Goal: Task Accomplishment & Management: Complete application form

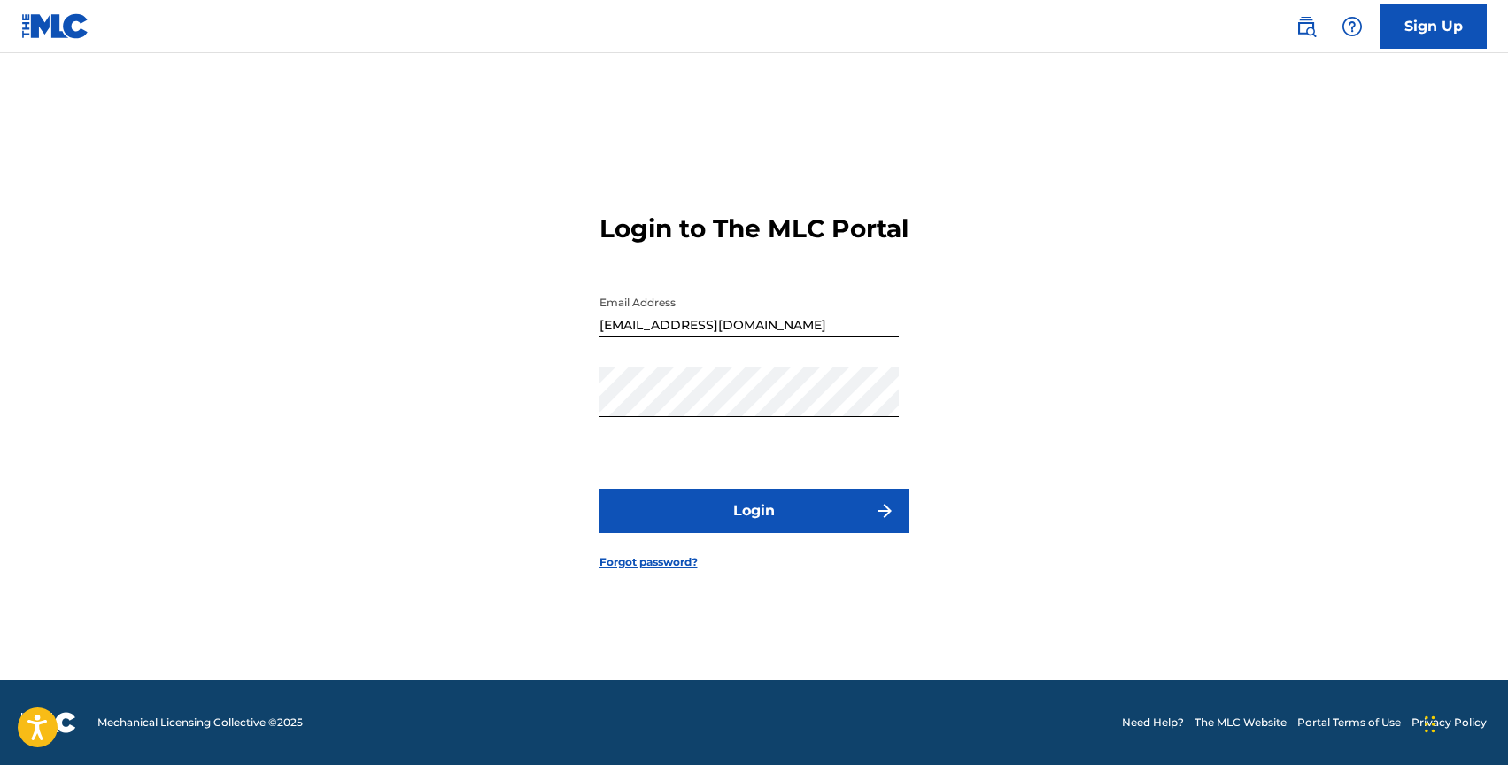
click at [664, 570] on link "Forgot password?" at bounding box center [649, 562] width 98 height 16
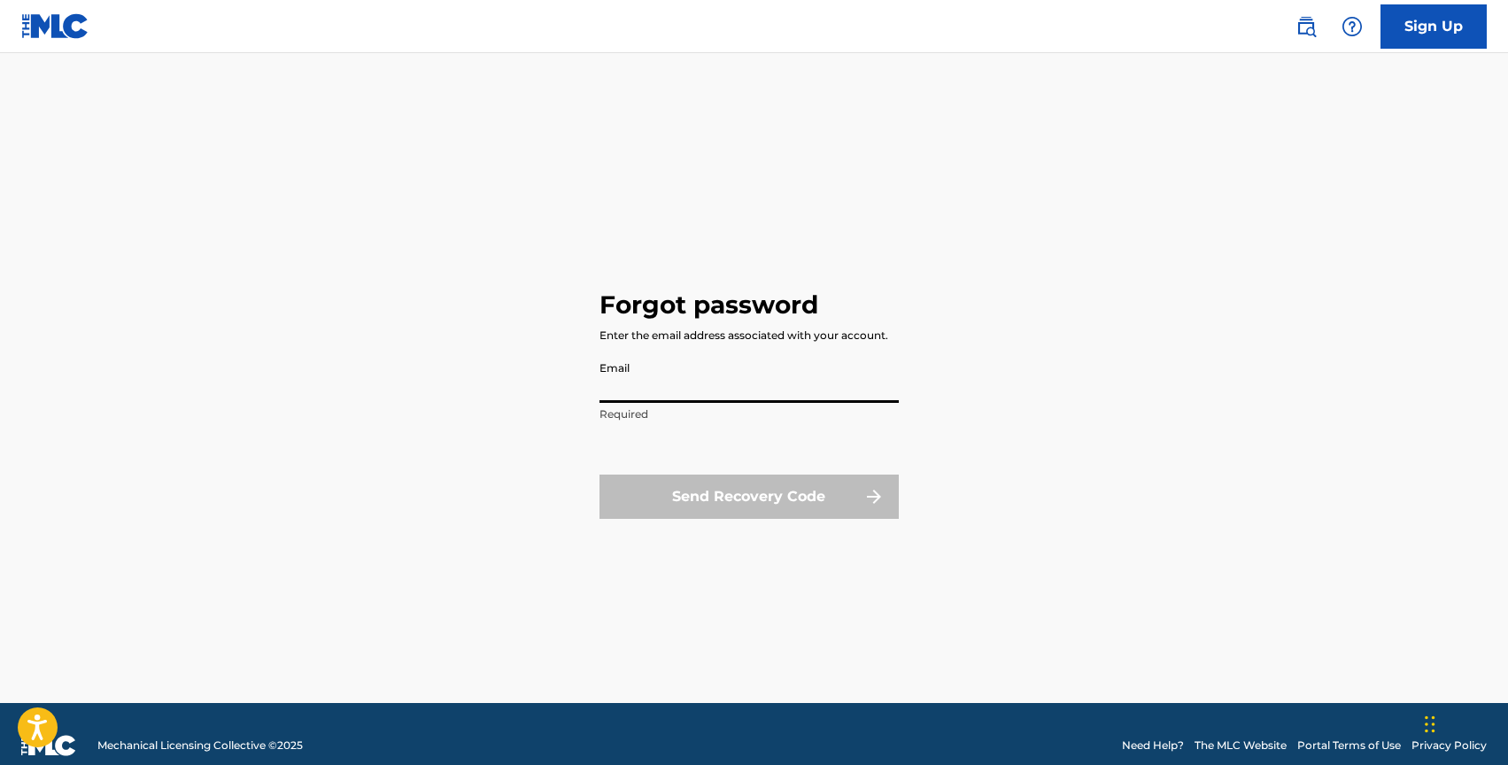
click at [729, 378] on input "Email" at bounding box center [749, 377] width 299 height 50
type input "[EMAIL_ADDRESS][DOMAIN_NAME]"
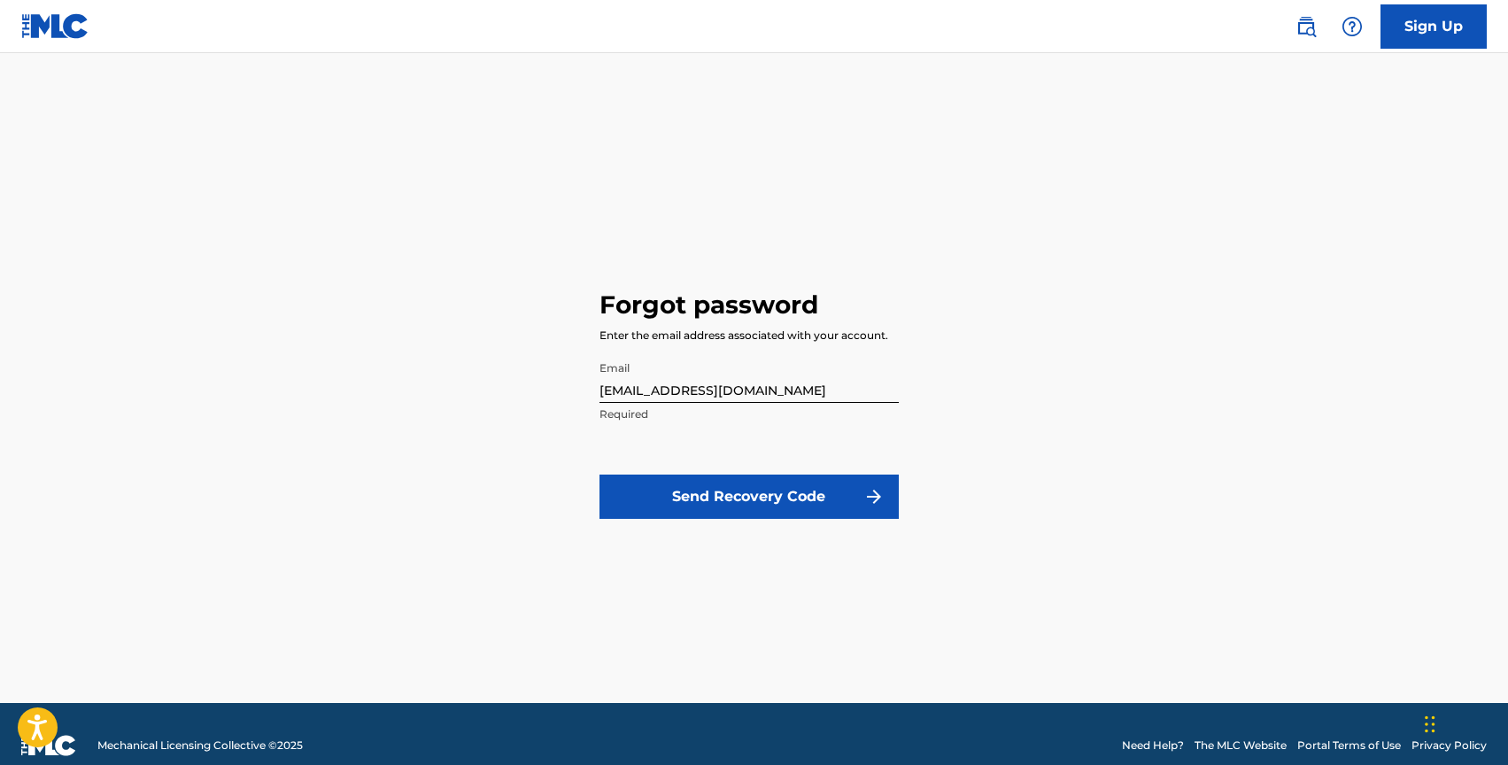
click at [763, 501] on button "Send Recovery Code" at bounding box center [749, 497] width 299 height 44
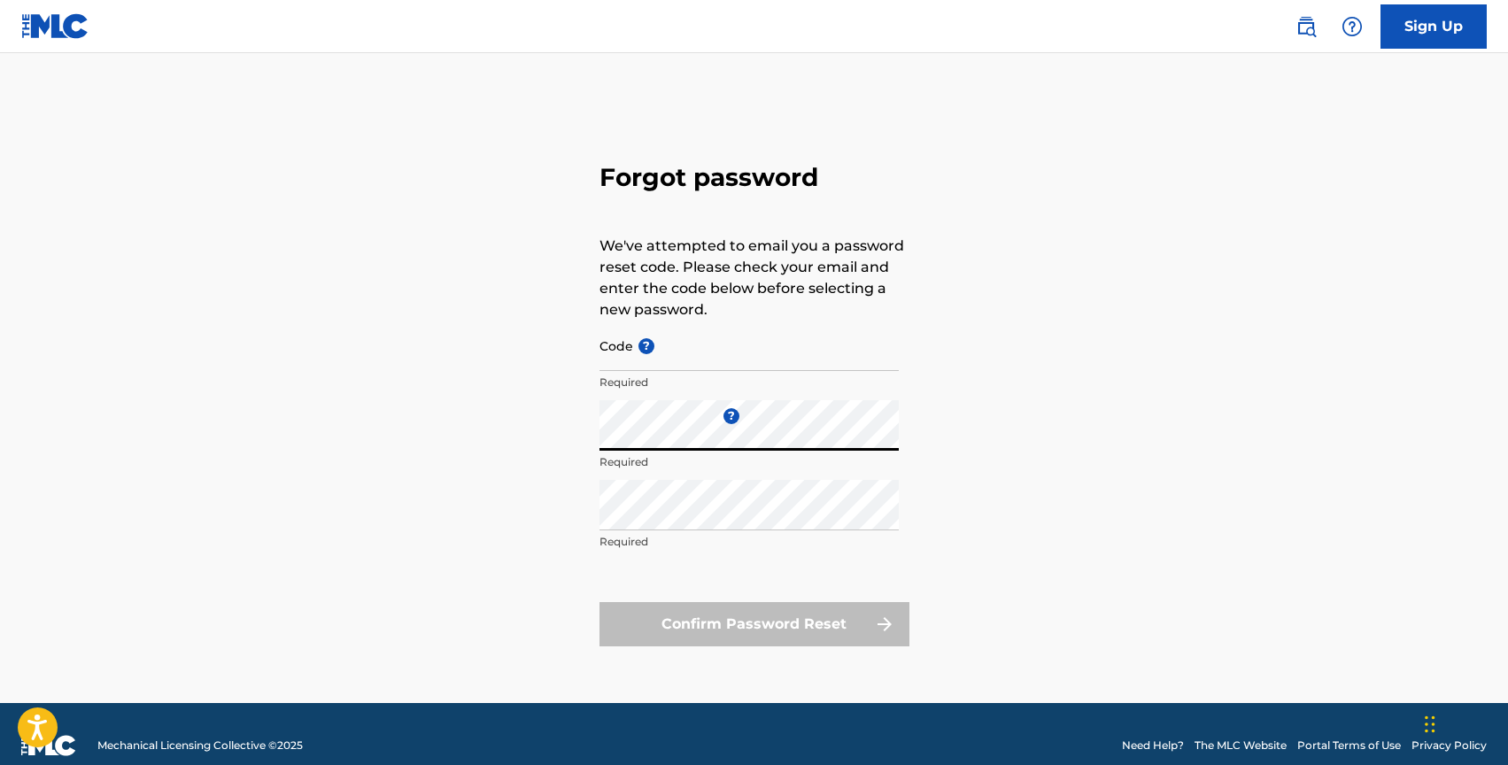
type input "[EMAIL_ADDRESS][DOMAIN_NAME]"
click at [638, 344] on span "?" at bounding box center [641, 337] width 16 height 16
click at [638, 344] on input "[EMAIL_ADDRESS][DOMAIN_NAME]" at bounding box center [749, 346] width 299 height 50
click at [580, 436] on div "Forgot password We've attempted to email you a password reset code. Please chec…" at bounding box center [755, 400] width 1240 height 606
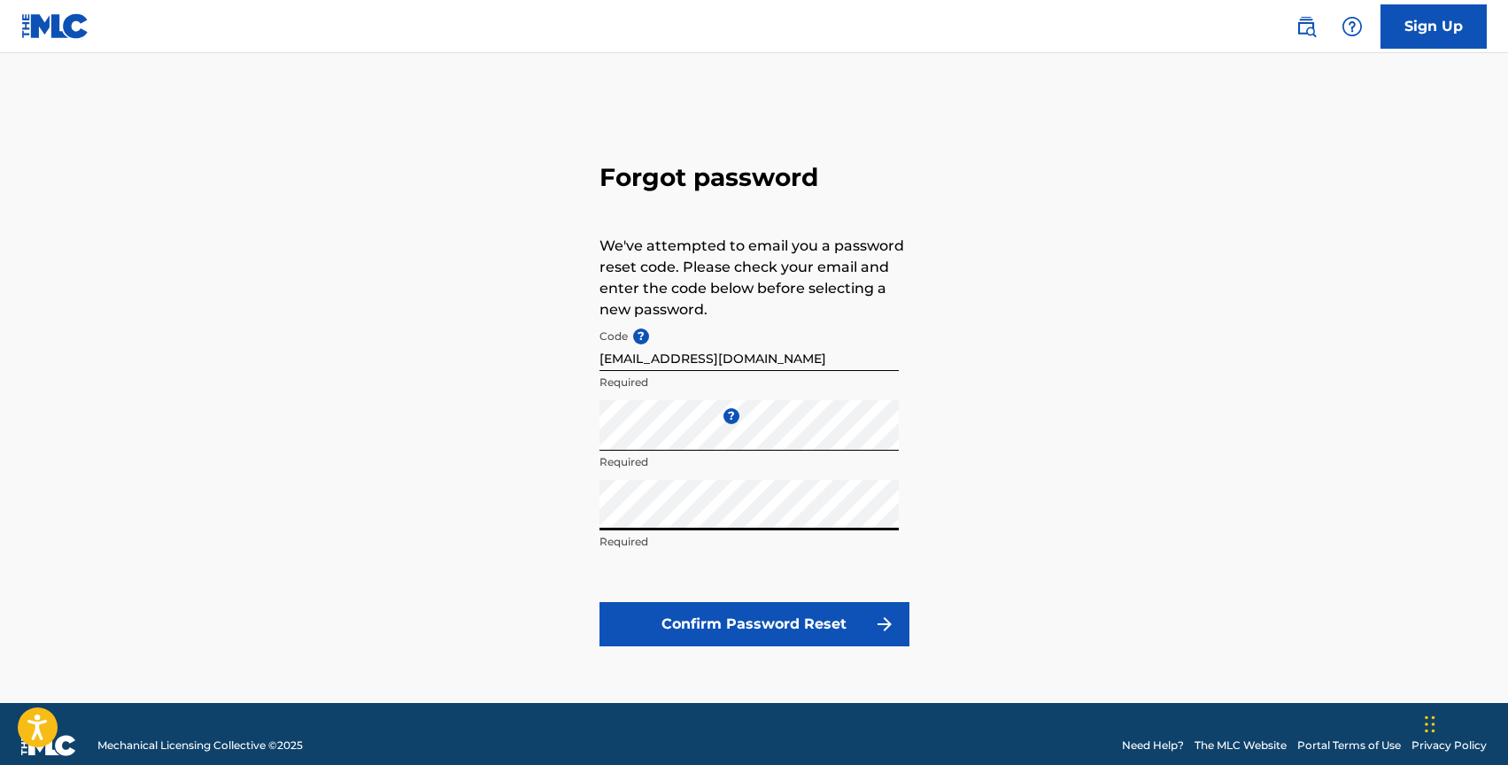
click at [756, 623] on button "Confirm Password Reset" at bounding box center [755, 624] width 310 height 44
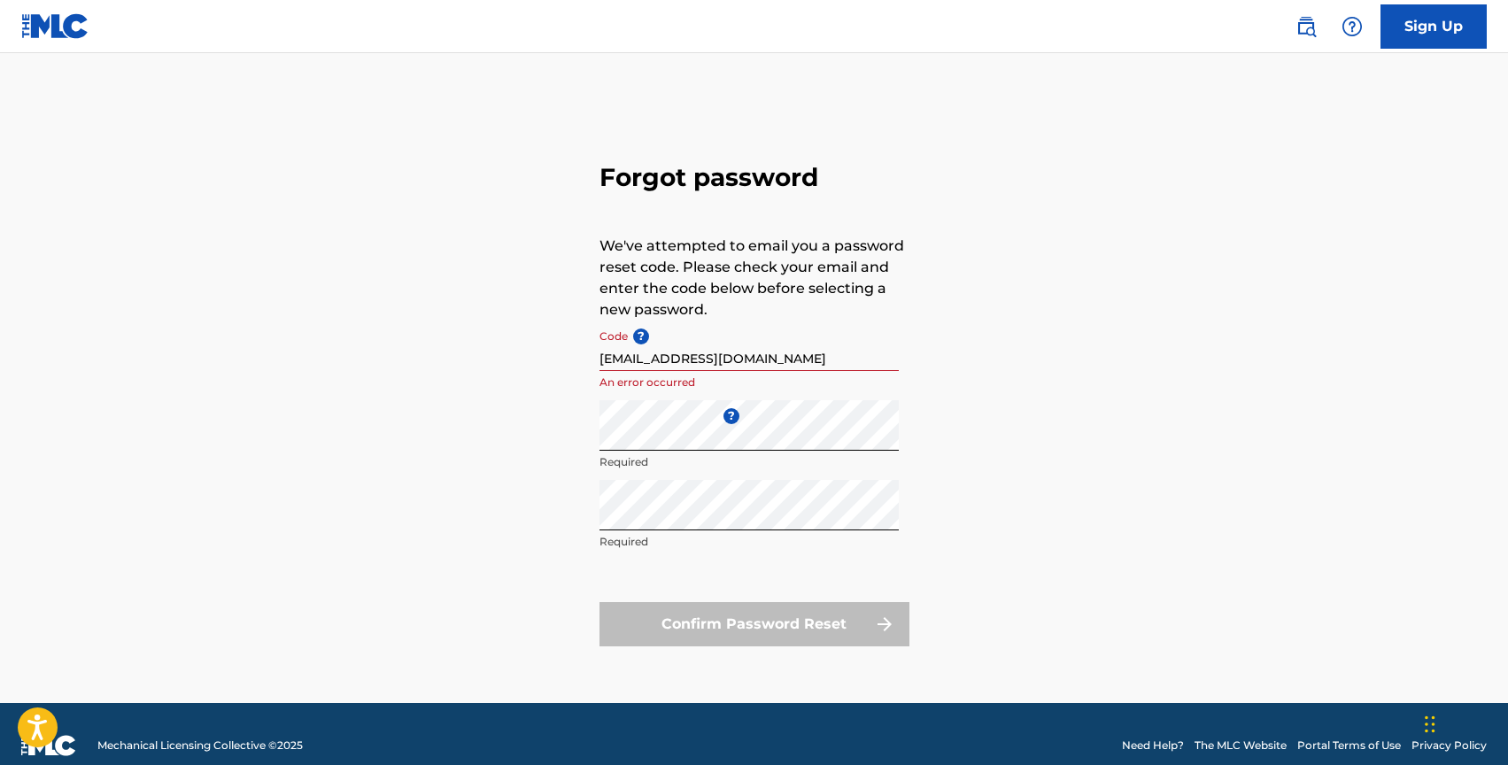
click at [810, 358] on input "[EMAIL_ADDRESS][DOMAIN_NAME]" at bounding box center [749, 346] width 299 height 50
click at [1006, 308] on div "Forgot password We've attempted to email you a password reset code. Please chec…" at bounding box center [755, 400] width 1240 height 606
click at [1418, 28] on link "Sign Up" at bounding box center [1434, 26] width 106 height 44
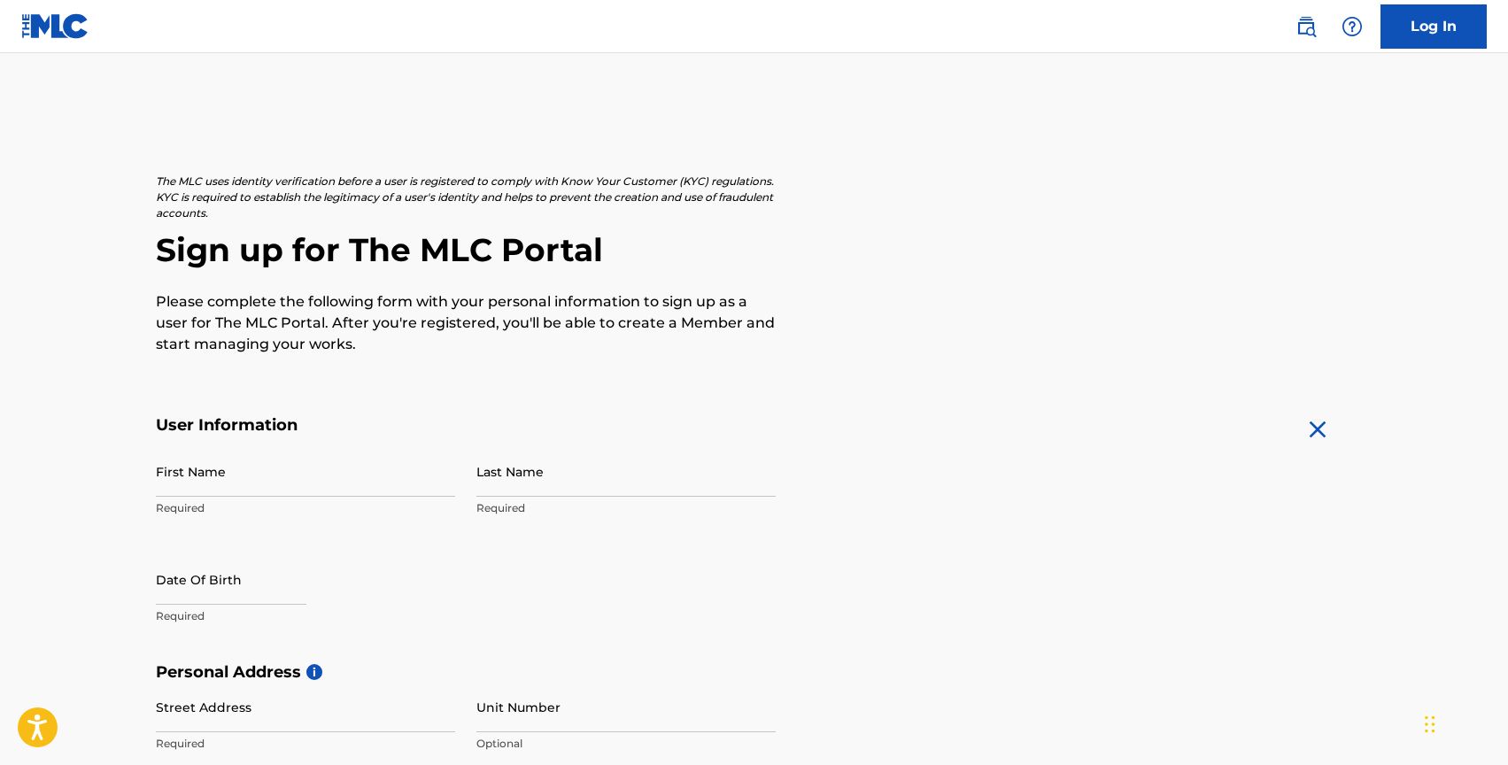
click at [292, 473] on input "First Name" at bounding box center [305, 471] width 299 height 50
type input "[PERSON_NAME]"
type input "[STREET_ADDRESS]"
type input "Lewiston"
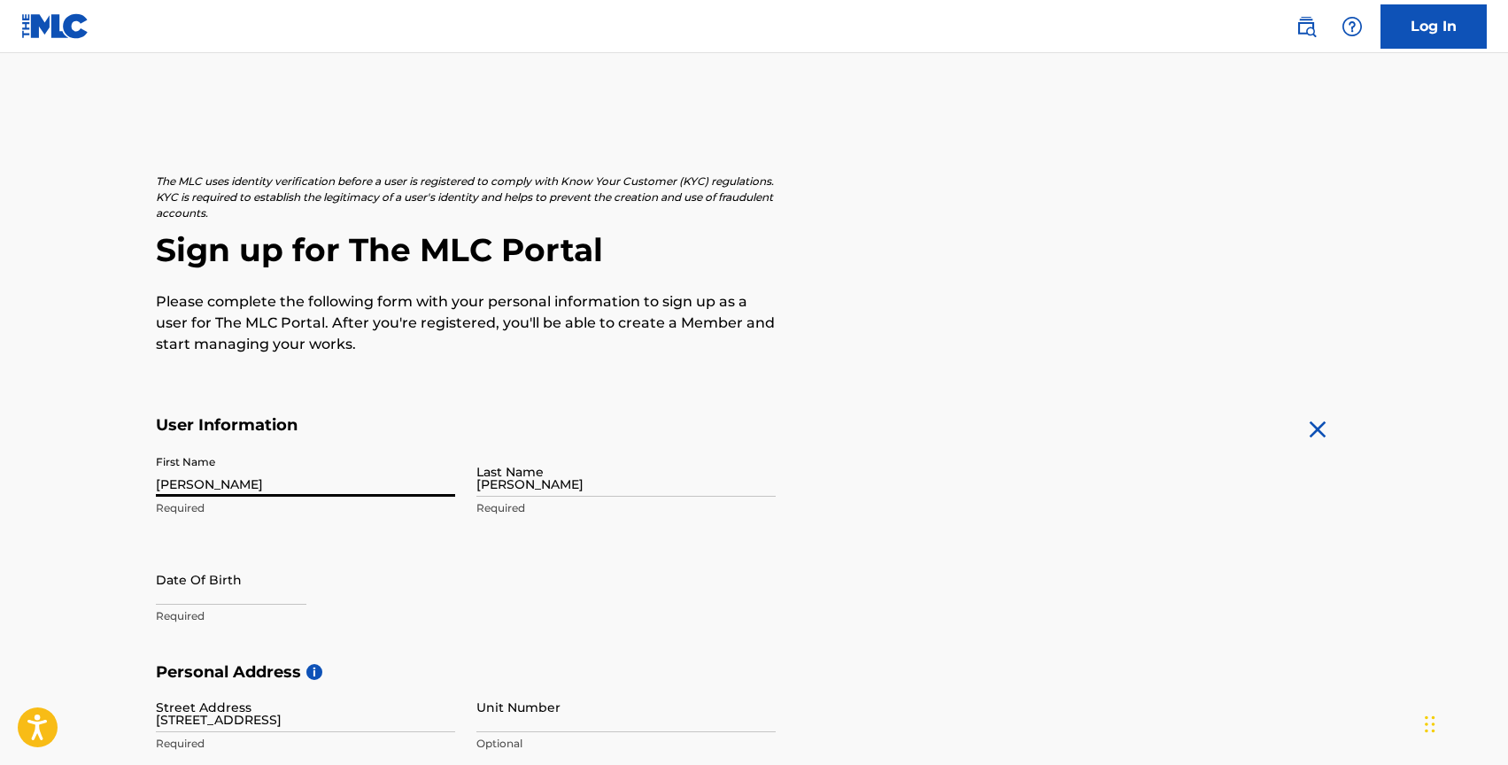
type input "[GEOGRAPHIC_DATA]"
type input "ID"
type input "83501"
type input "1"
type input "520"
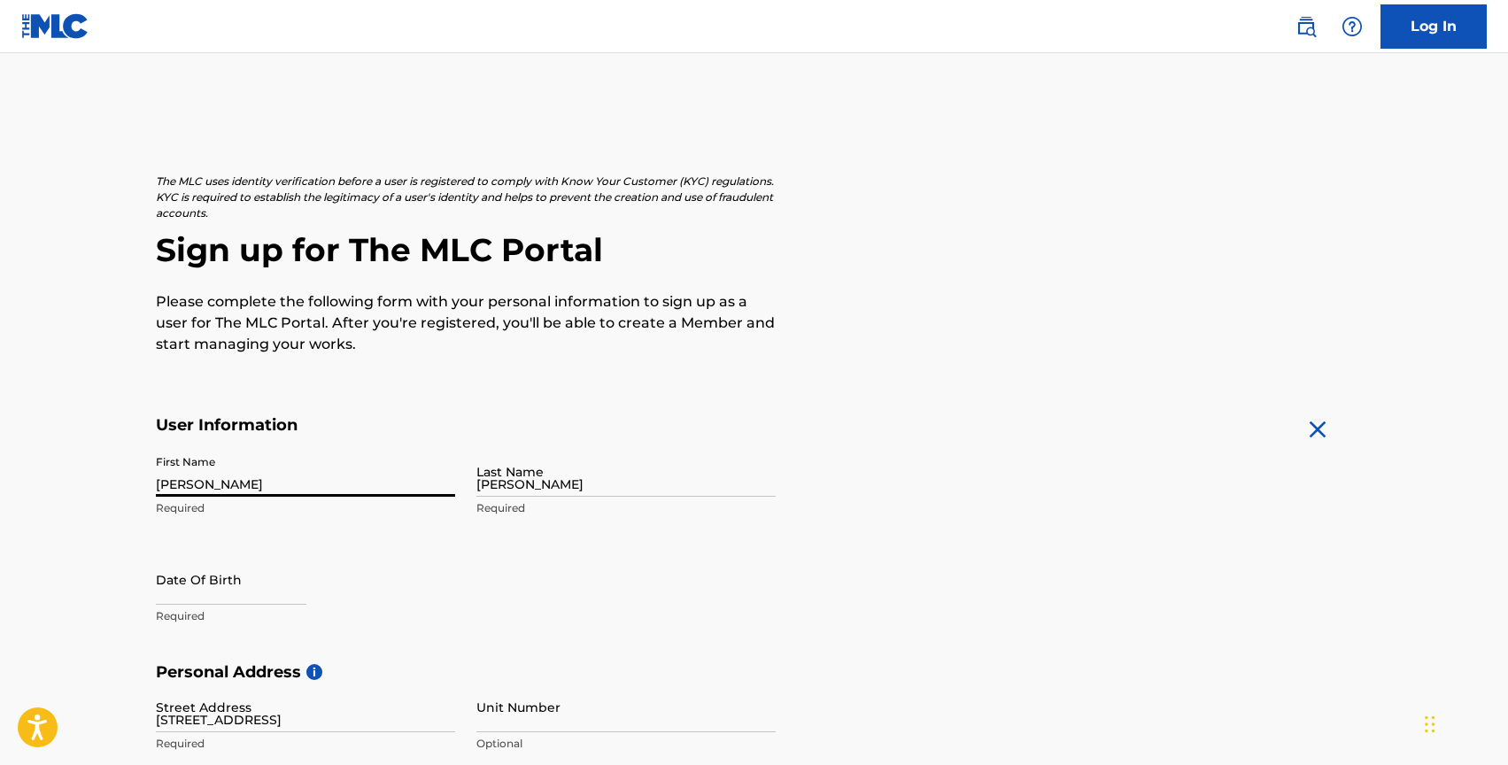
type input "9097441"
type input "[EMAIL_ADDRESS][DOMAIN_NAME]"
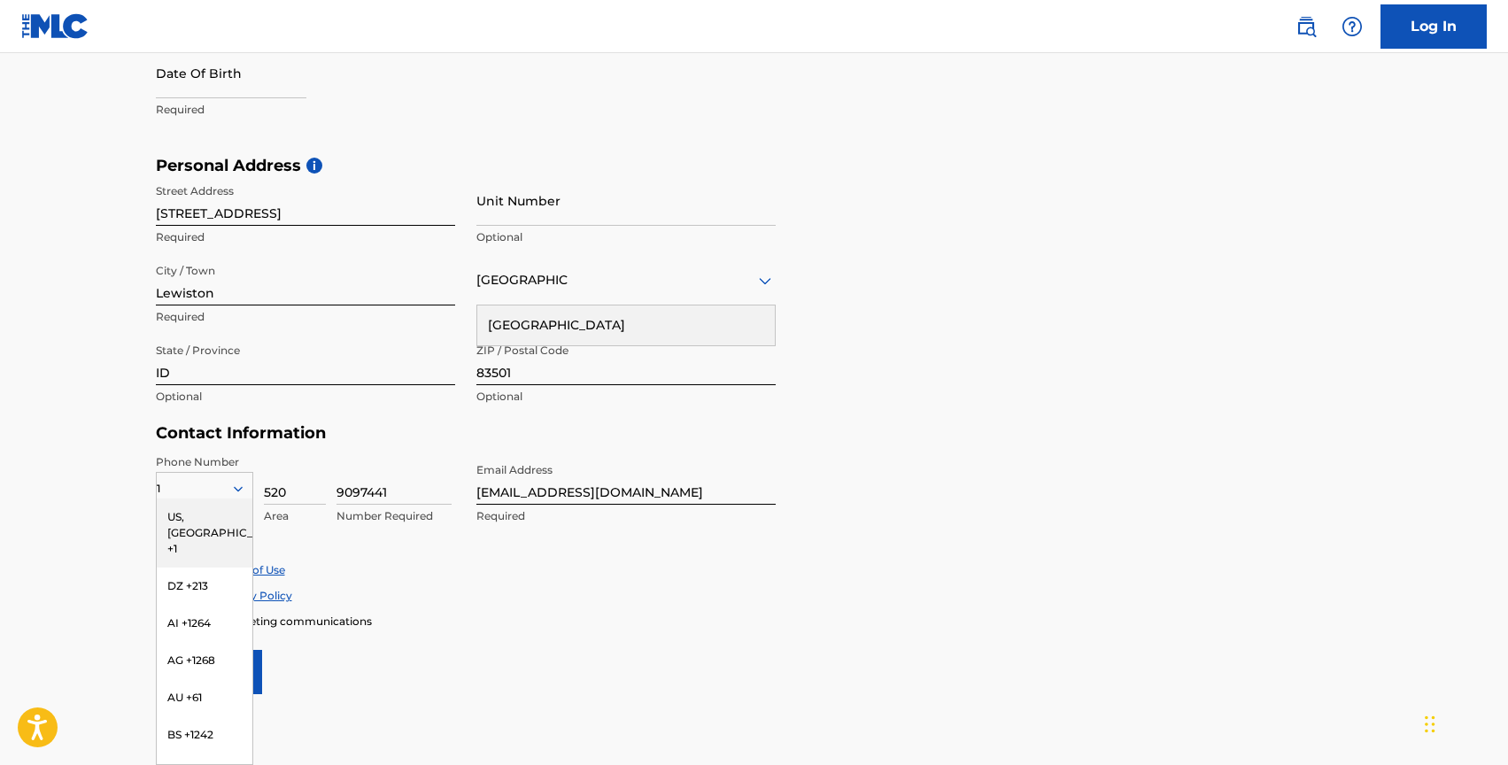
click at [958, 459] on form "User Information First Name [PERSON_NAME] Required Last Name [PERSON_NAME] Requ…" at bounding box center [754, 301] width 1197 height 785
click at [191, 516] on div "US, [GEOGRAPHIC_DATA] +1" at bounding box center [205, 533] width 96 height 69
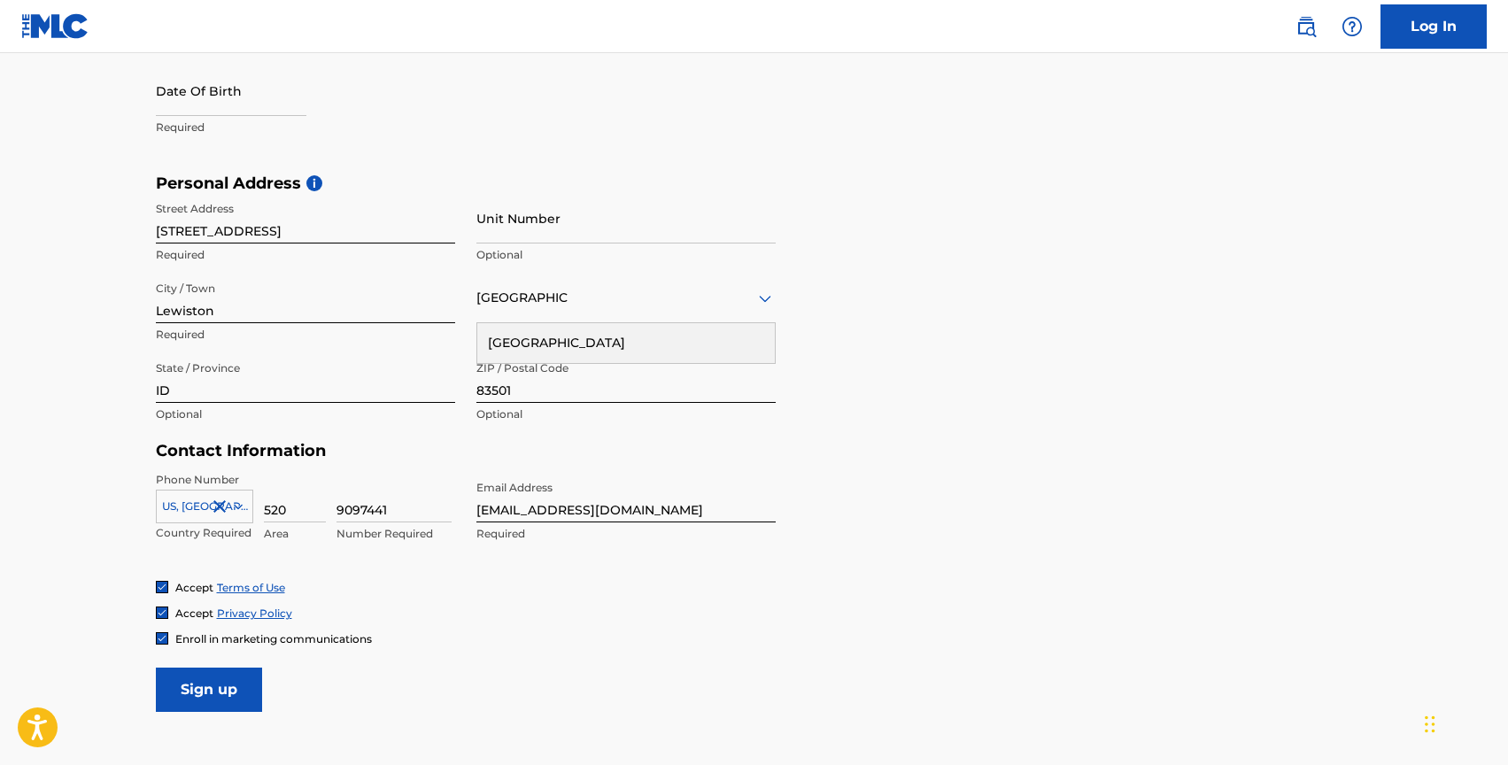
scroll to position [488, 0]
click at [916, 485] on form "User Information First Name [PERSON_NAME] Required Last Name [PERSON_NAME] Requ…" at bounding box center [754, 319] width 1197 height 785
click at [693, 333] on div "[GEOGRAPHIC_DATA]" at bounding box center [626, 344] width 298 height 40
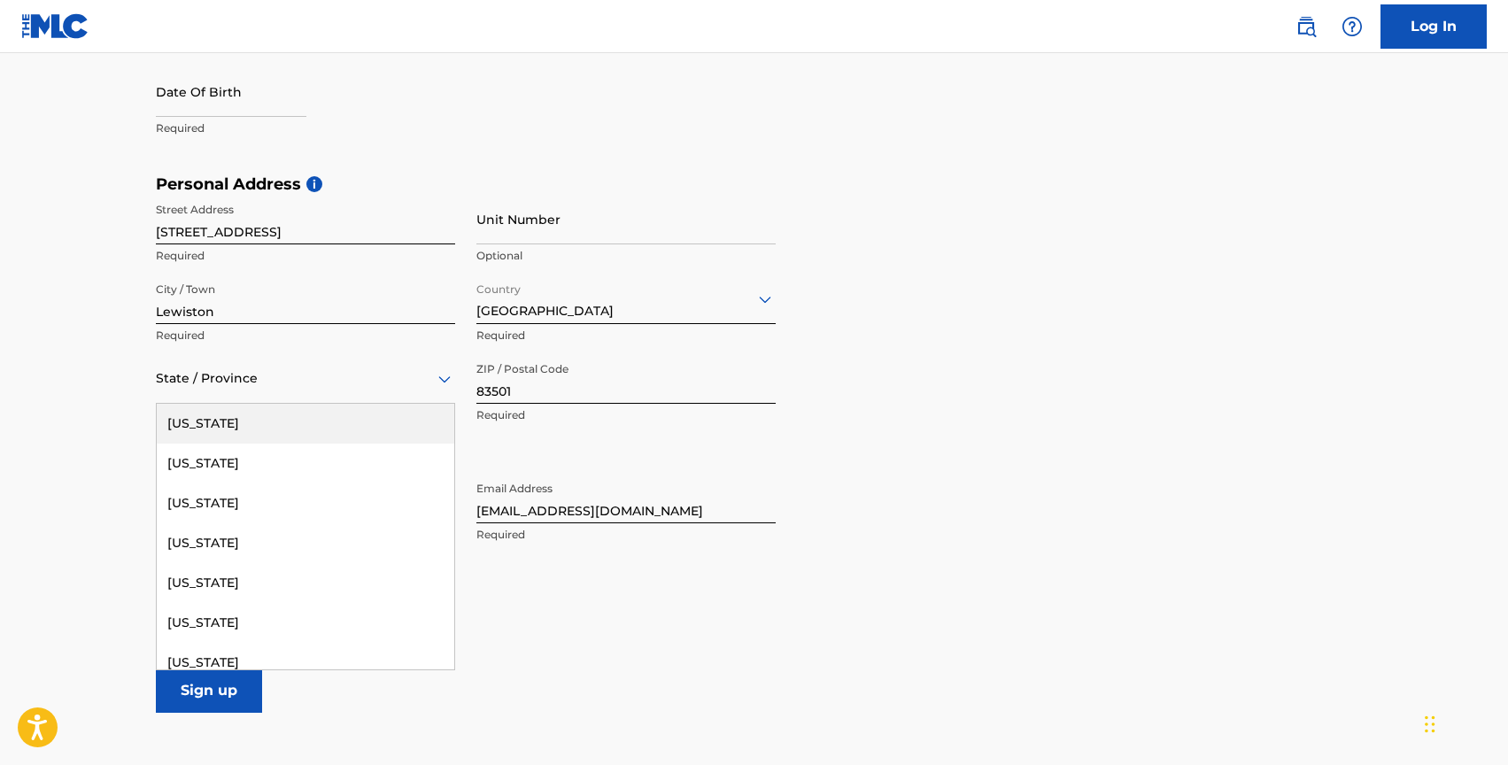
click at [442, 380] on icon at bounding box center [444, 378] width 12 height 7
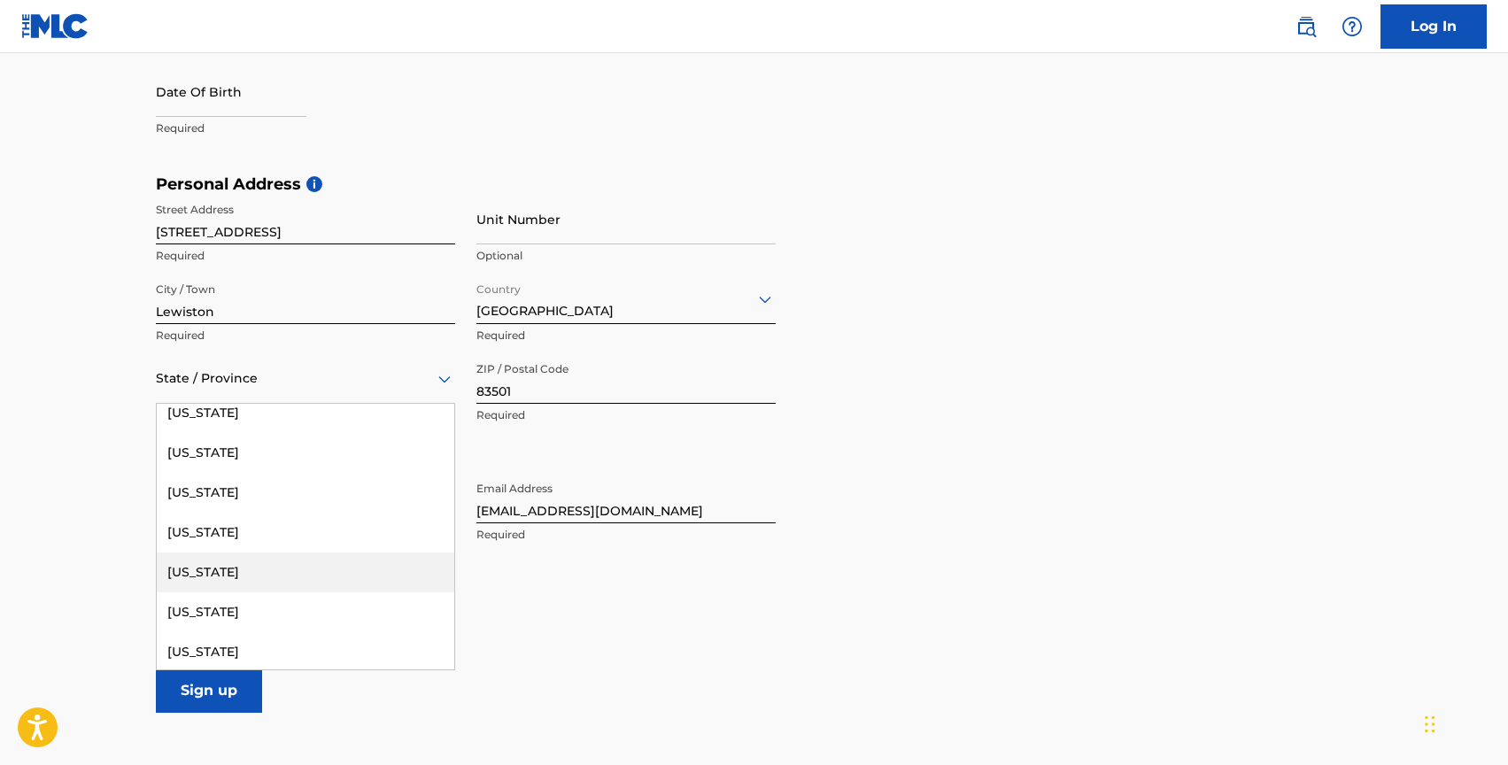
scroll to position [489, 0]
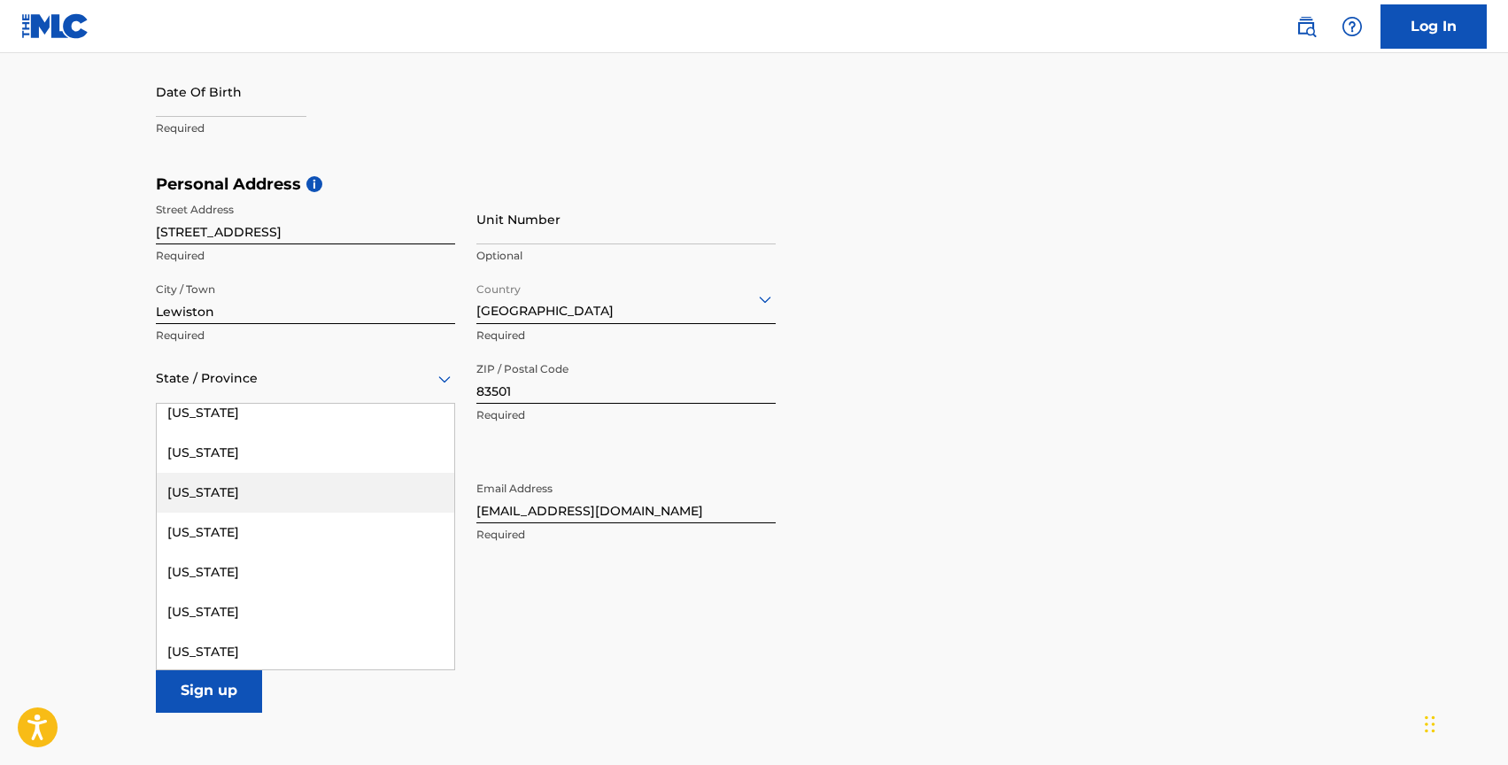
click at [202, 487] on div "[US_STATE]" at bounding box center [306, 493] width 298 height 40
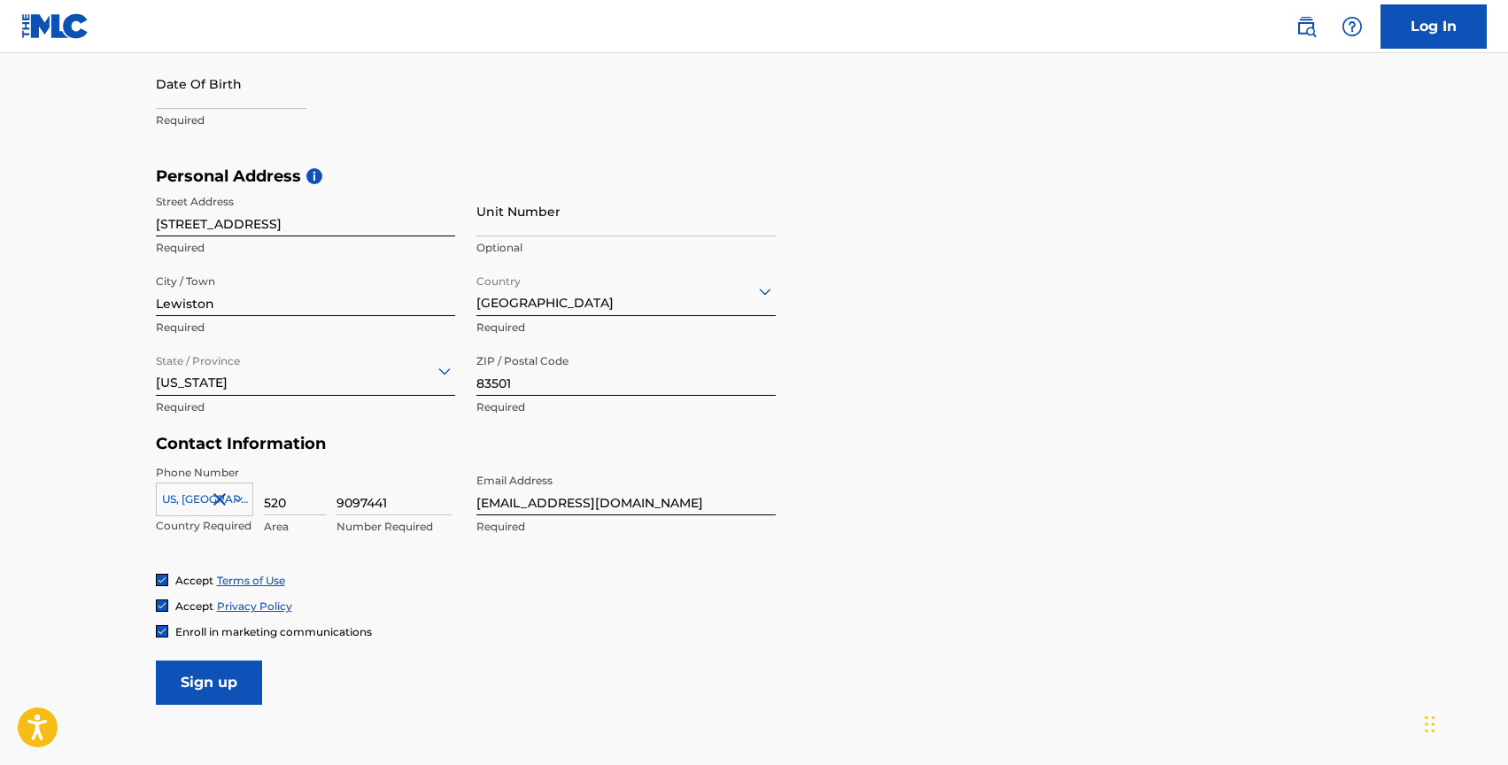
scroll to position [476, 0]
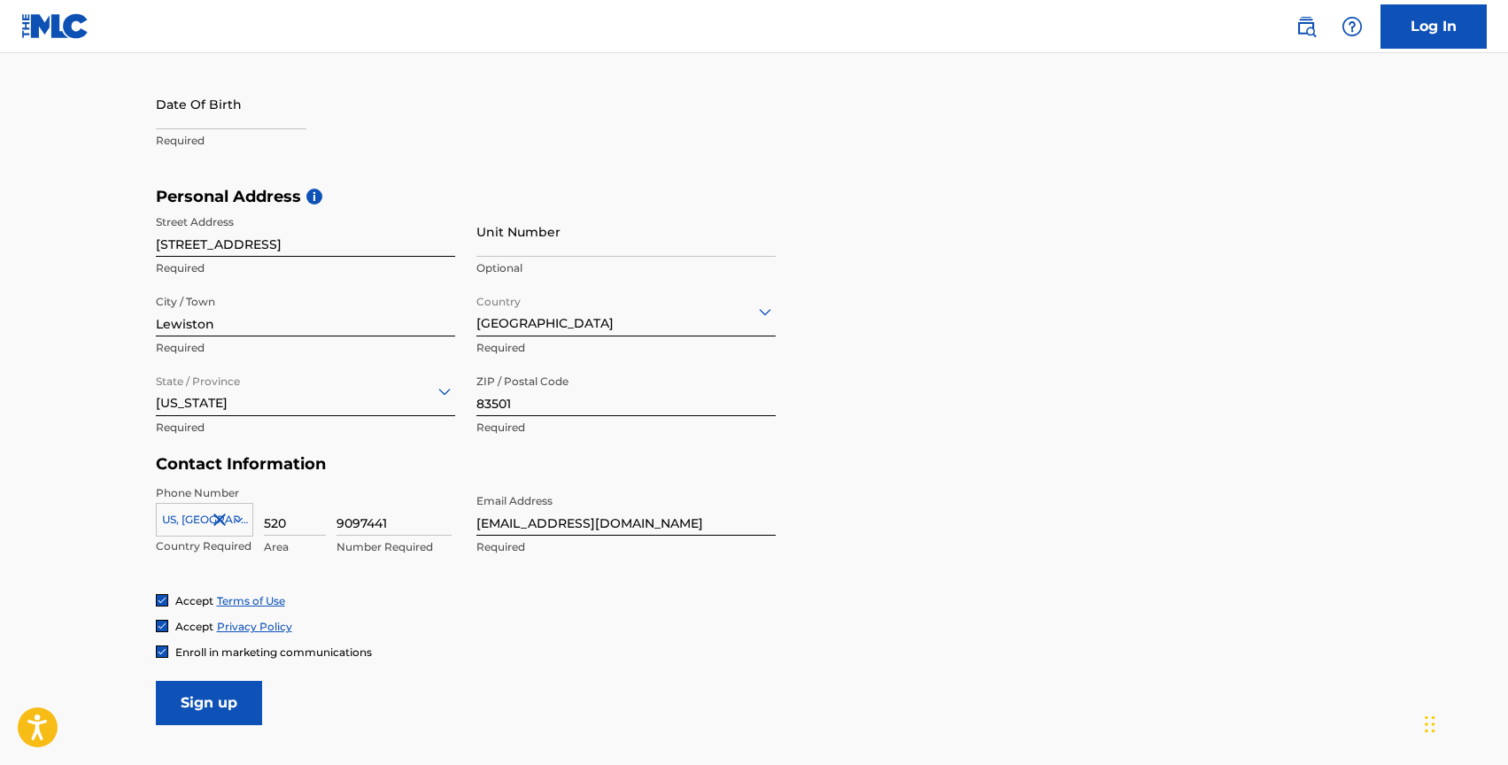
click at [197, 696] on input "Sign up" at bounding box center [209, 703] width 106 height 44
click at [213, 110] on input "text" at bounding box center [231, 104] width 151 height 50
select select "7"
select select "2025"
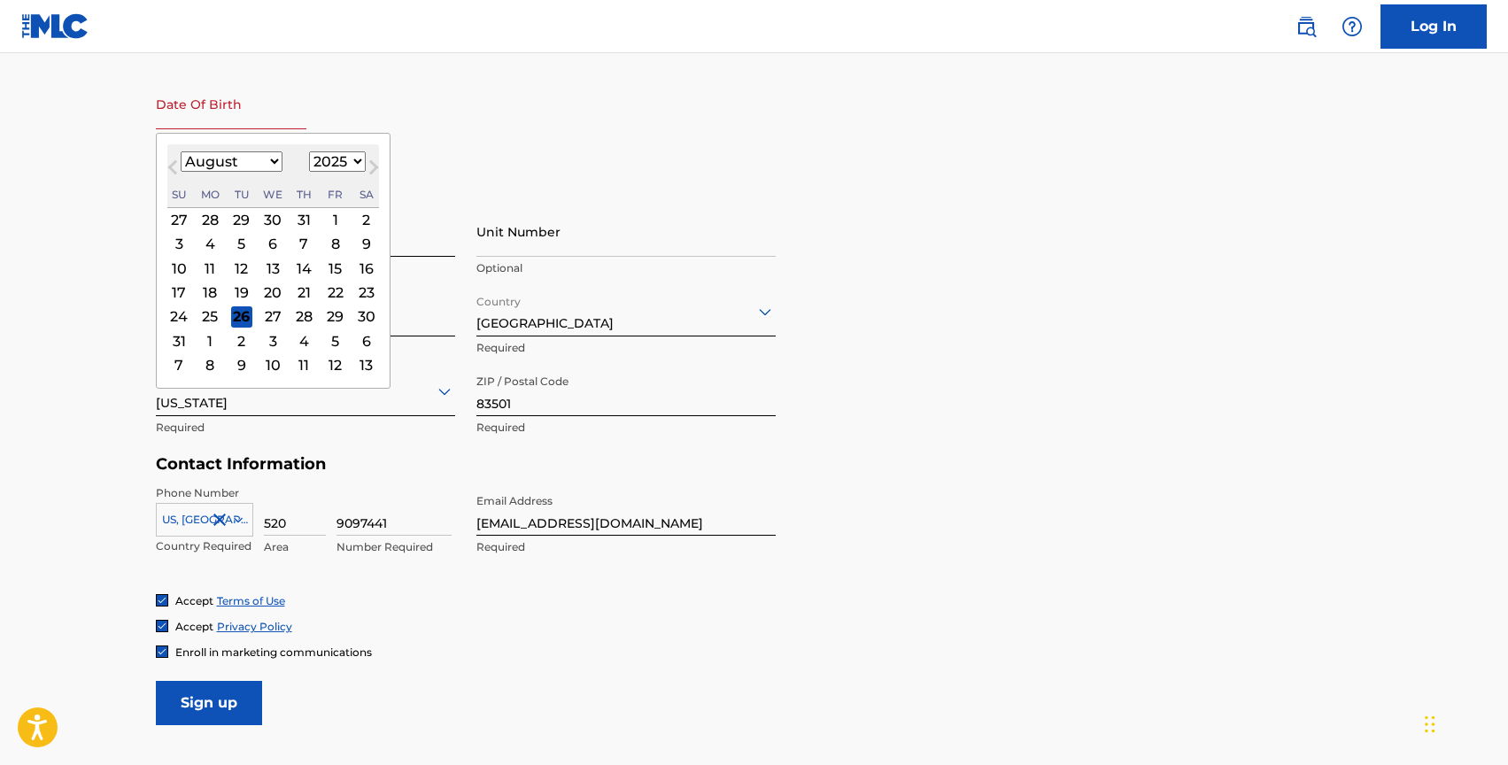
click at [272, 160] on select "January February March April May June July August September October November De…" at bounding box center [232, 161] width 102 height 20
click at [181, 151] on select "January February March April May June July August September October November De…" at bounding box center [232, 161] width 102 height 20
click at [360, 161] on button "Next Month" at bounding box center [374, 171] width 28 height 28
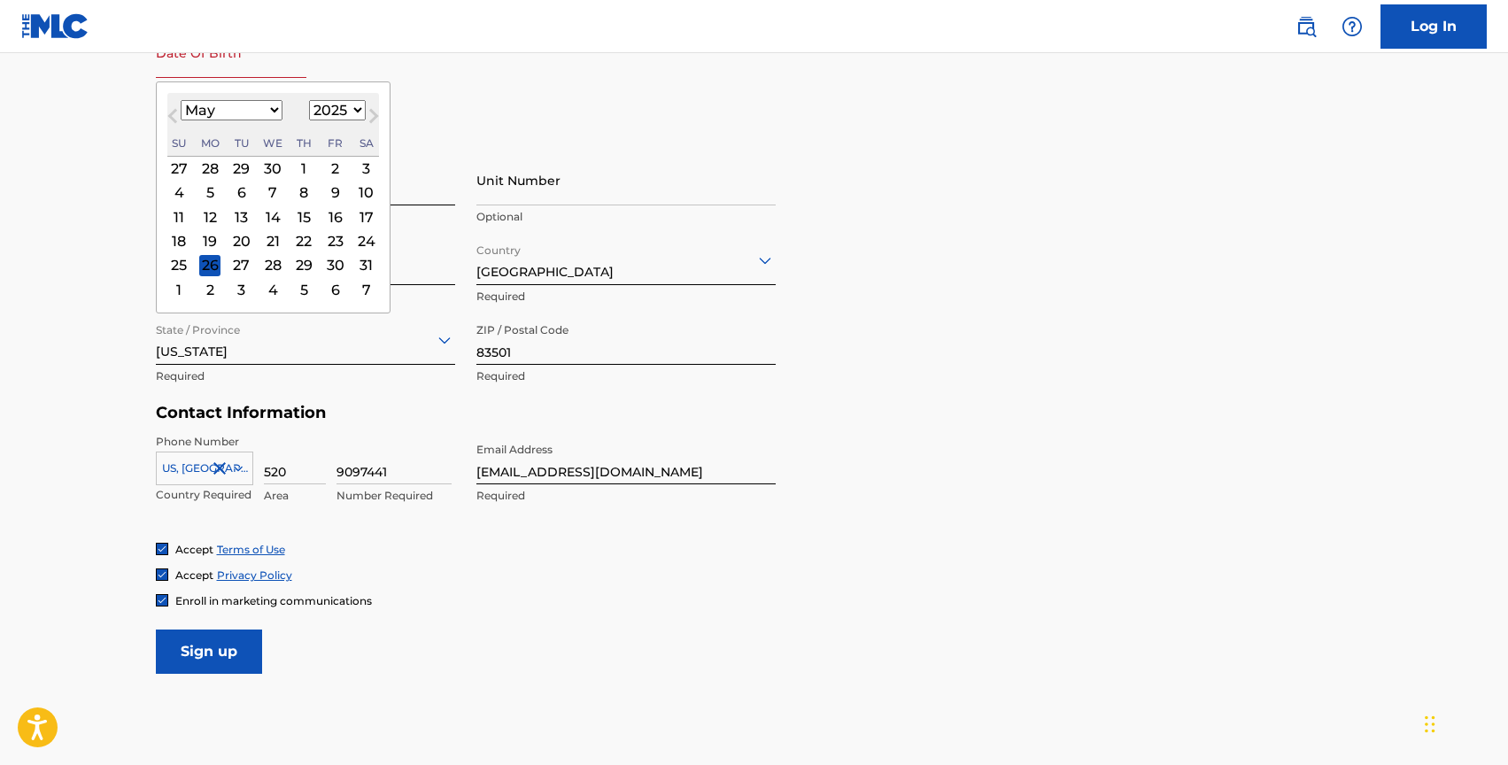
scroll to position [550, 0]
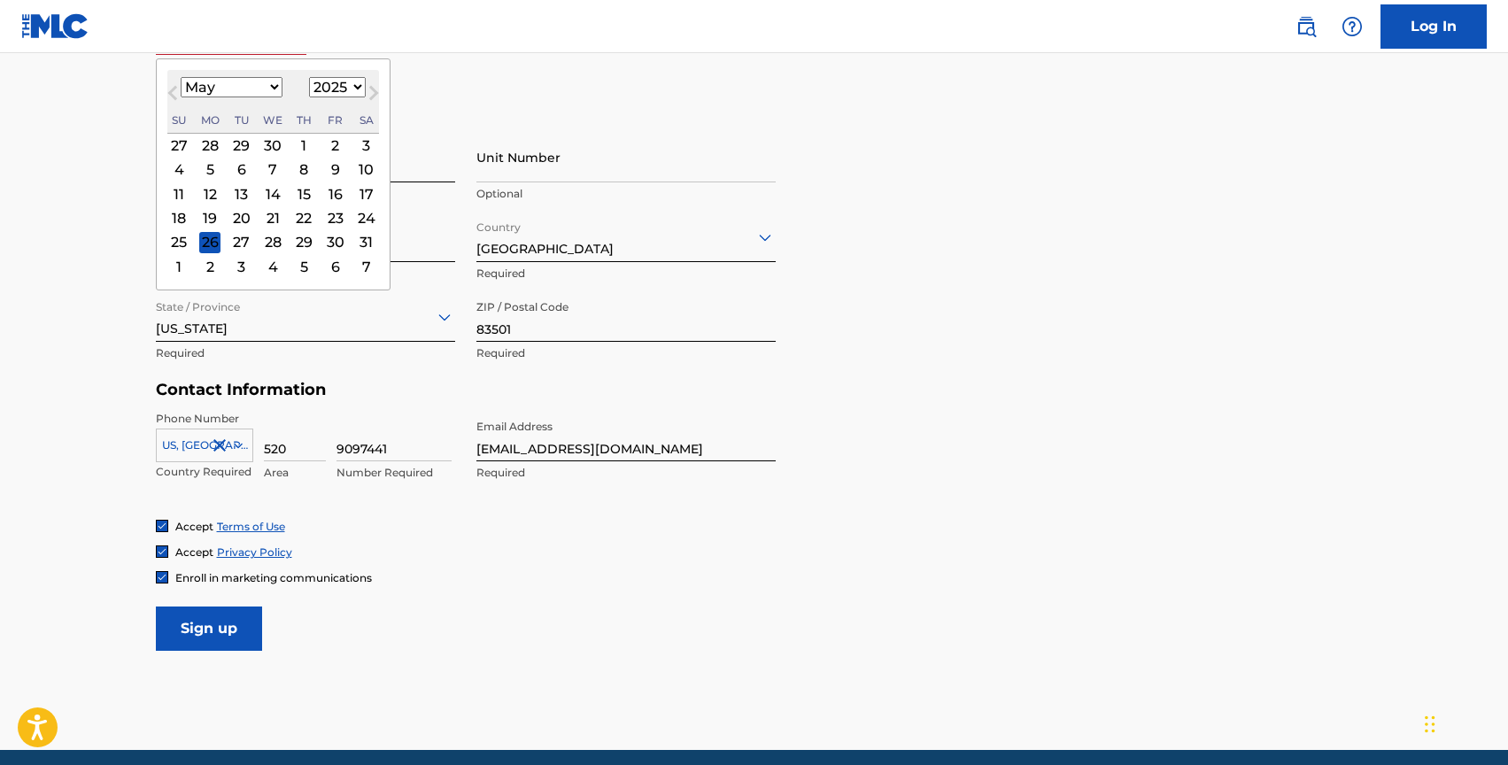
click at [374, 88] on button "Next Month" at bounding box center [374, 96] width 28 height 28
click at [267, 87] on select "January February March April May June July August September October November De…" at bounding box center [232, 87] width 102 height 20
select select "3"
click at [181, 77] on select "January February March April May June July August September October November De…" at bounding box center [232, 87] width 102 height 20
click at [347, 81] on select "1899 1900 1901 1902 1903 1904 1905 1906 1907 1908 1909 1910 1911 1912 1913 1914…" at bounding box center [337, 87] width 57 height 20
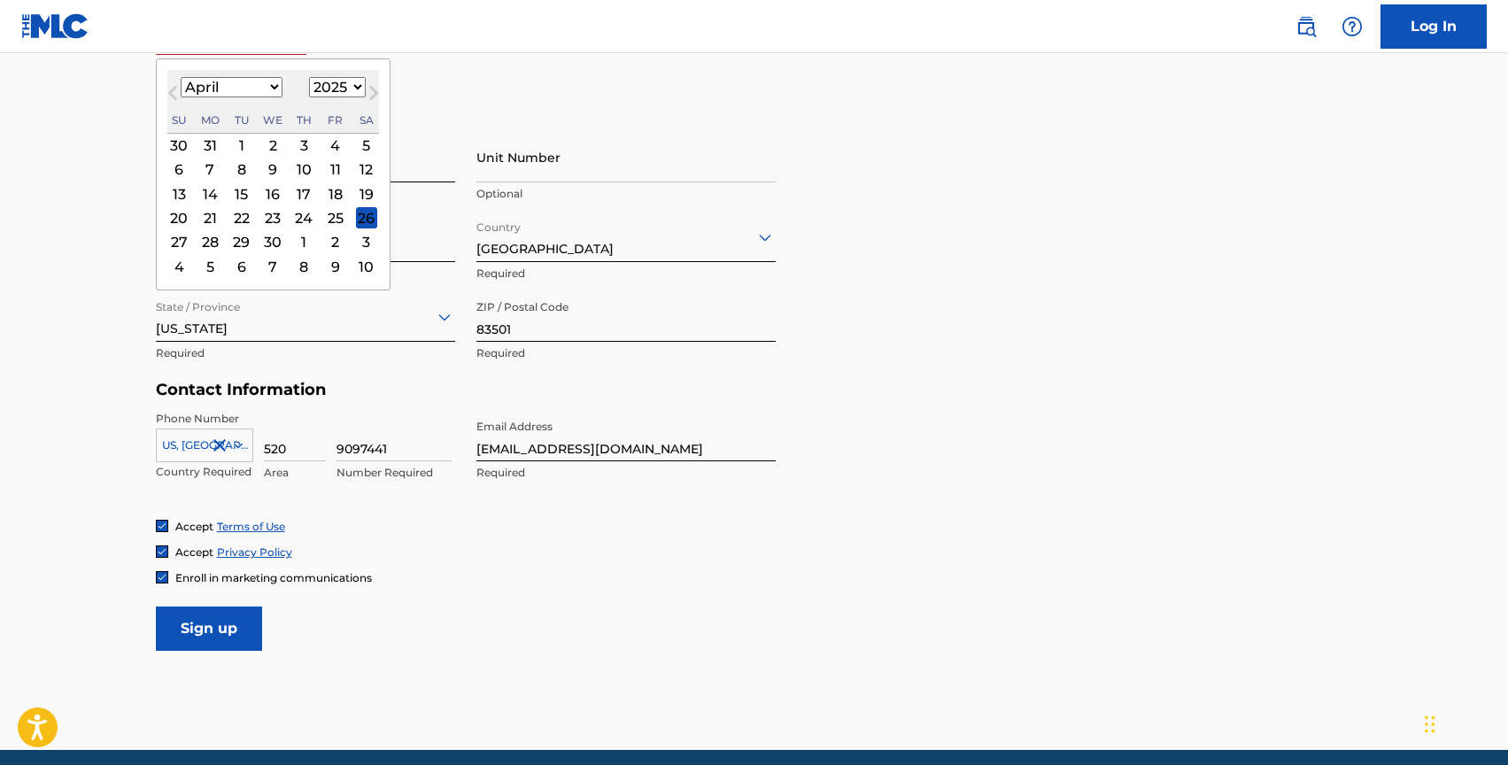
select select "1961"
click at [309, 77] on select "1899 1900 1901 1902 1903 1904 1905 1906 1907 1908 1909 1910 1911 1912 1913 1914…" at bounding box center [337, 87] width 57 height 20
click at [213, 242] on div "24" at bounding box center [209, 242] width 21 height 21
type input "[DATE]"
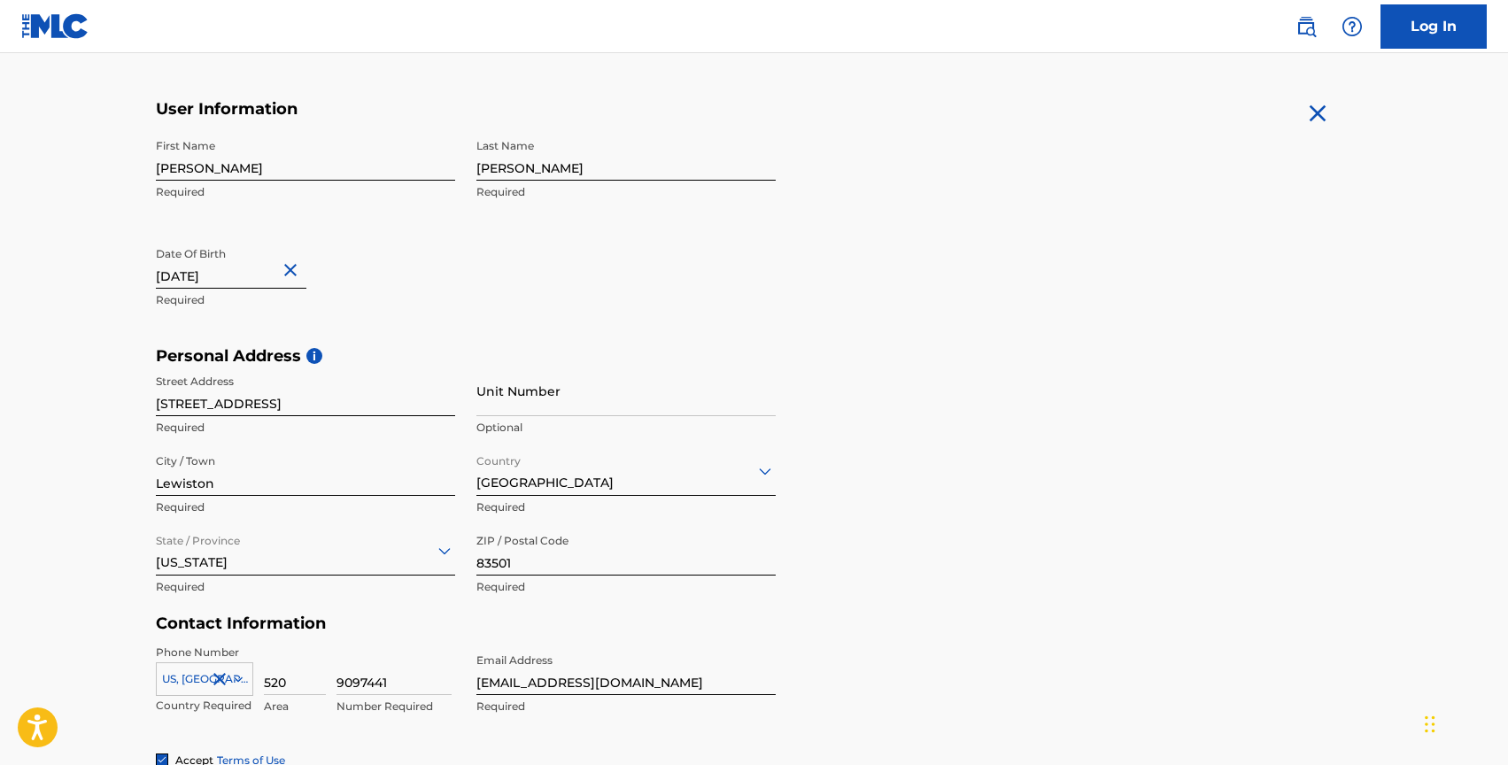
scroll to position [620, 0]
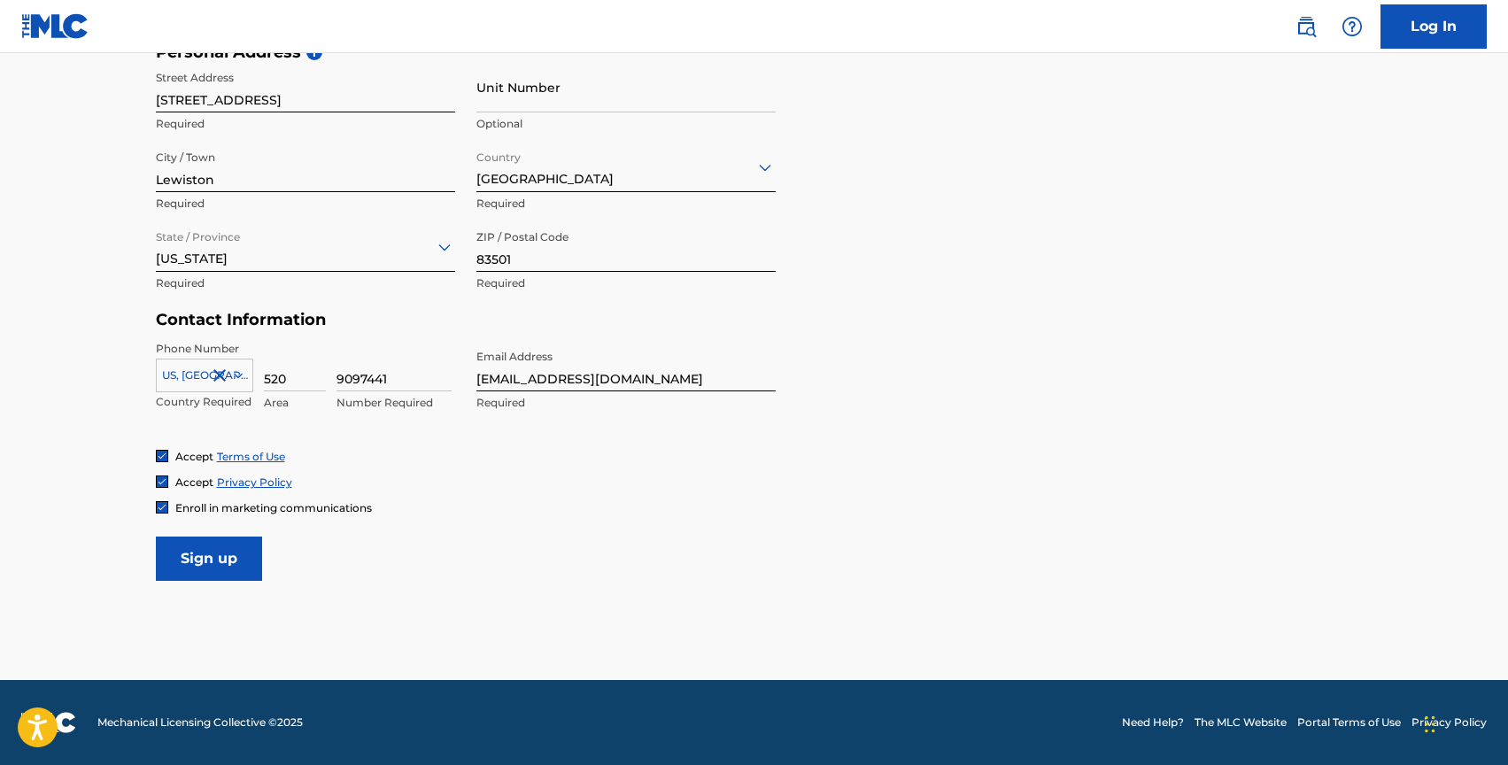
click at [199, 567] on input "Sign up" at bounding box center [209, 559] width 106 height 44
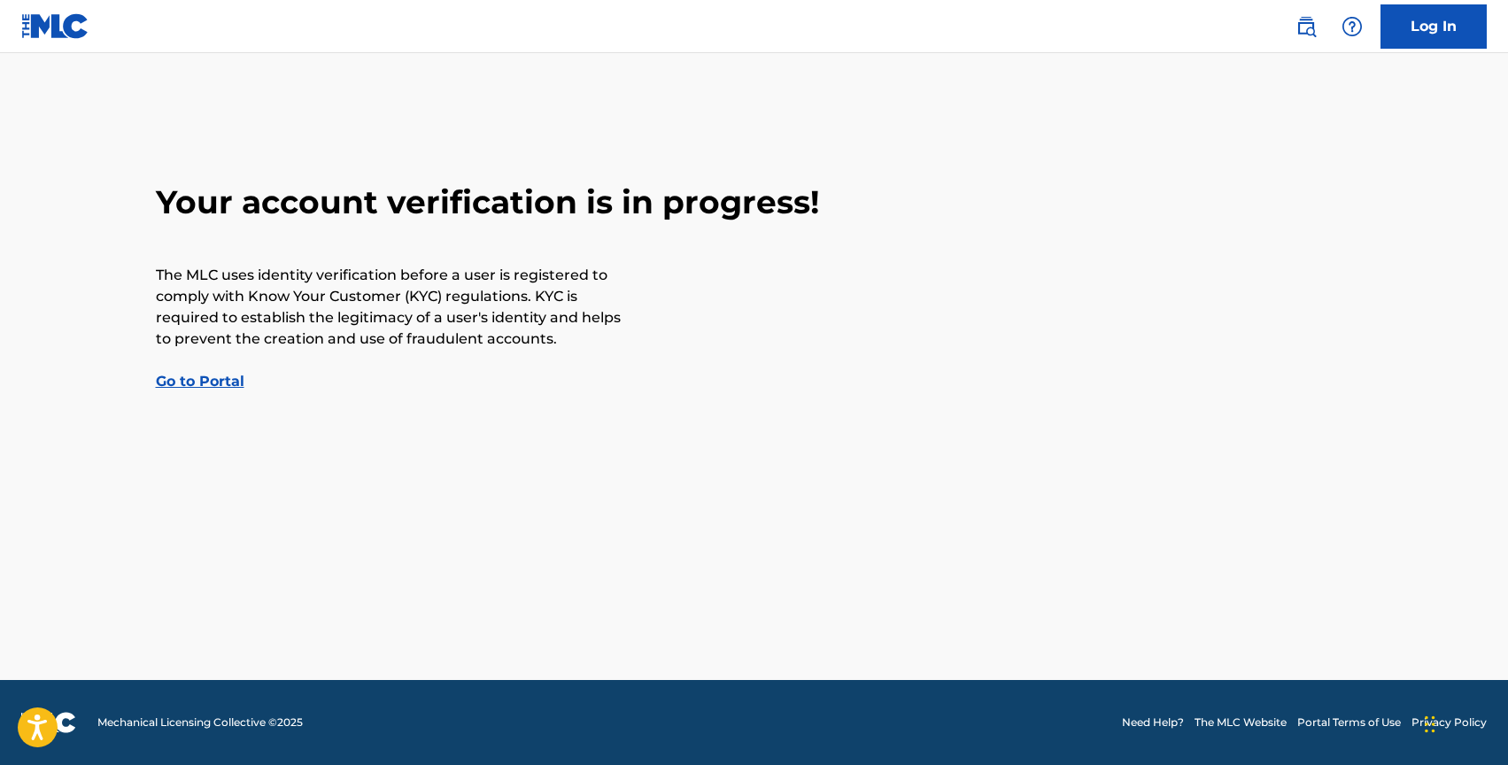
click at [204, 379] on link "Go to Portal" at bounding box center [200, 381] width 89 height 17
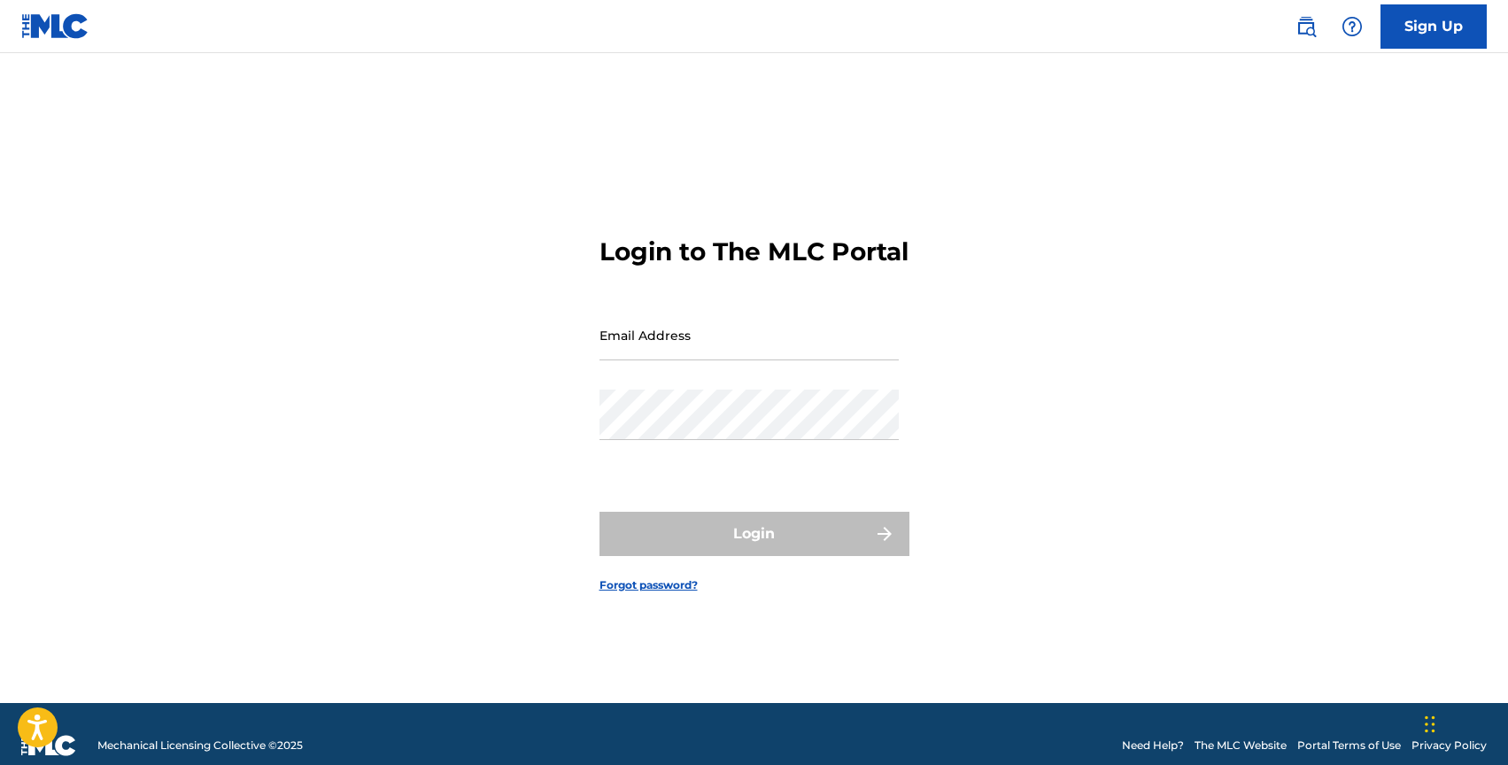
click at [676, 358] on input "Email Address" at bounding box center [749, 335] width 299 height 50
type input "[EMAIL_ADDRESS][DOMAIN_NAME]"
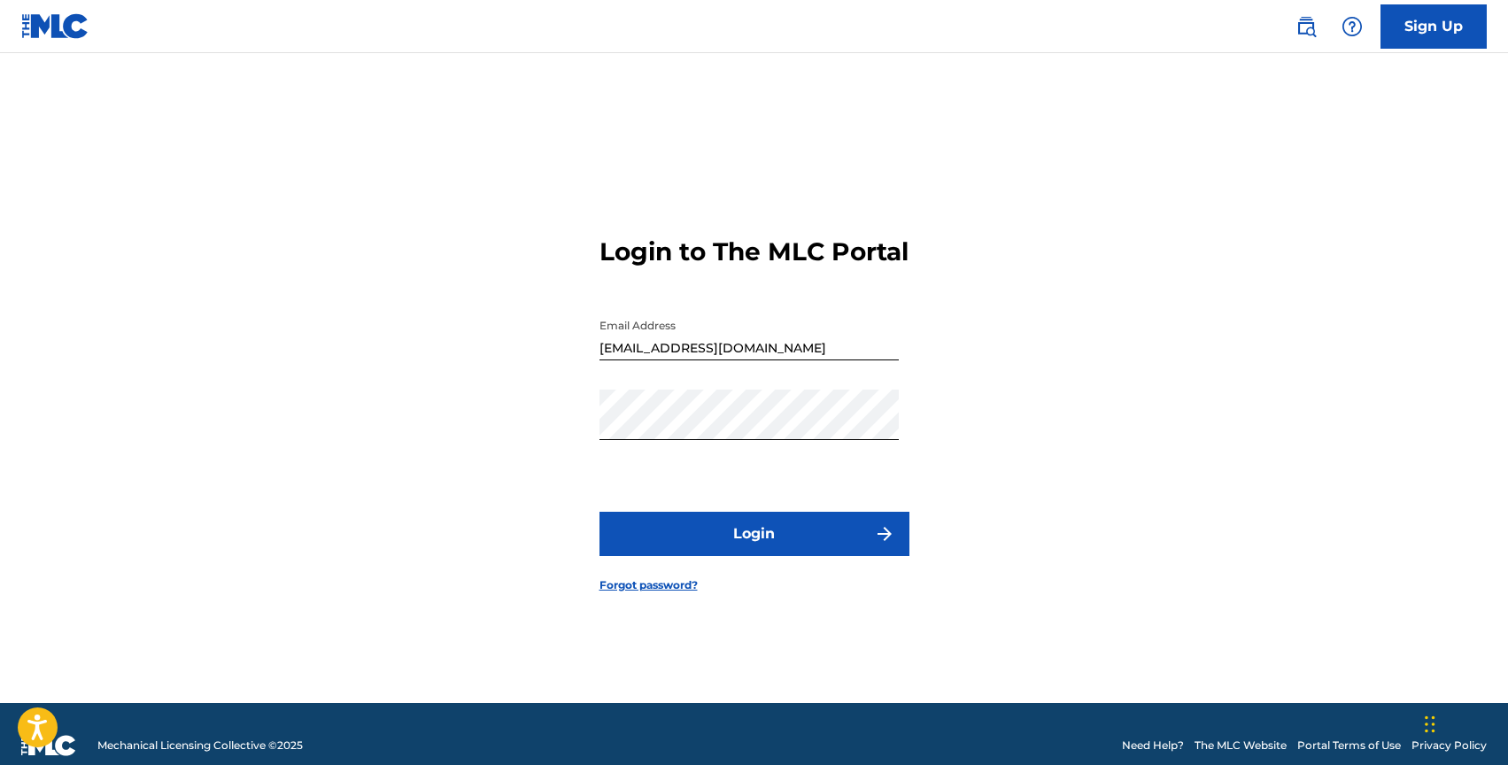
click at [762, 546] on button "Login" at bounding box center [755, 534] width 310 height 44
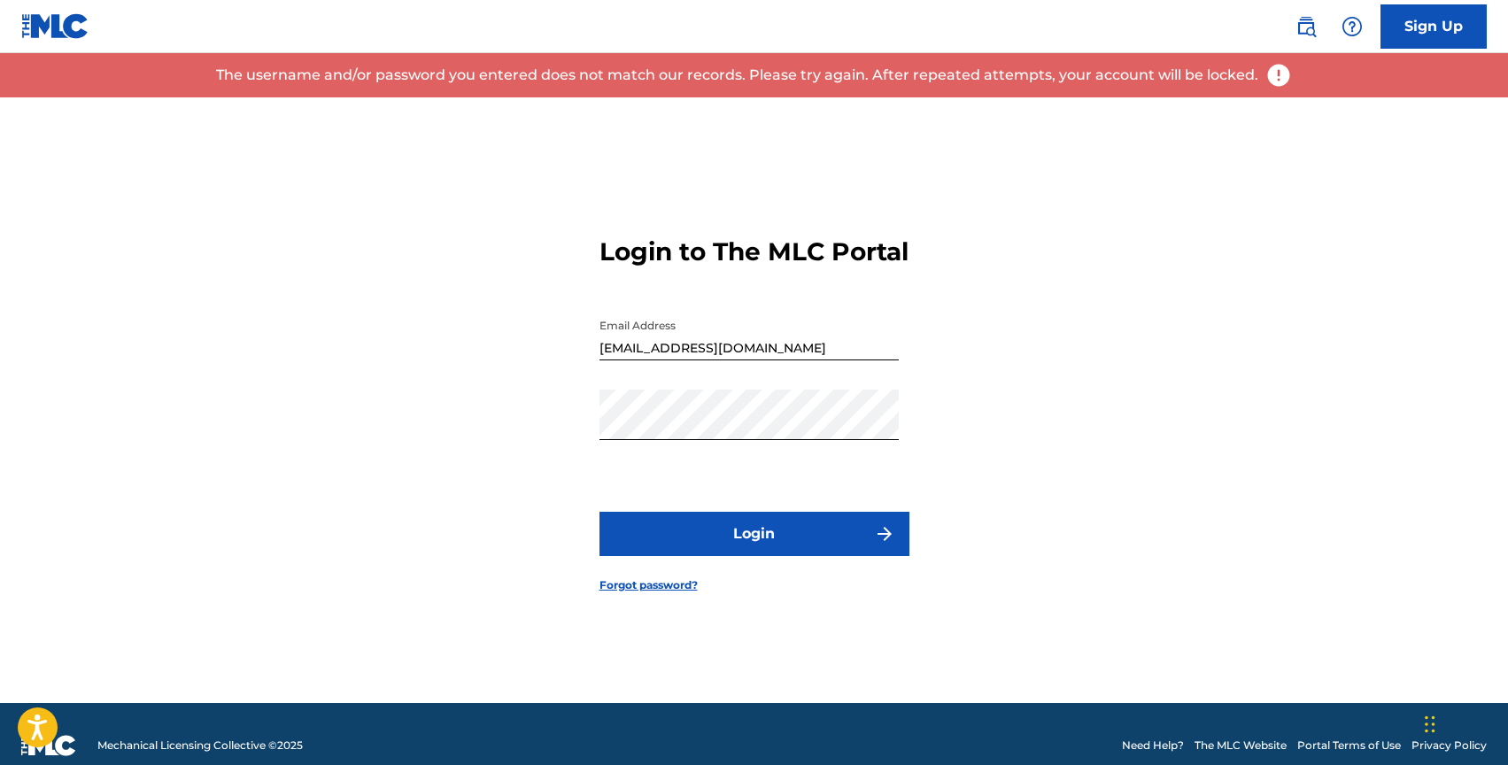
click at [645, 593] on link "Forgot password?" at bounding box center [649, 585] width 98 height 16
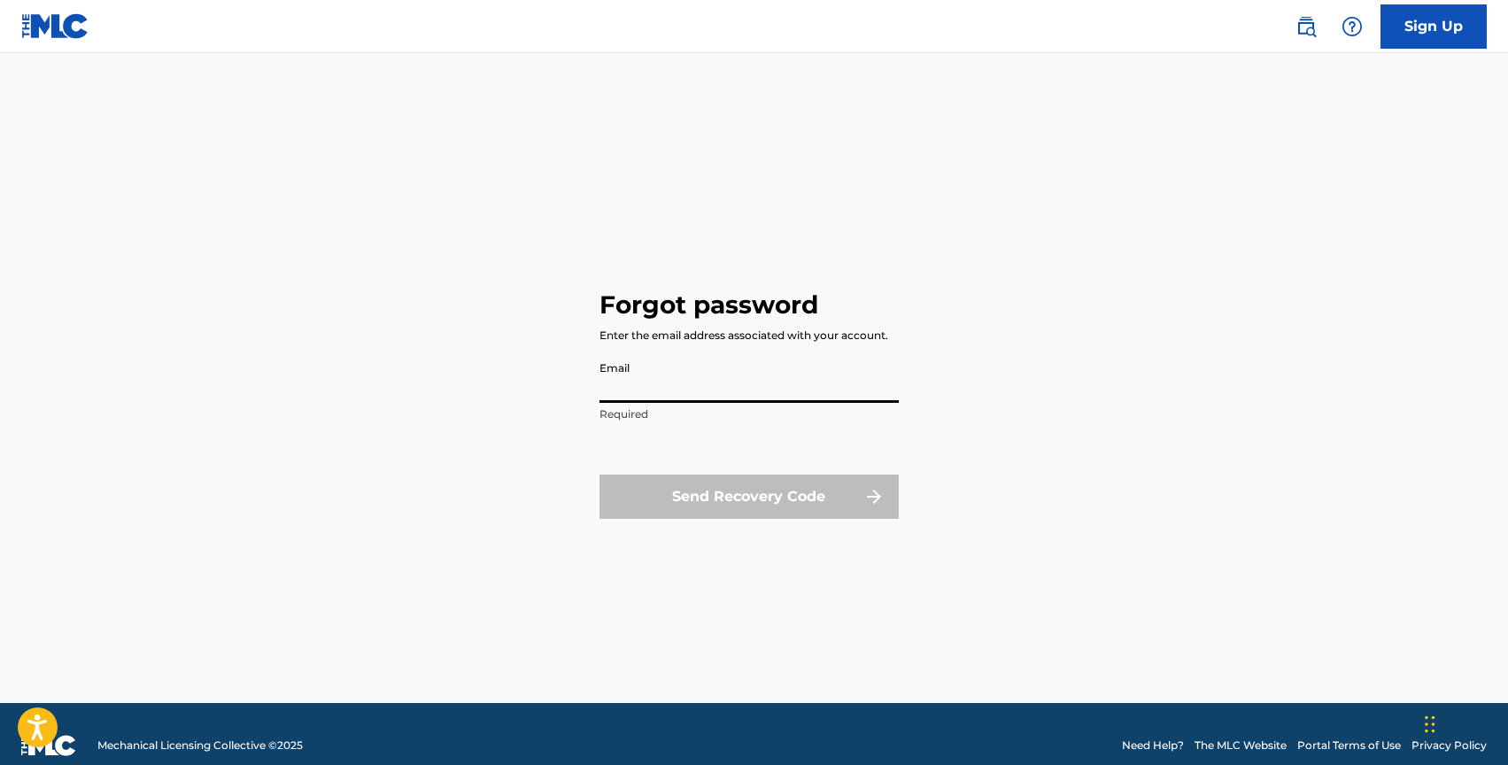
click at [669, 378] on input "Email" at bounding box center [749, 377] width 299 height 50
type input "[EMAIL_ADDRESS][DOMAIN_NAME]"
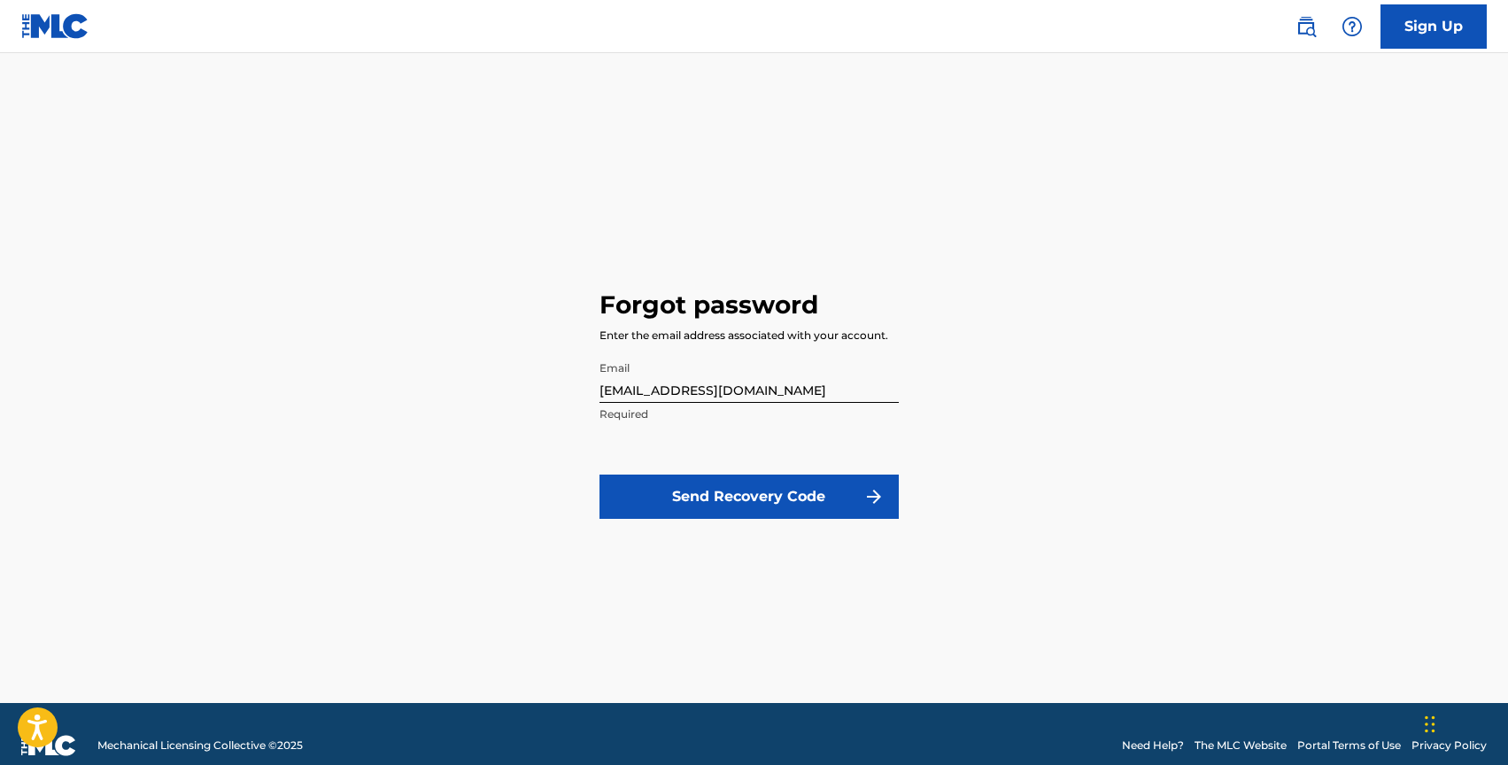
click at [754, 500] on button "Send Recovery Code" at bounding box center [749, 497] width 299 height 44
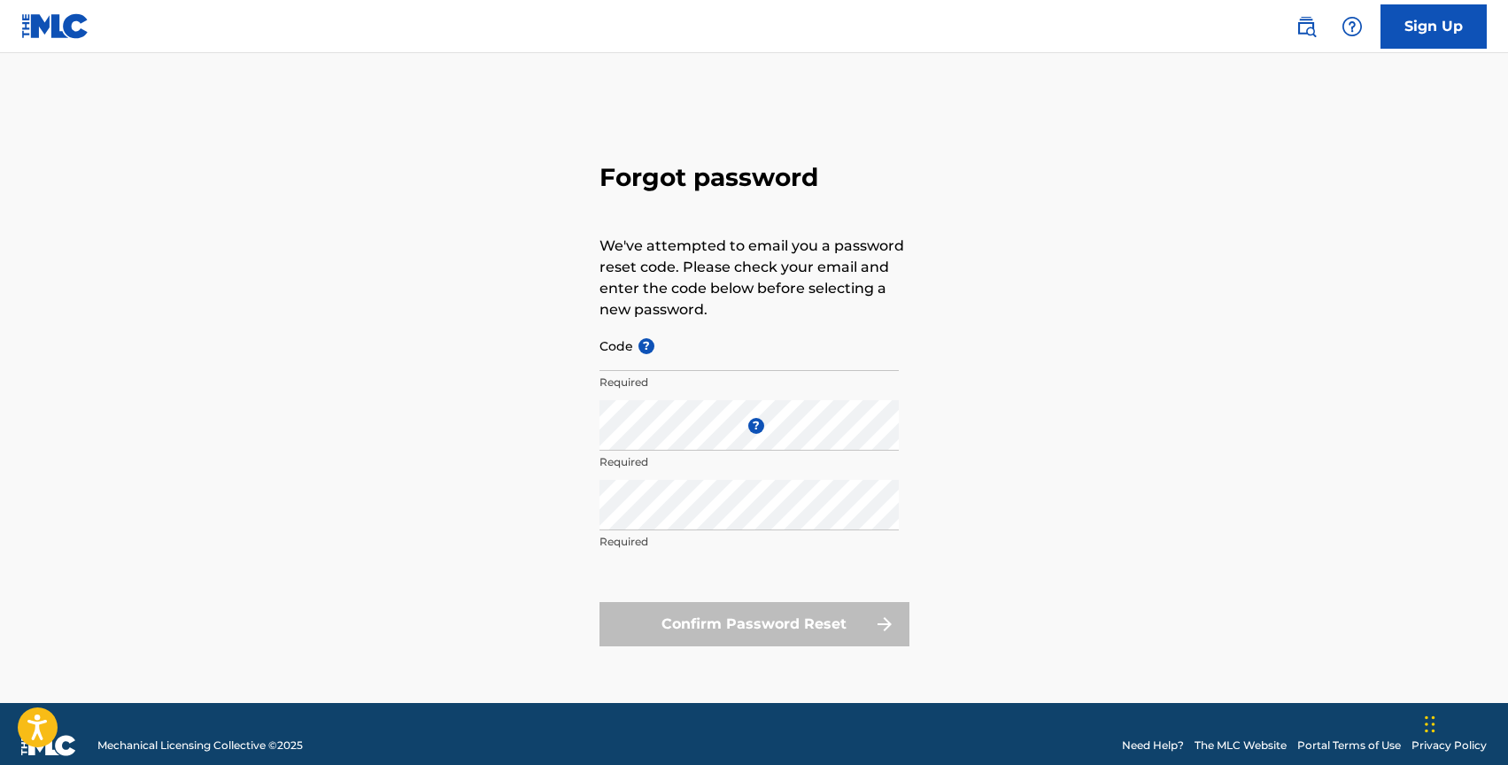
click at [658, 352] on input "Code ?" at bounding box center [749, 346] width 299 height 50
paste input "FP_bfd22f00c9e746202ddebcd5360c"
type input "FP_bfd22f00c9e746202ddebcd5360c"
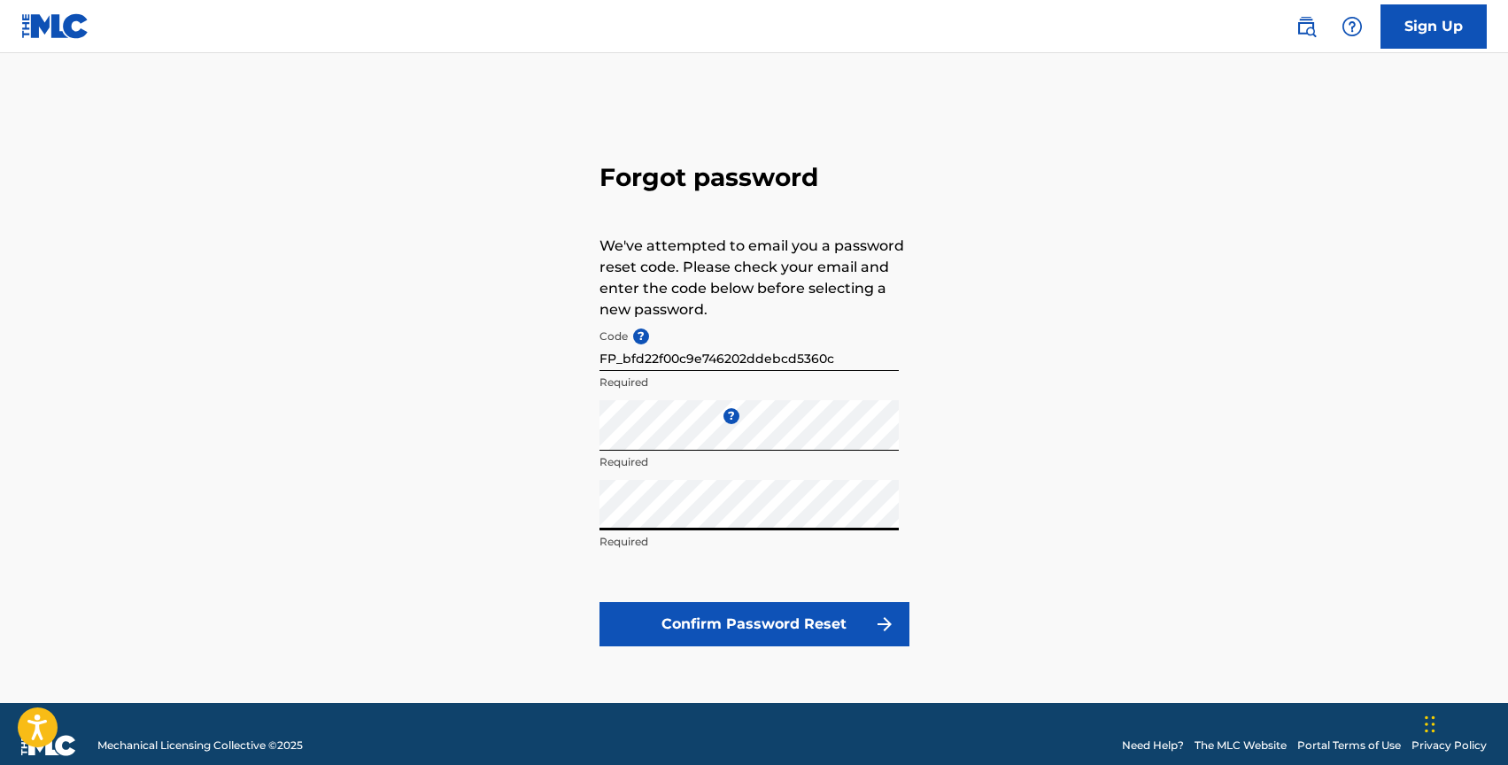
click at [1003, 501] on div "Forgot password We've attempted to email you a password reset code. Please chec…" at bounding box center [755, 400] width 1240 height 606
click at [767, 618] on button "Confirm Password Reset" at bounding box center [755, 624] width 310 height 44
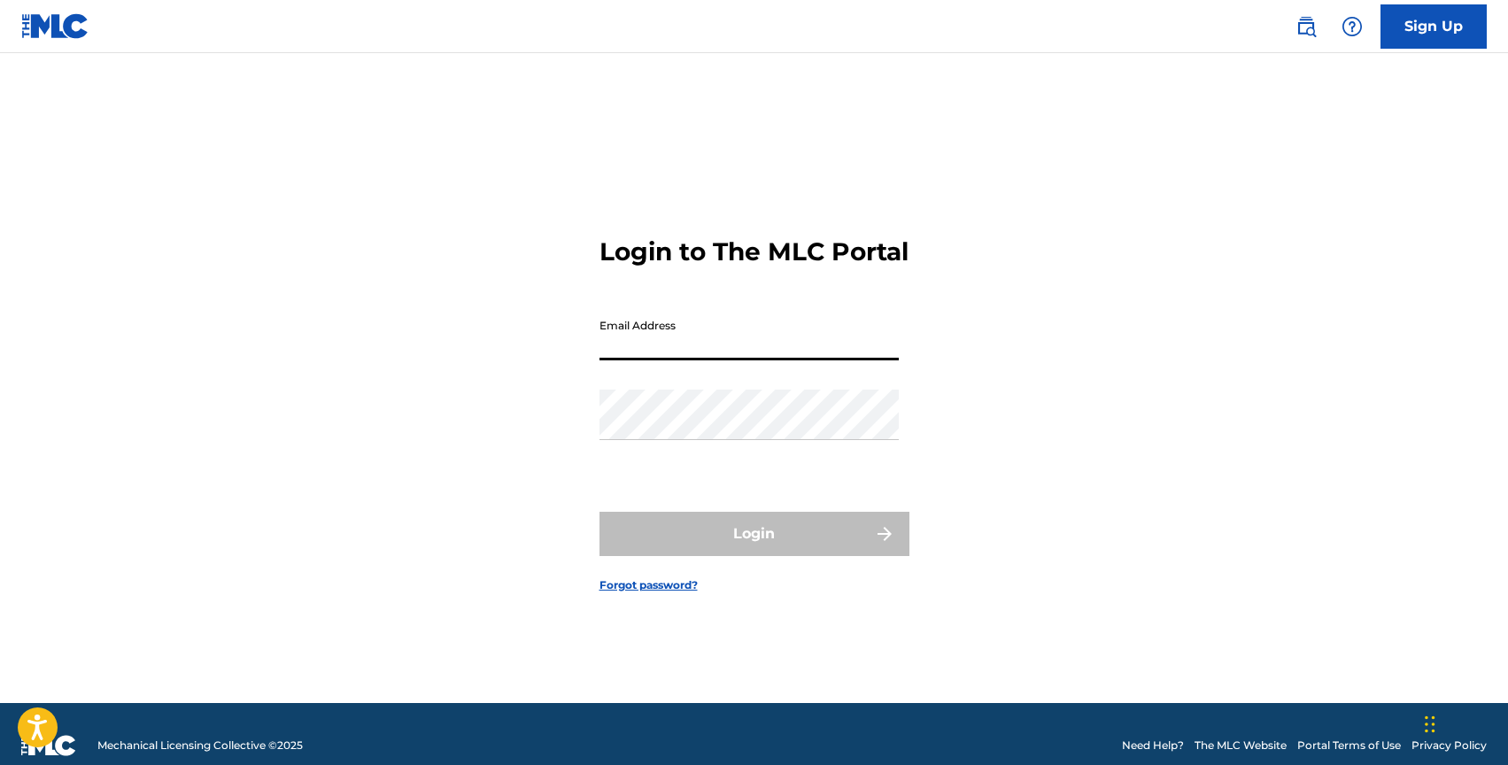
click at [723, 357] on input "Email Address" at bounding box center [749, 335] width 299 height 50
type input "[EMAIL_ADDRESS][DOMAIN_NAME]"
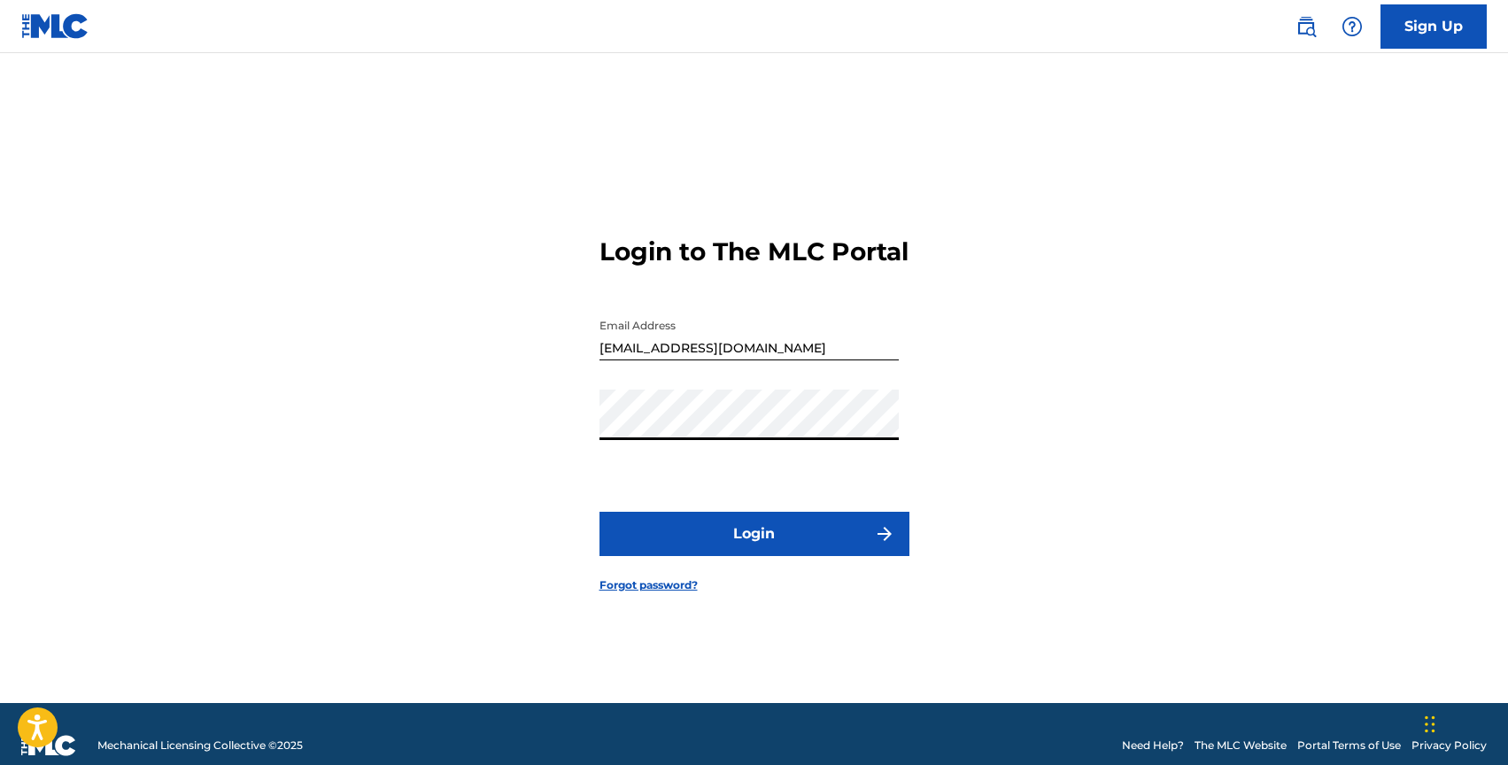
click at [573, 441] on div "Login to The MLC Portal Email Address [EMAIL_ADDRESS][DOMAIN_NAME] Password Log…" at bounding box center [755, 400] width 1240 height 606
click at [493, 507] on div "Login to The MLC Portal Email Address [EMAIL_ADDRESS][DOMAIN_NAME] Password Log…" at bounding box center [755, 400] width 1240 height 606
click at [735, 545] on button "Login" at bounding box center [755, 534] width 310 height 44
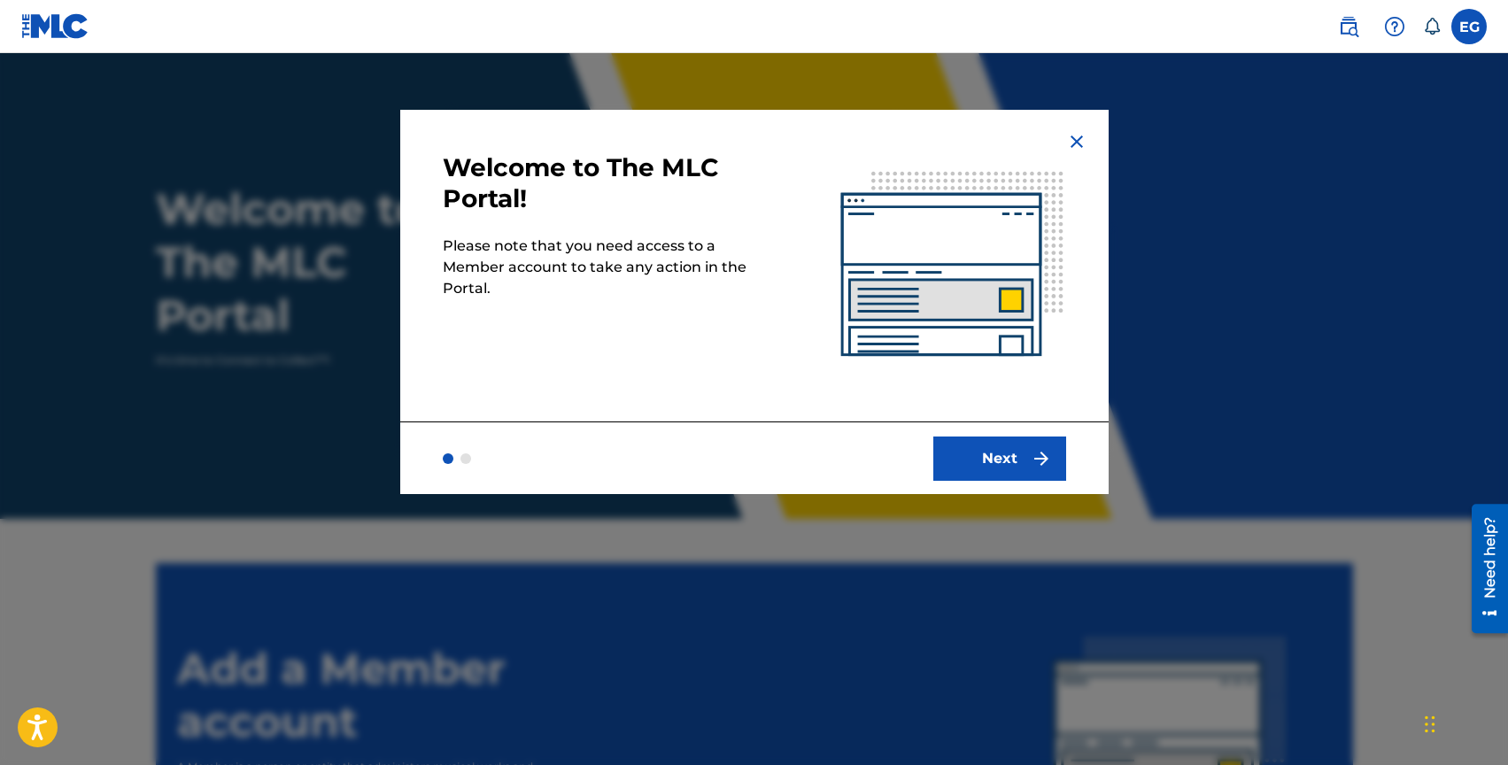
click at [992, 450] on button "Next" at bounding box center [999, 459] width 133 height 44
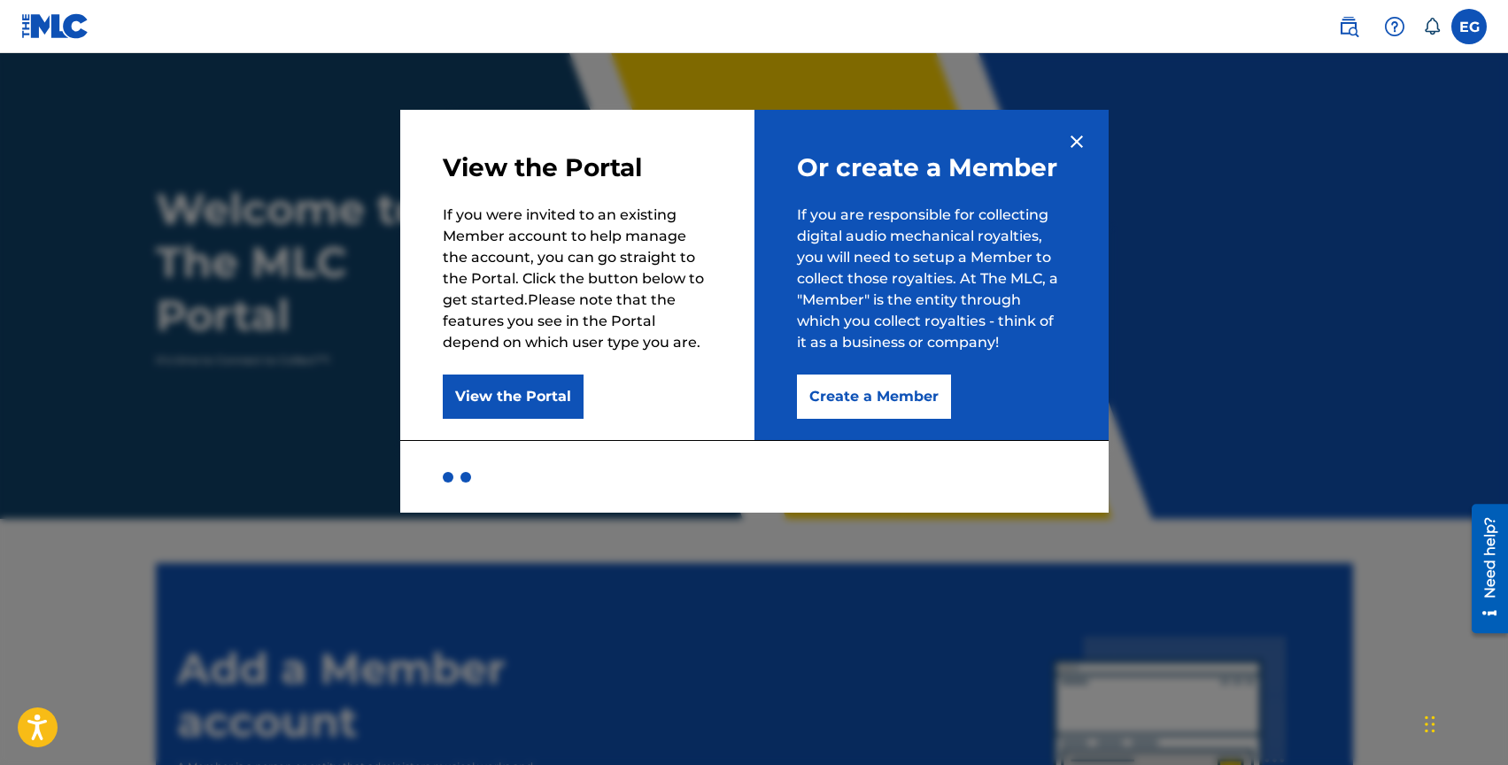
click at [870, 392] on button "Create a Member" at bounding box center [874, 397] width 154 height 44
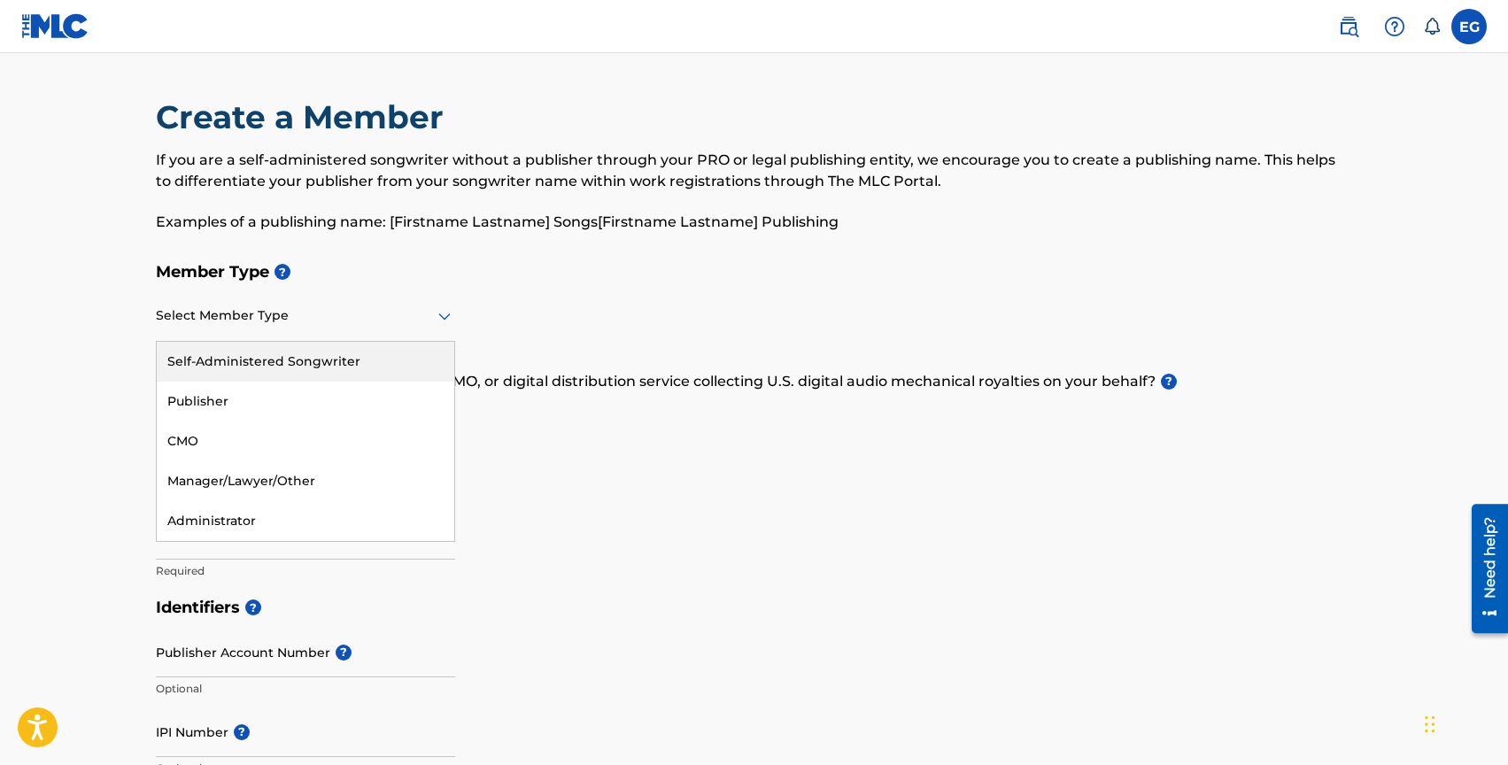
click at [449, 316] on icon at bounding box center [444, 316] width 21 height 21
click at [354, 361] on div "Self-Administered Songwriter" at bounding box center [306, 362] width 298 height 40
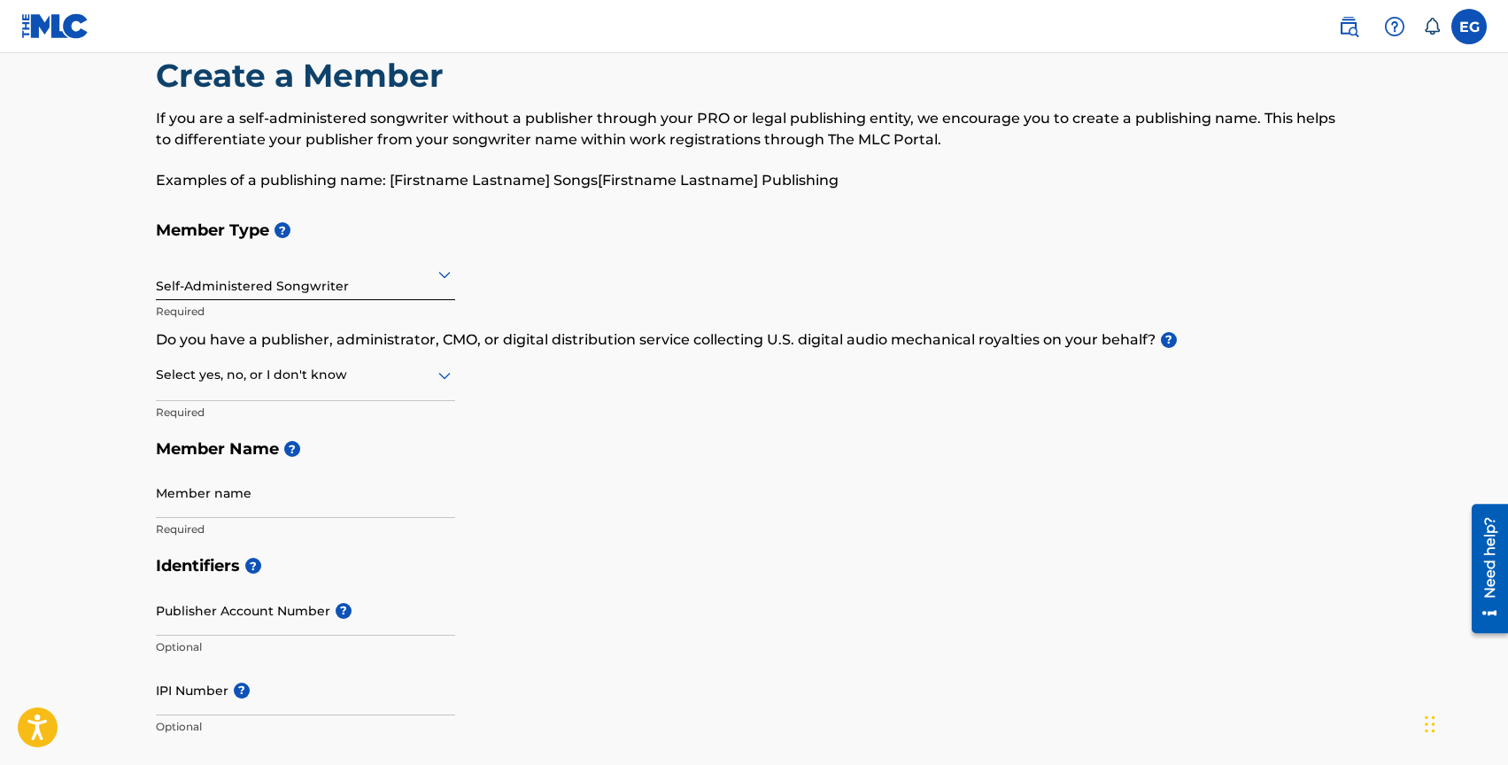
scroll to position [43, 0]
click at [444, 368] on icon at bounding box center [444, 373] width 21 height 21
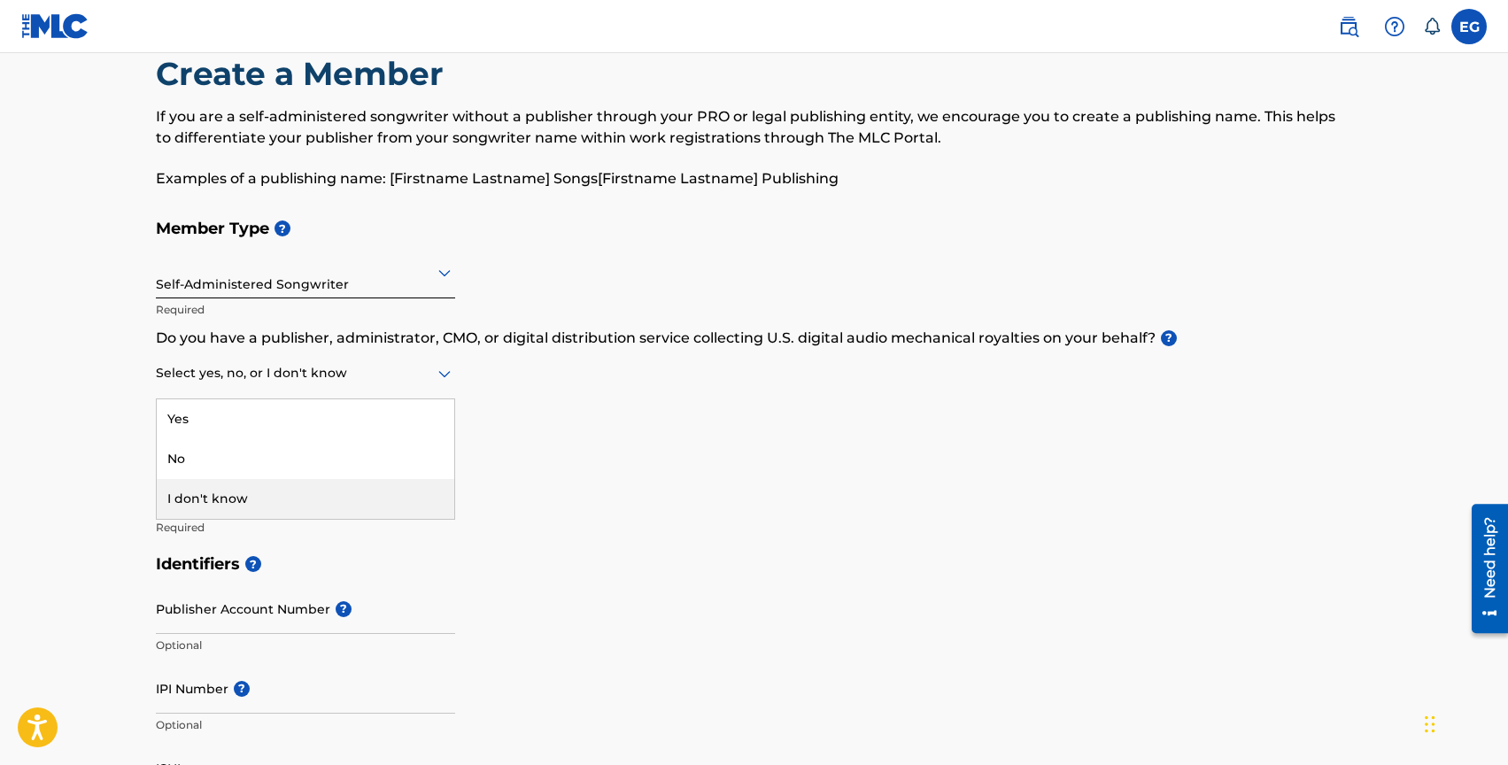
click at [328, 500] on div "I don't know" at bounding box center [306, 499] width 298 height 40
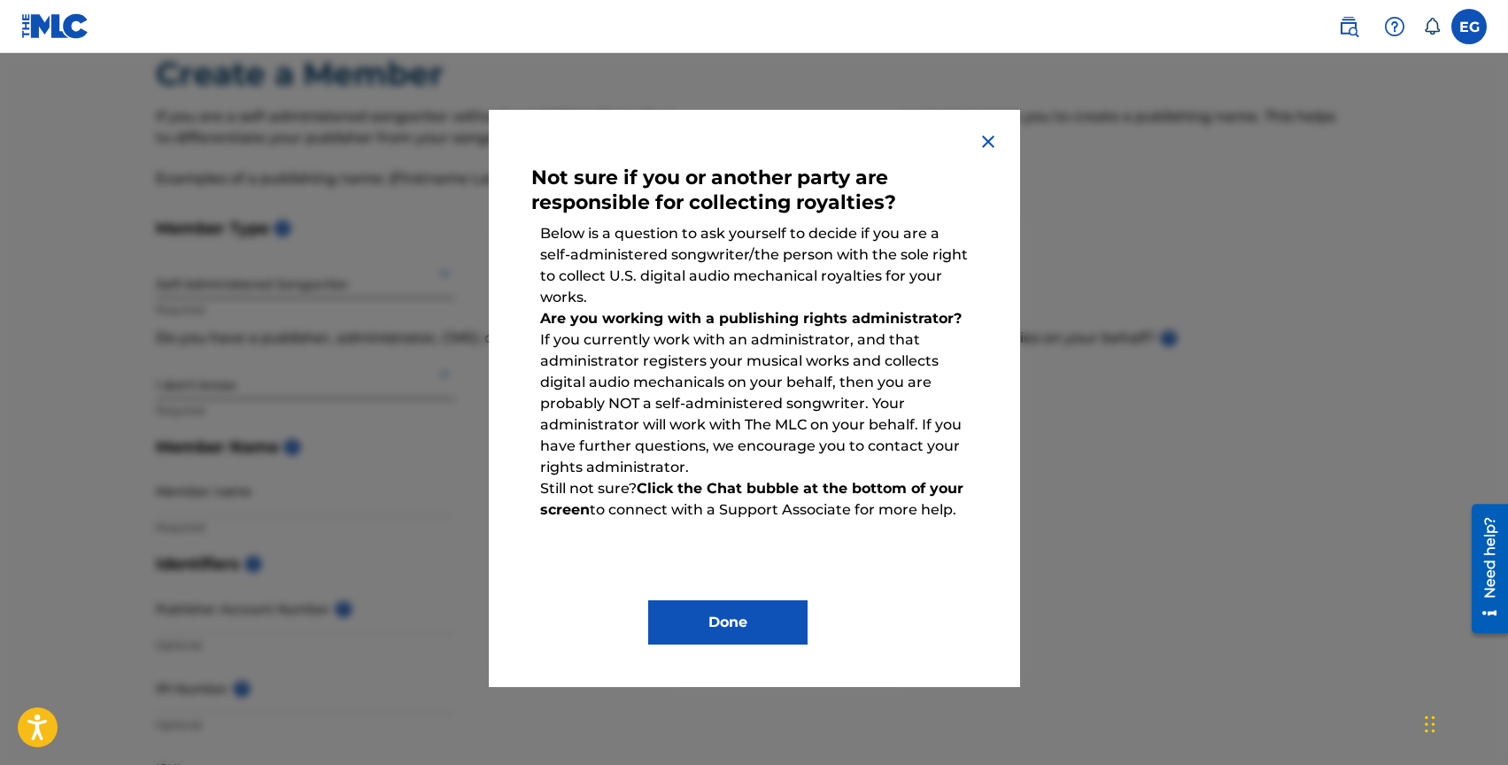
click at [986, 140] on img at bounding box center [988, 141] width 21 height 21
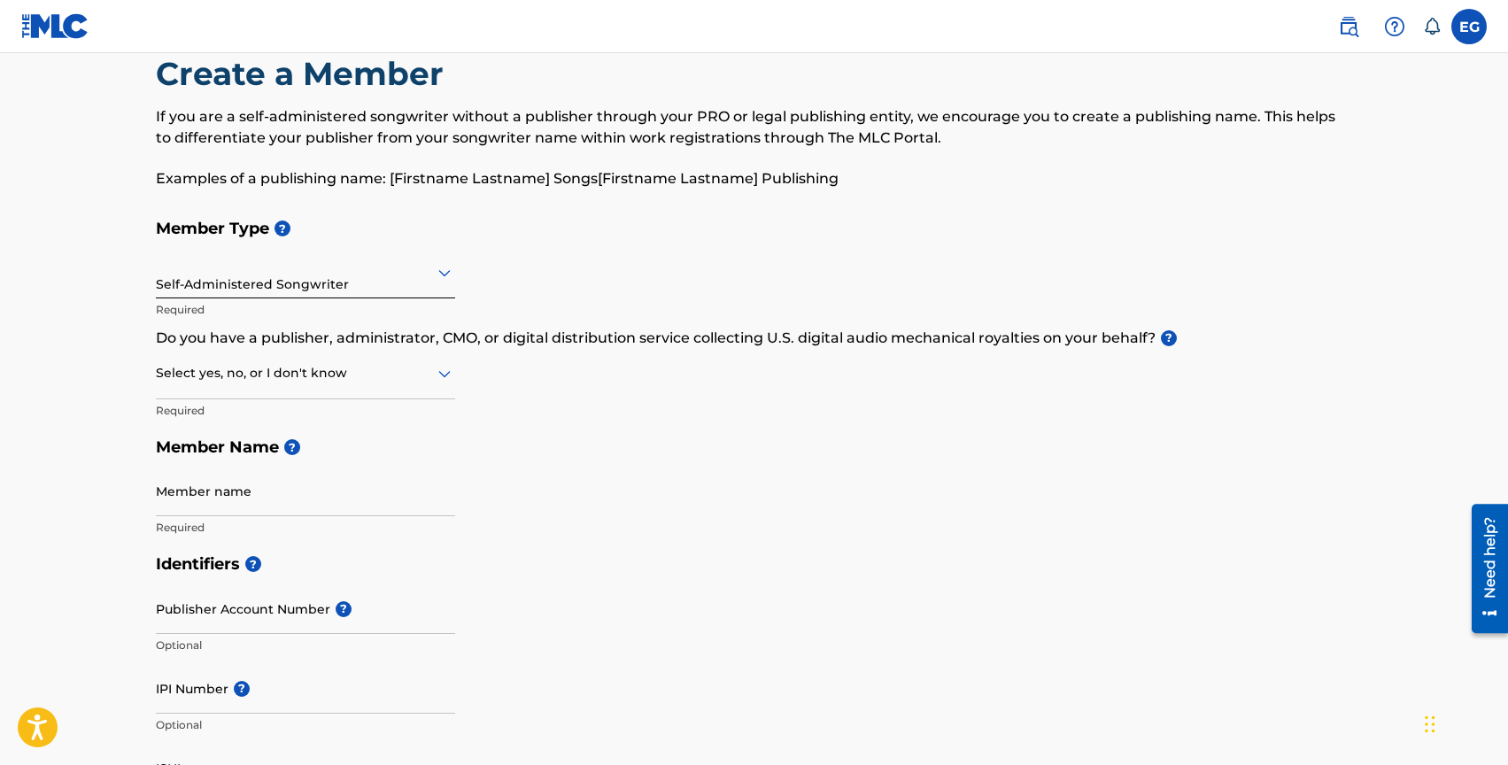
click at [447, 373] on icon at bounding box center [444, 374] width 12 height 7
click at [337, 461] on div "No" at bounding box center [306, 459] width 298 height 40
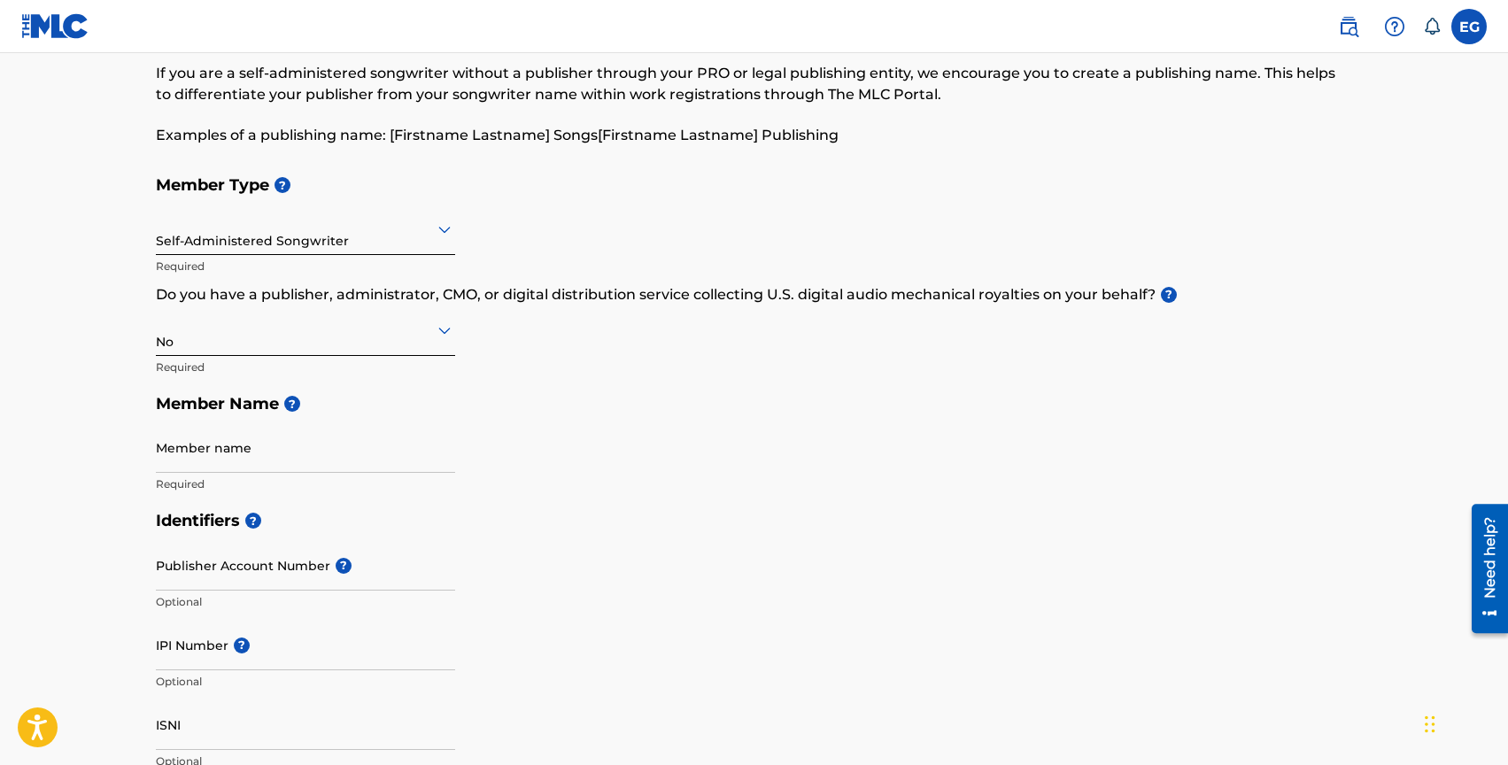
scroll to position [86, 0]
click at [248, 453] on input "Member name" at bounding box center [305, 448] width 299 height 50
type input "[PERSON_NAME]"
type input "[STREET_ADDRESS]"
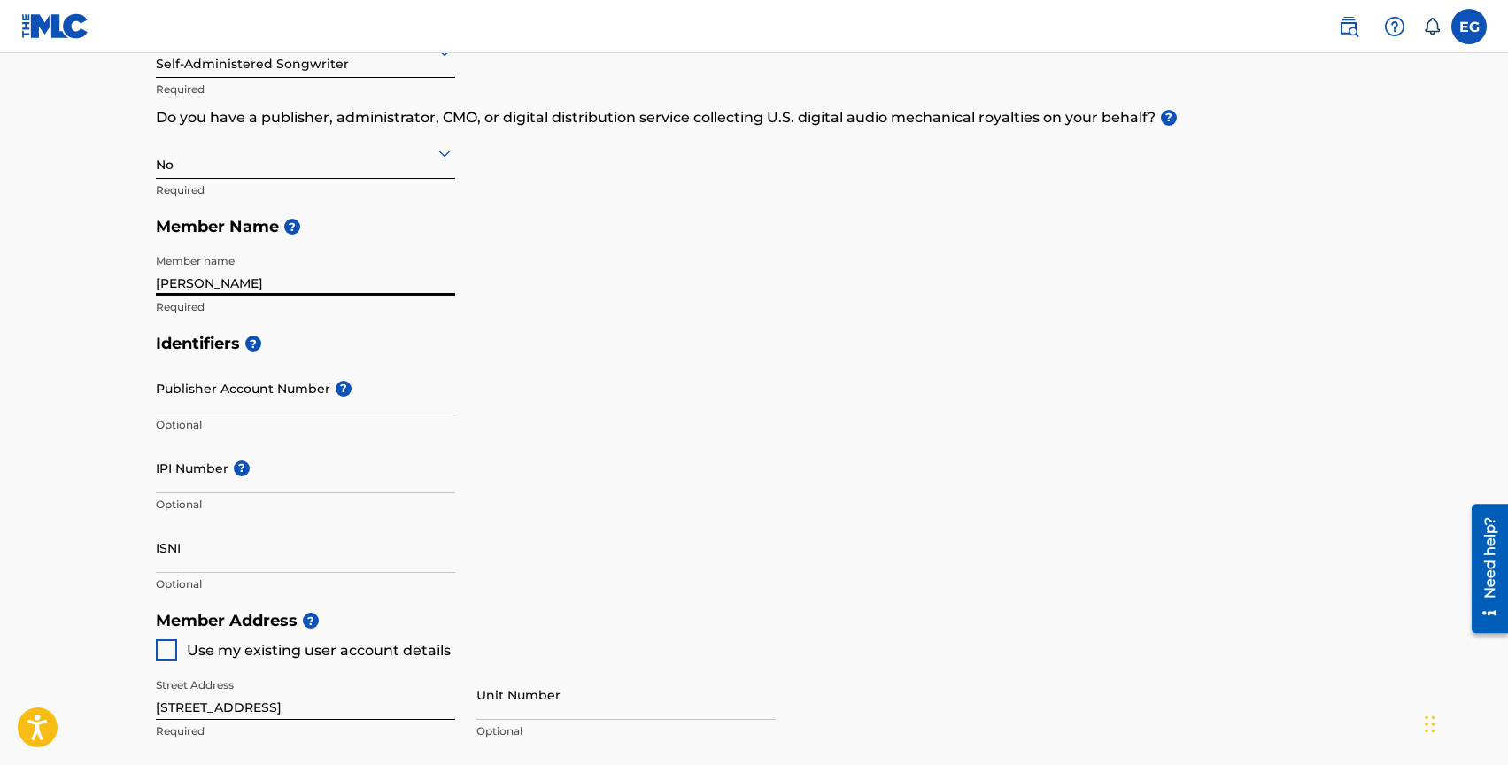
scroll to position [276, 0]
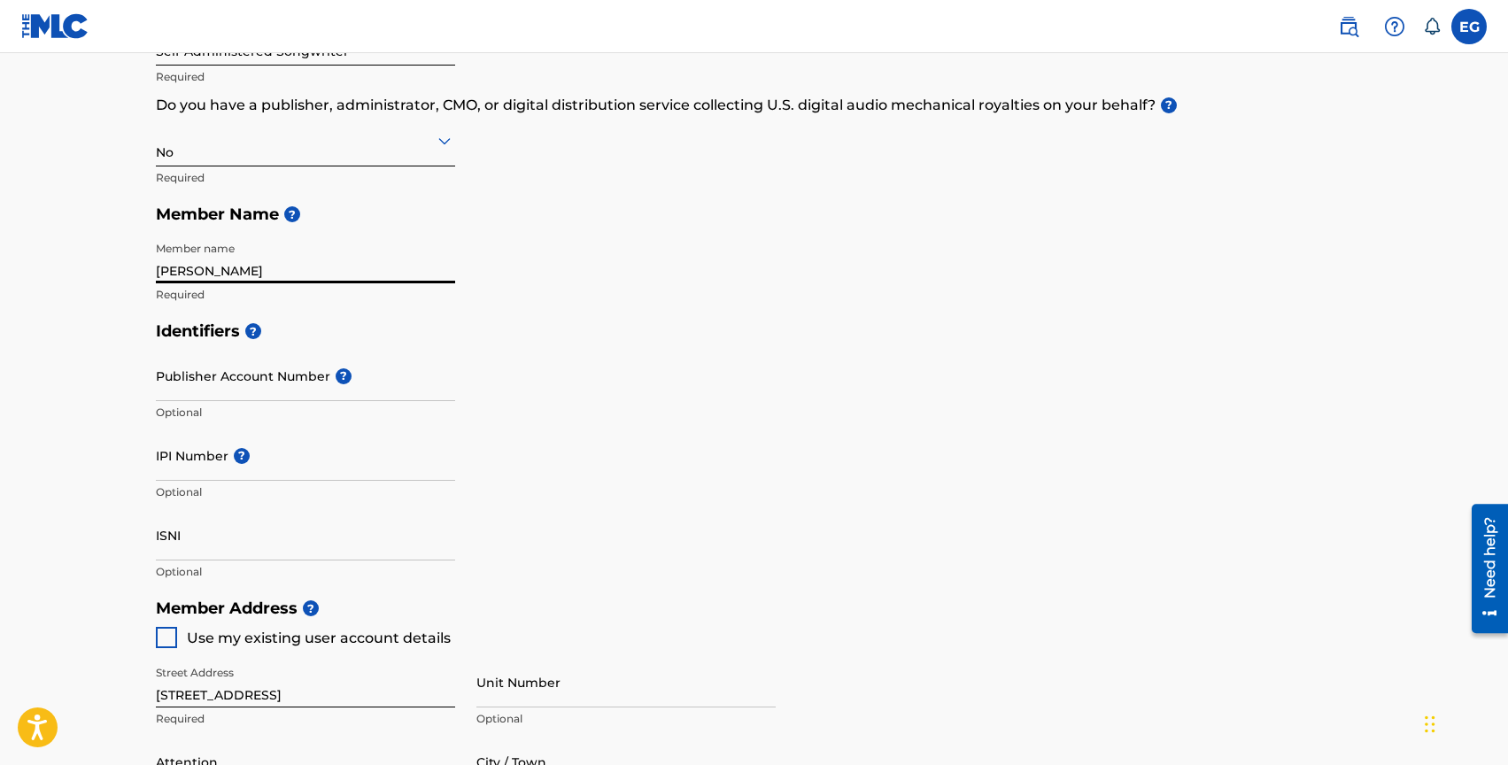
click at [358, 466] on input "IPI Number ?" at bounding box center [305, 455] width 299 height 50
click at [218, 468] on input "IPI Number ?" at bounding box center [305, 455] width 299 height 50
paste input "550190812"
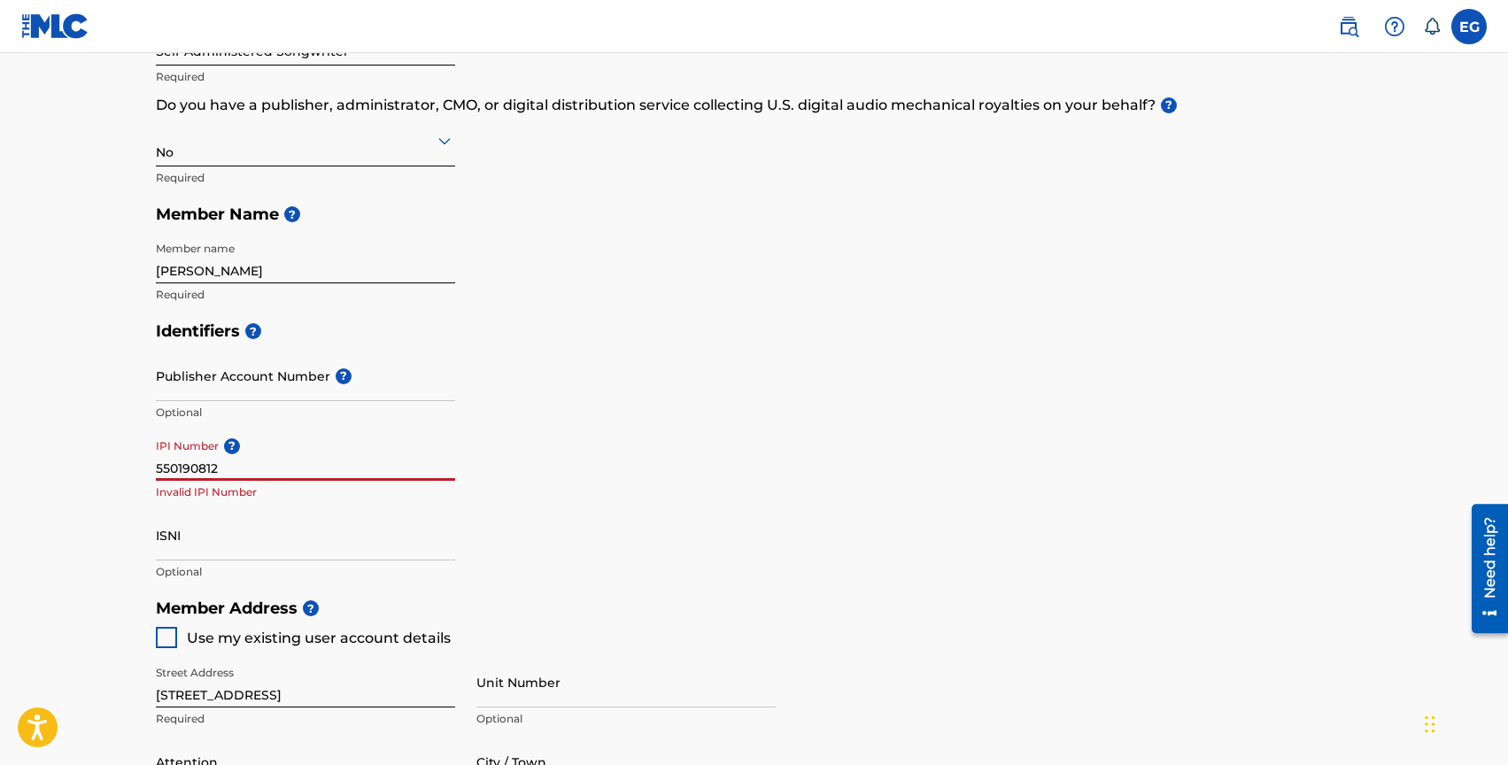
type input "550190812"
click at [759, 390] on div "Identifiers ? Publisher Account Number ? Optional IPI Number ? 550190812 Invali…" at bounding box center [754, 451] width 1197 height 277
click at [244, 472] on input "550190812" at bounding box center [305, 455] width 299 height 50
drag, startPoint x: 213, startPoint y: 469, endPoint x: 226, endPoint y: 470, distance: 13.3
click at [225, 470] on input "550190812" at bounding box center [305, 455] width 299 height 50
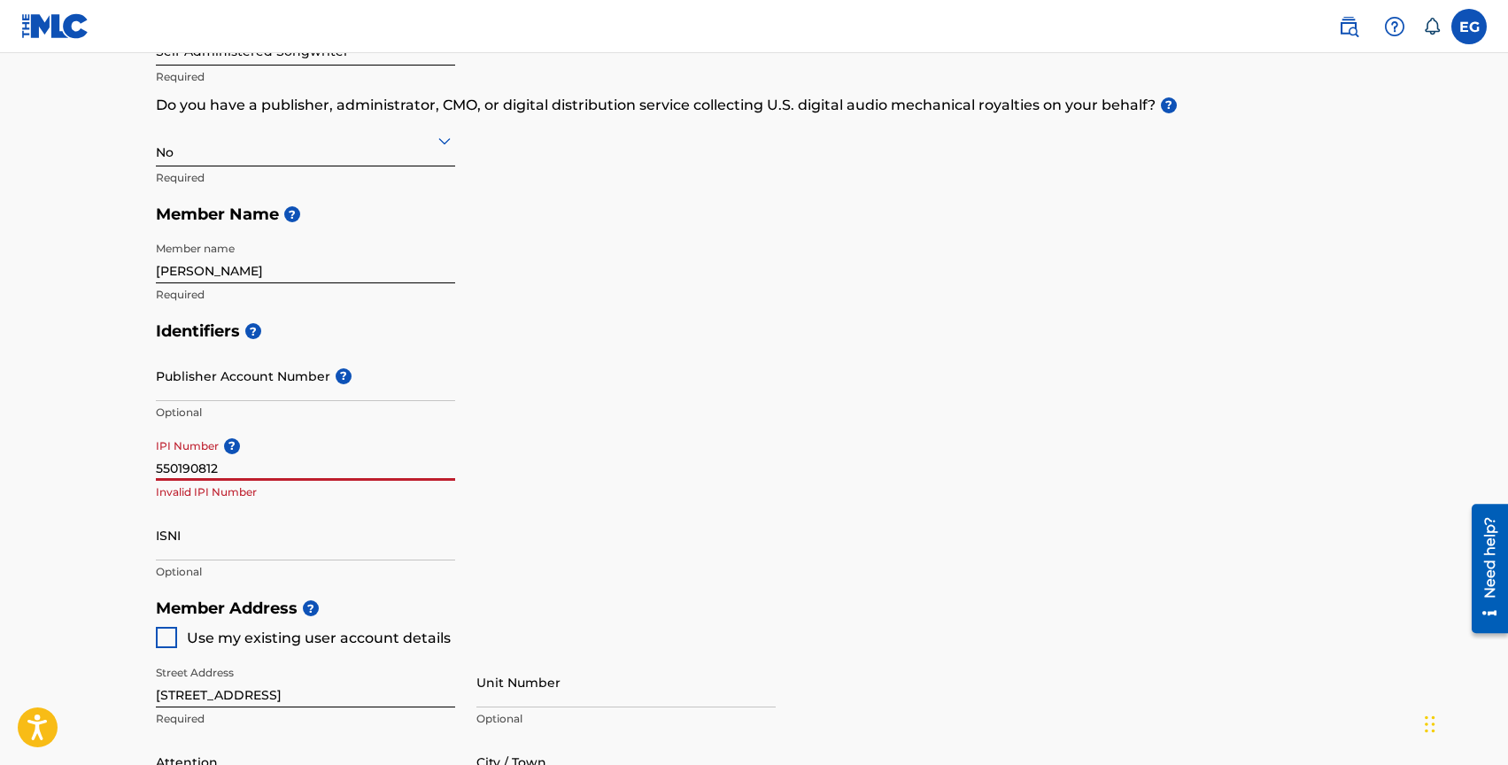
click at [226, 470] on input "550190812" at bounding box center [305, 455] width 299 height 50
drag, startPoint x: 226, startPoint y: 470, endPoint x: 137, endPoint y: 467, distance: 88.6
click at [137, 467] on div "Create a Member If you are a self-administered songwriter without a publisher t…" at bounding box center [755, 527] width 1240 height 1413
paste input "00637863606"
click at [847, 381] on div "Identifiers ? Publisher Account Number ? Optional IPI Number ? 00637863606 IPI …" at bounding box center [754, 451] width 1197 height 277
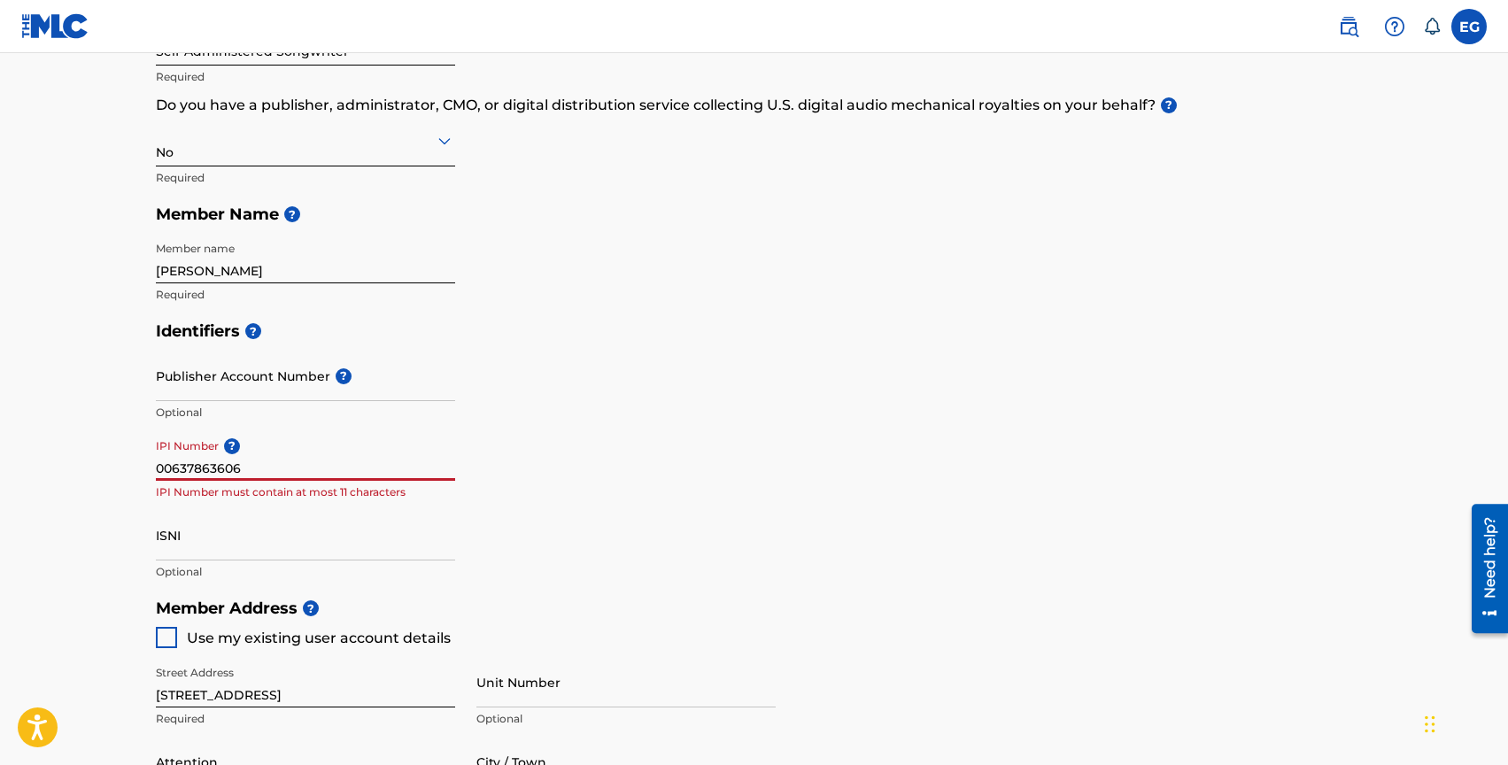
click at [259, 471] on input "00637863606" at bounding box center [305, 455] width 299 height 50
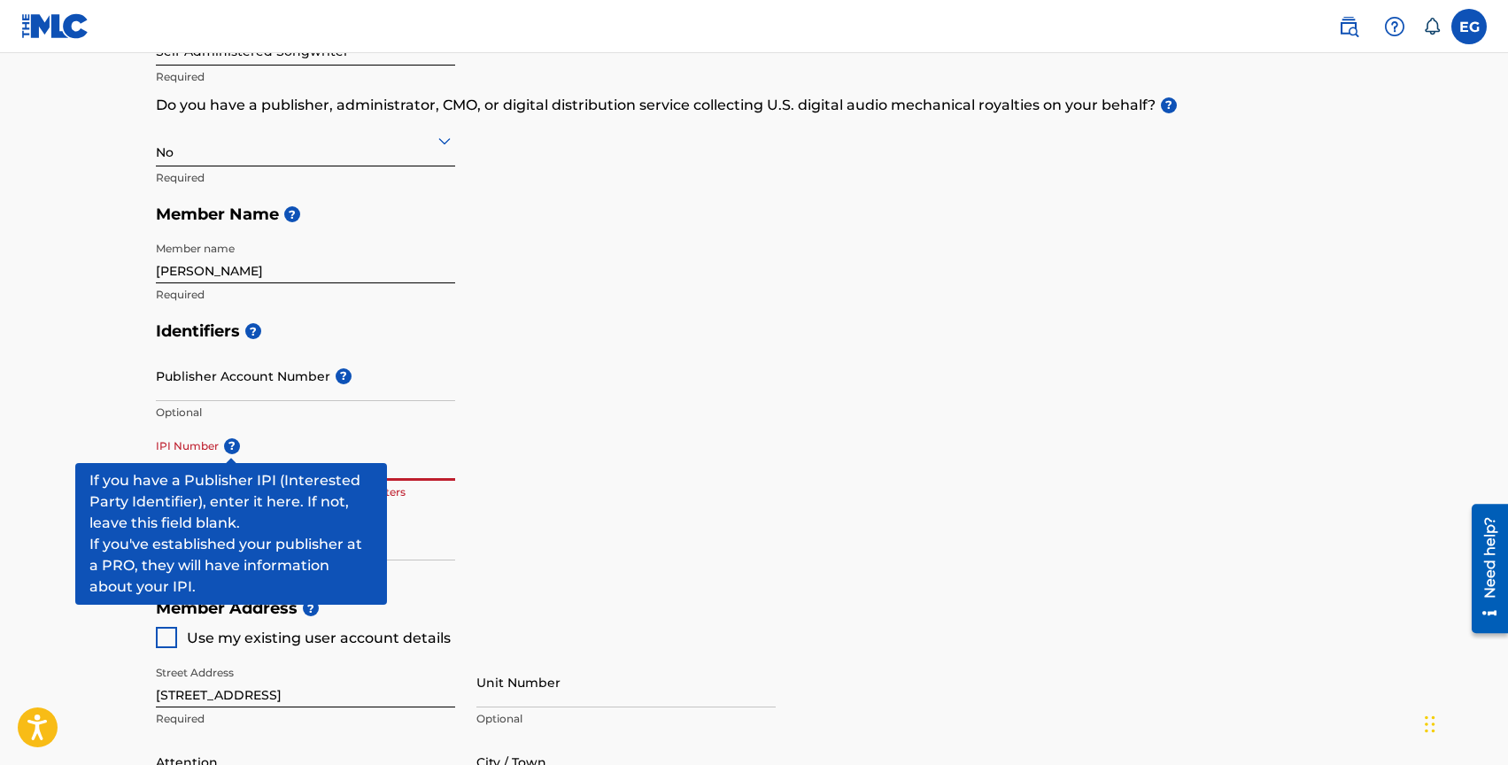
type input "00637863606"
click at [229, 448] on span "?" at bounding box center [232, 446] width 16 height 16
click at [229, 448] on input "00637863606" at bounding box center [305, 455] width 299 height 50
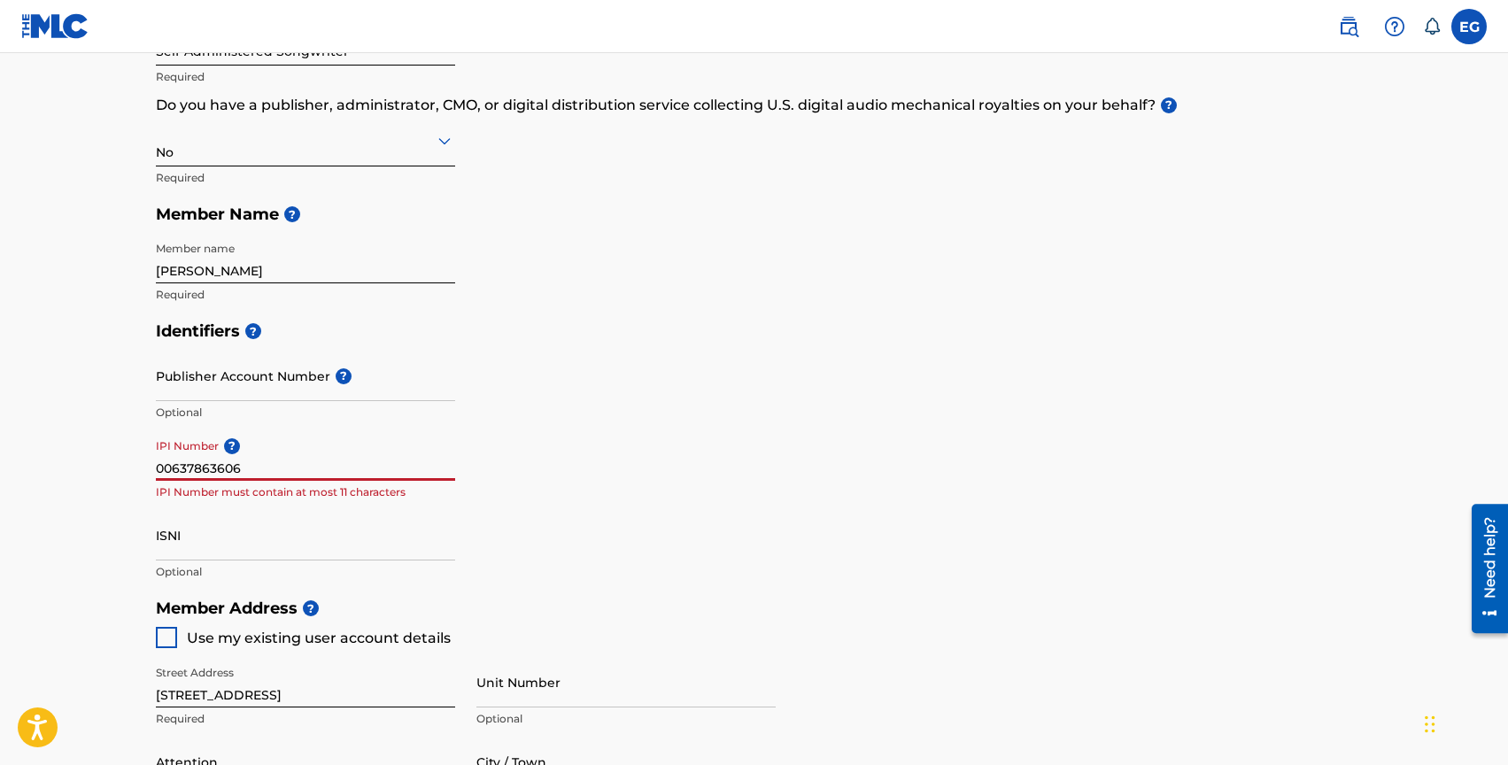
click at [594, 476] on div "Identifiers ? Publisher Account Number ? Optional IPI Number ? 00637863606 IPI …" at bounding box center [754, 451] width 1197 height 277
click at [205, 535] on input "ISNI" at bounding box center [305, 535] width 299 height 50
drag, startPoint x: 173, startPoint y: 526, endPoint x: 146, endPoint y: 526, distance: 26.6
click at [146, 526] on div "Create a Member If you are a self-administered songwriter without a publisher t…" at bounding box center [755, 527] width 1240 height 1413
click at [304, 479] on input "00637863606" at bounding box center [305, 455] width 299 height 50
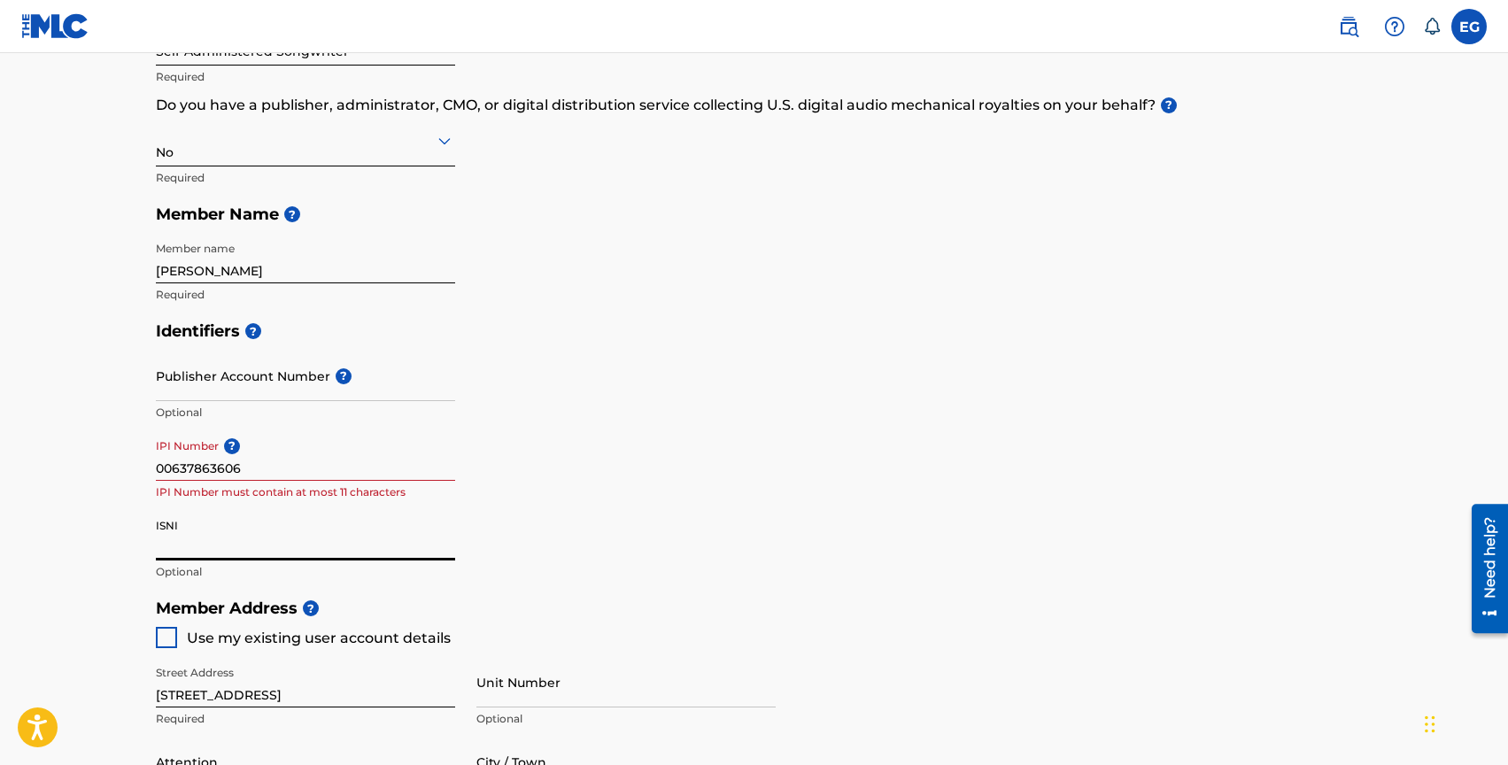
click at [182, 538] on input "ISNI" at bounding box center [305, 535] width 299 height 50
paste input "550190812"
type input "550190812"
drag, startPoint x: 254, startPoint y: 465, endPoint x: 131, endPoint y: 474, distance: 123.4
click at [131, 474] on main "Create a Member If you are a self-administered songwriter without a publisher t…" at bounding box center [754, 572] width 1508 height 1590
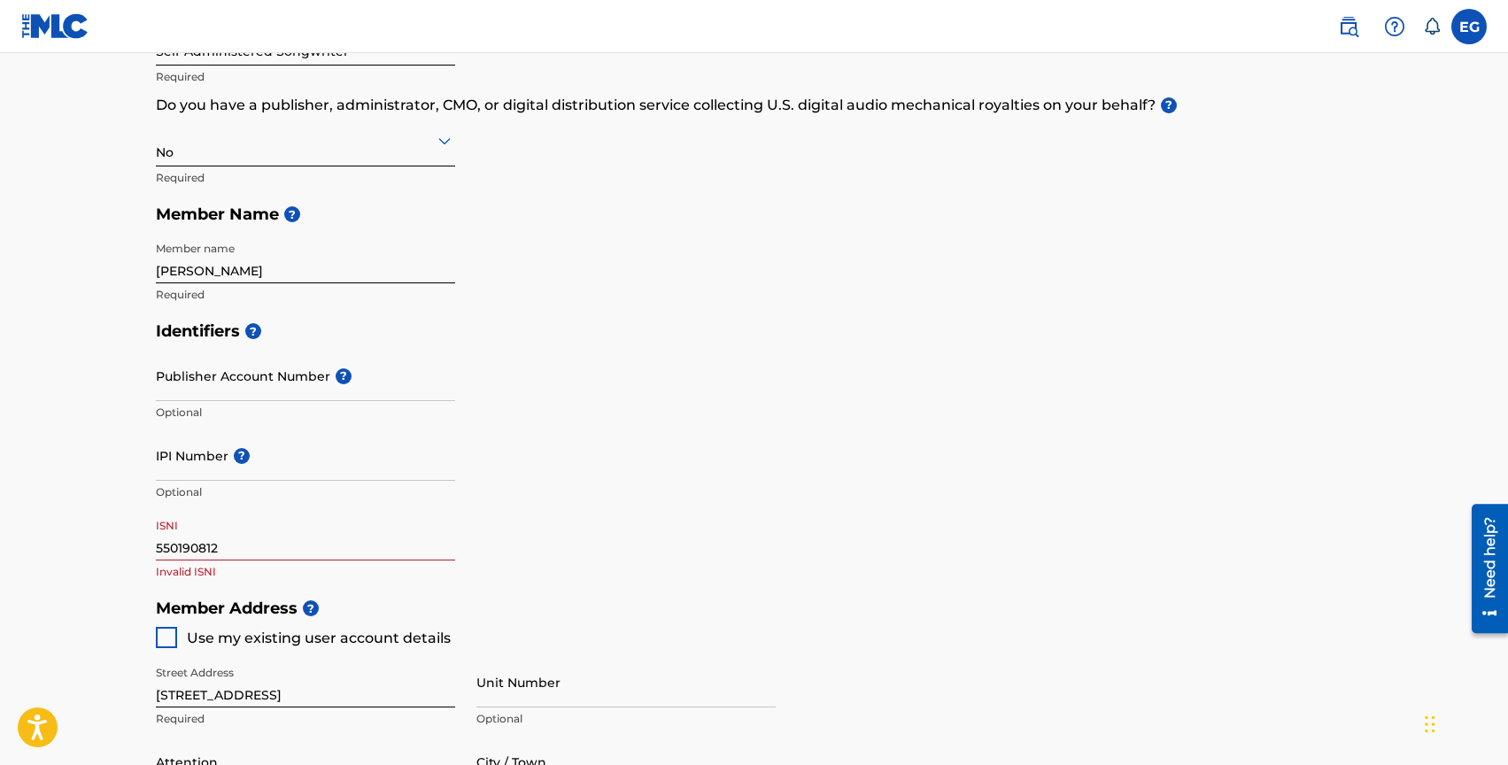
click at [683, 510] on div "Identifiers ? Publisher Account Number ? Optional IPI Number ? Optional ISNI 55…" at bounding box center [754, 451] width 1197 height 277
drag, startPoint x: 223, startPoint y: 551, endPoint x: 128, endPoint y: 542, distance: 96.0
click at [128, 542] on main "Create a Member If you are a self-administered songwriter without a publisher t…" at bounding box center [754, 572] width 1508 height 1590
paste input "00637863606"
type input "00637863606"
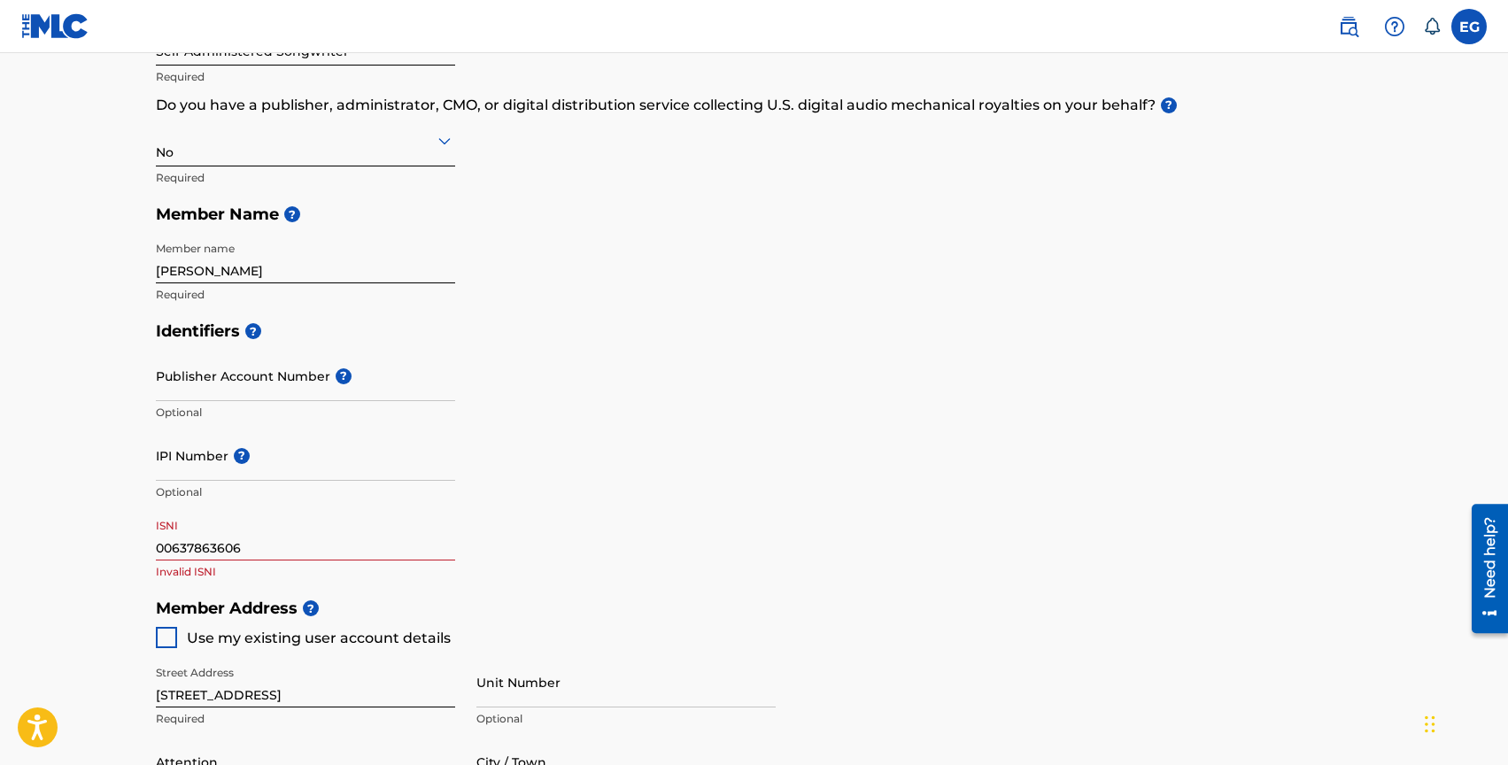
click at [116, 596] on main "Create a Member If you are a self-administered songwriter without a publisher t…" at bounding box center [754, 572] width 1508 height 1590
drag, startPoint x: 251, startPoint y: 549, endPoint x: 131, endPoint y: 551, distance: 119.6
click at [131, 551] on main "Create a Member If you are a self-administered songwriter without a publisher t…" at bounding box center [754, 572] width 1508 height 1590
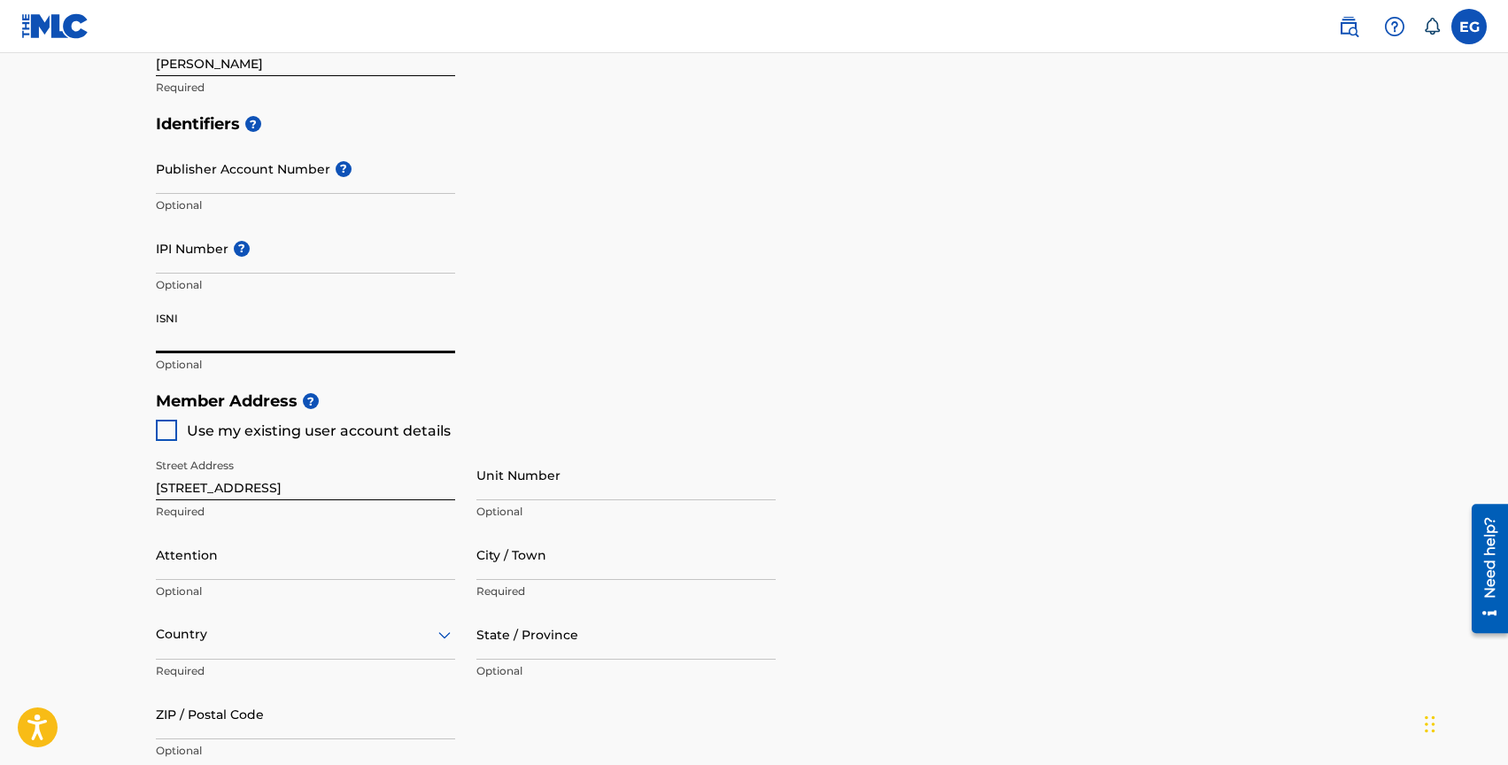
scroll to position [488, 0]
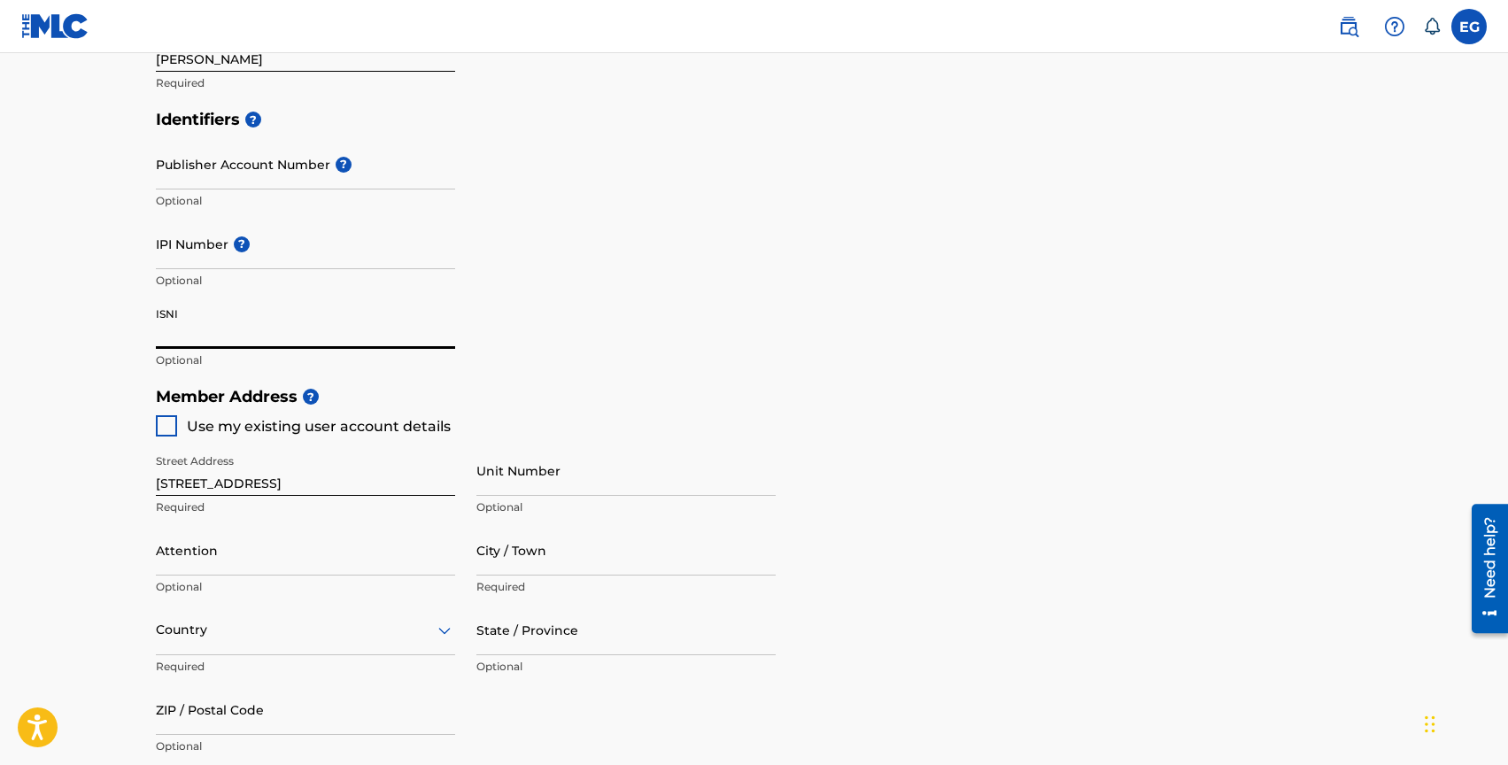
click at [164, 425] on div at bounding box center [166, 425] width 21 height 21
type input "Lewiston"
type input "83501"
type input "520"
type input "9097441"
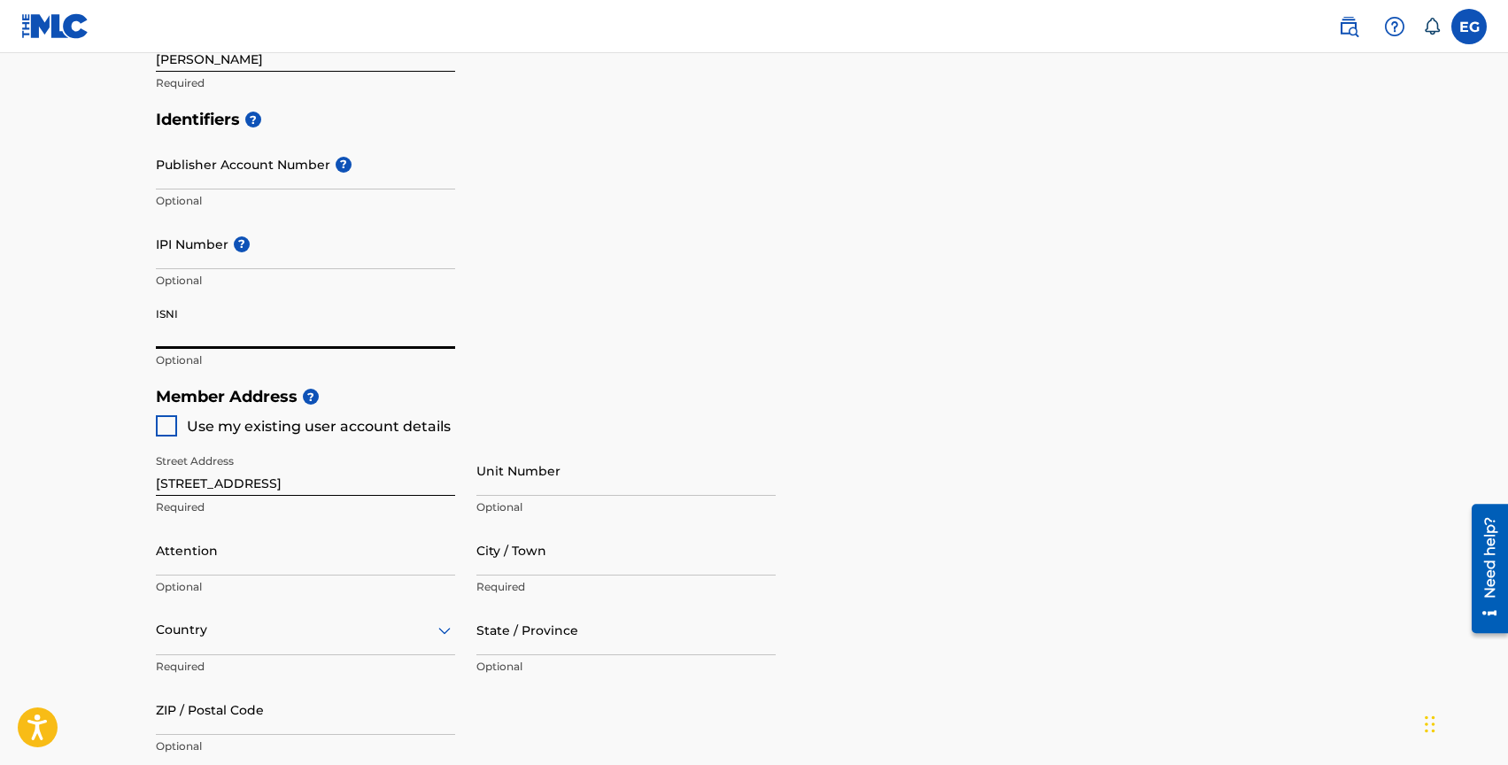
type input "[EMAIL_ADDRESS][DOMAIN_NAME]"
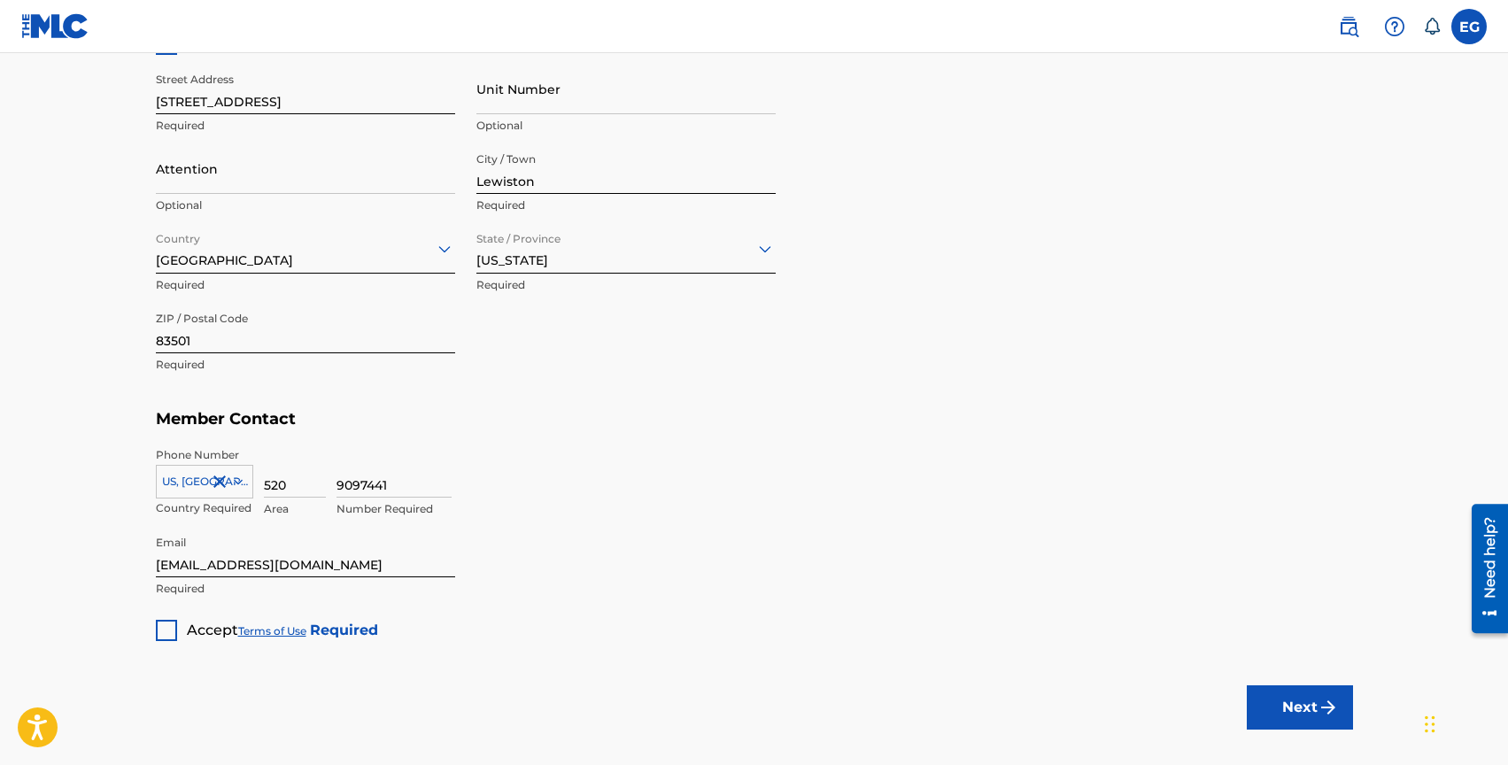
scroll to position [871, 0]
click at [169, 630] on div at bounding box center [166, 628] width 21 height 21
click at [1296, 718] on button "Next" at bounding box center [1300, 706] width 106 height 44
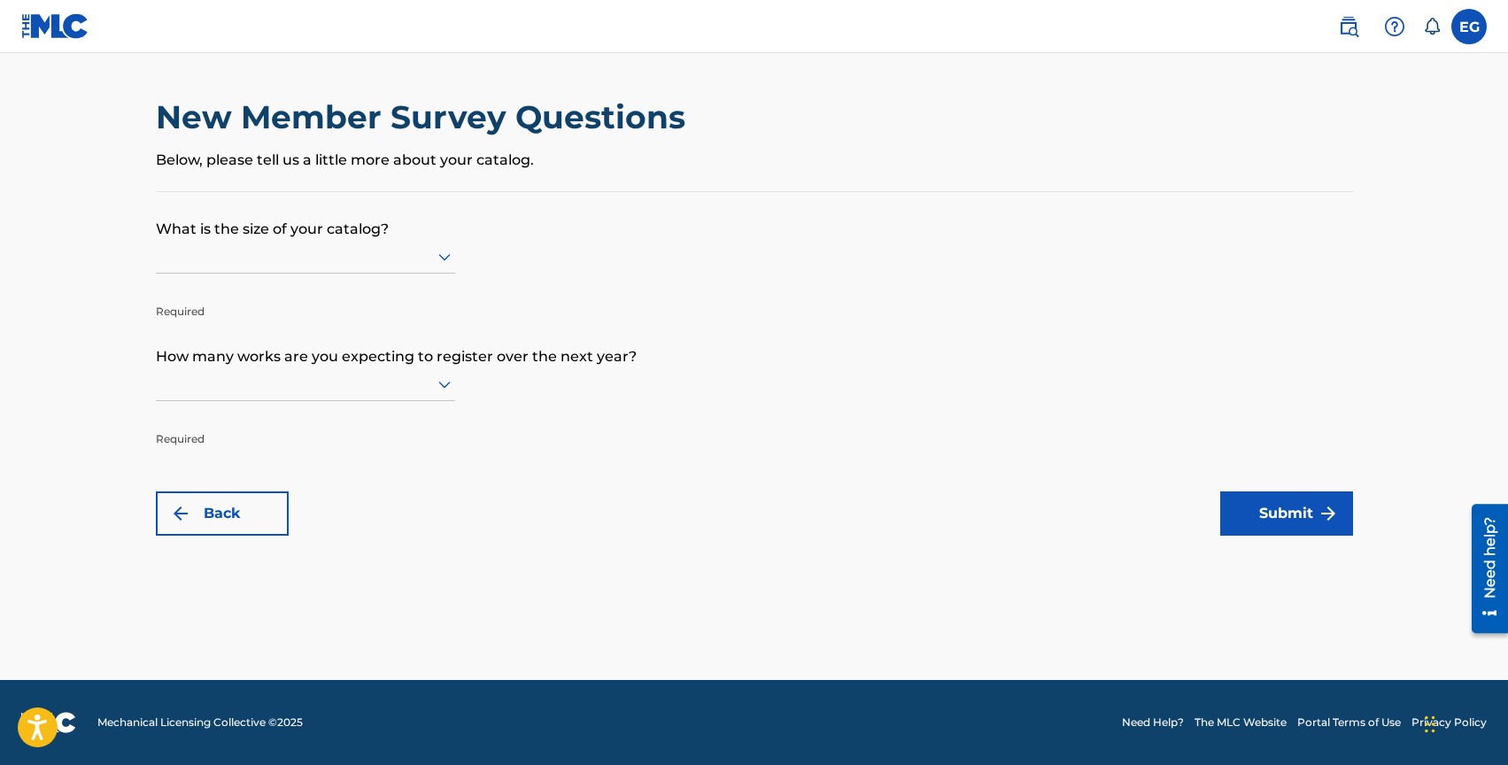
click at [443, 254] on icon at bounding box center [444, 256] width 21 height 21
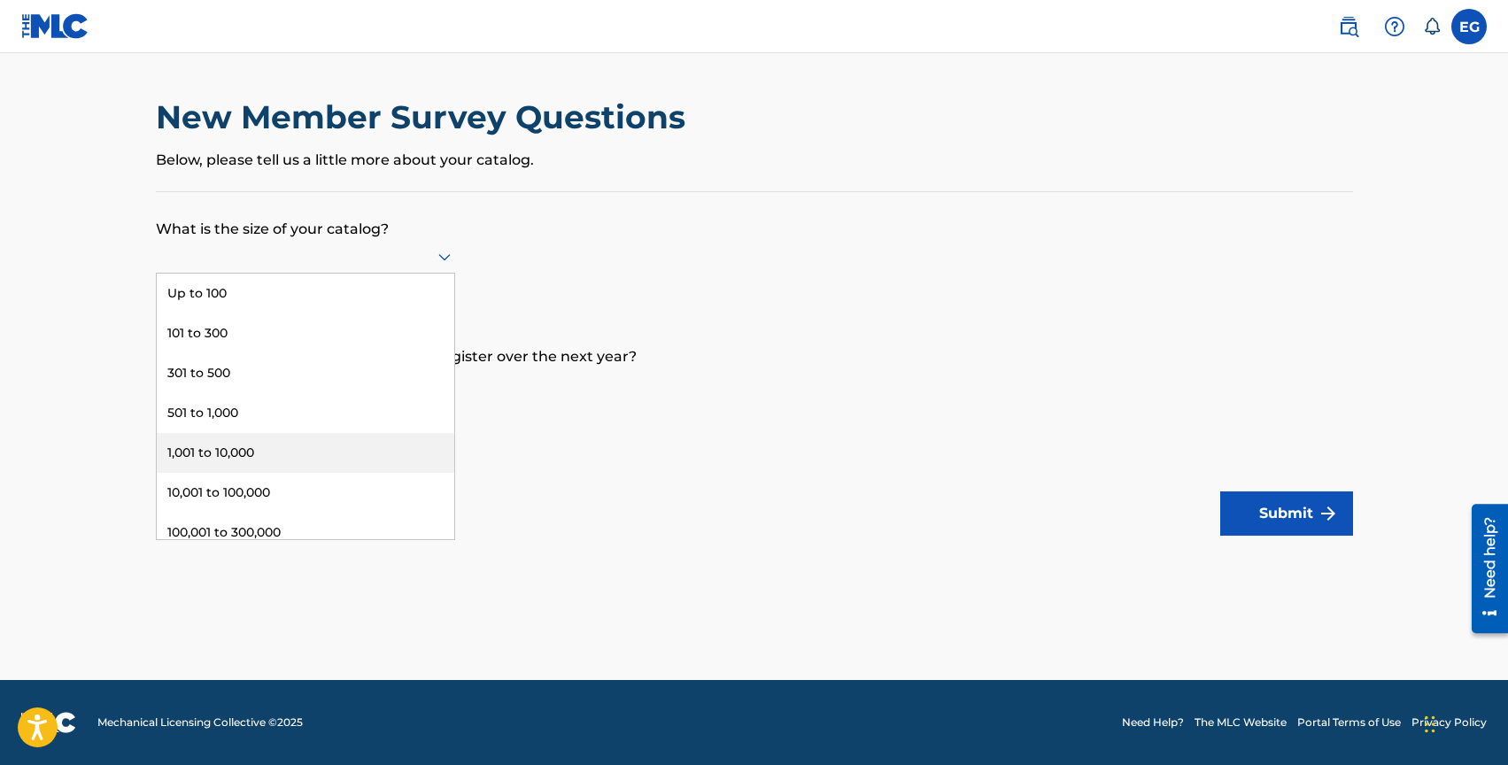
click at [265, 450] on div "1,001 to 10,000" at bounding box center [306, 453] width 298 height 40
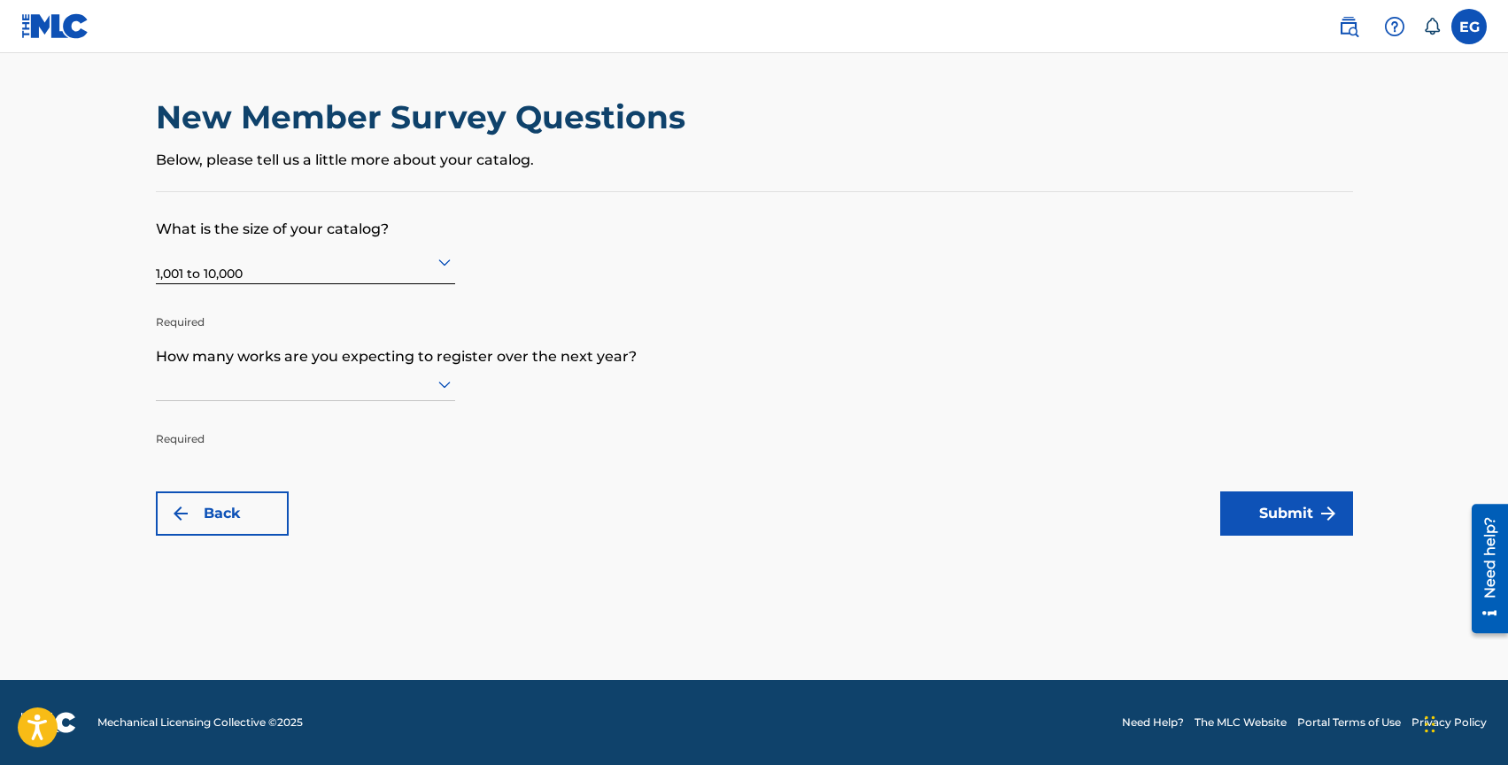
click at [446, 381] on icon at bounding box center [444, 384] width 21 height 21
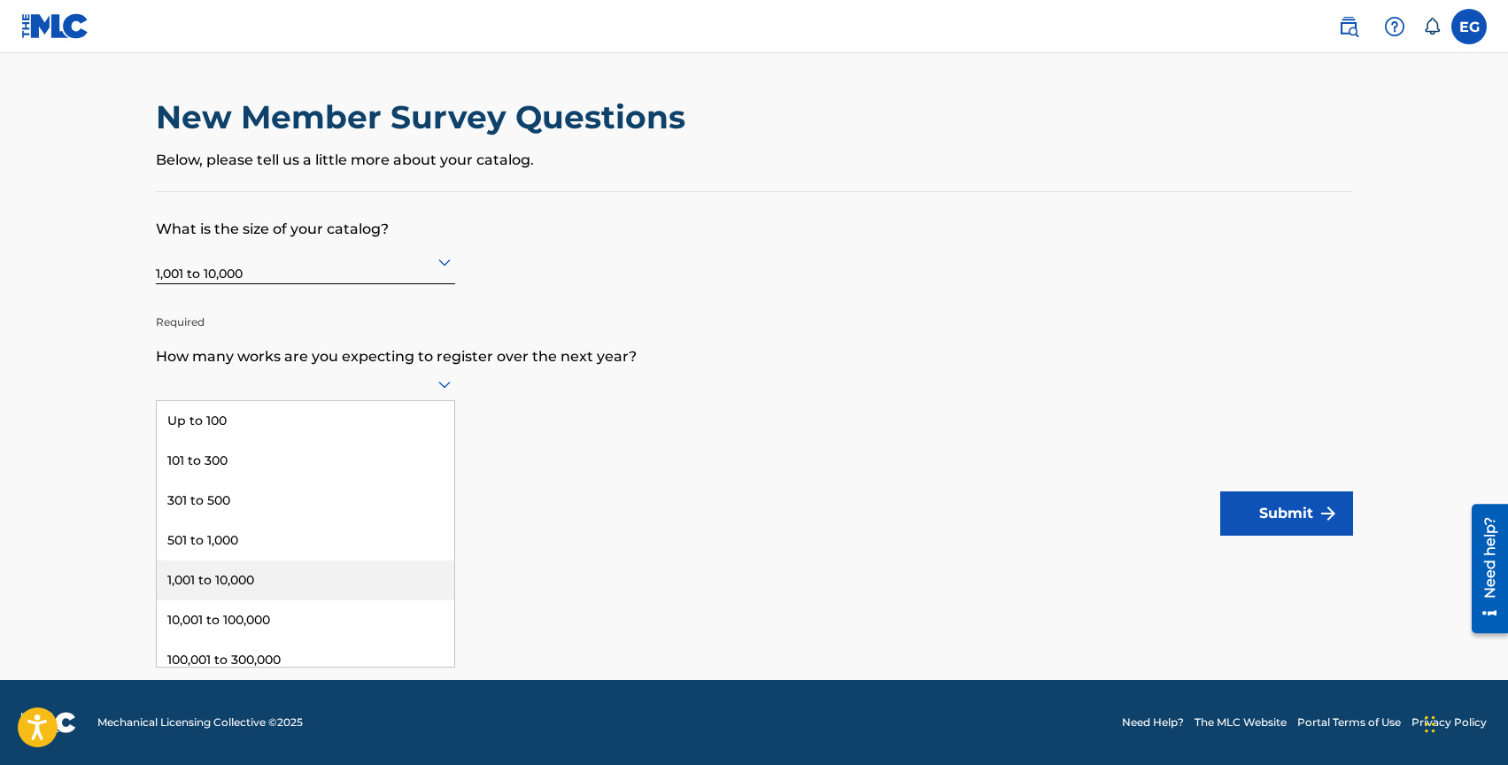
click at [309, 571] on div "1,001 to 10,000" at bounding box center [306, 581] width 298 height 40
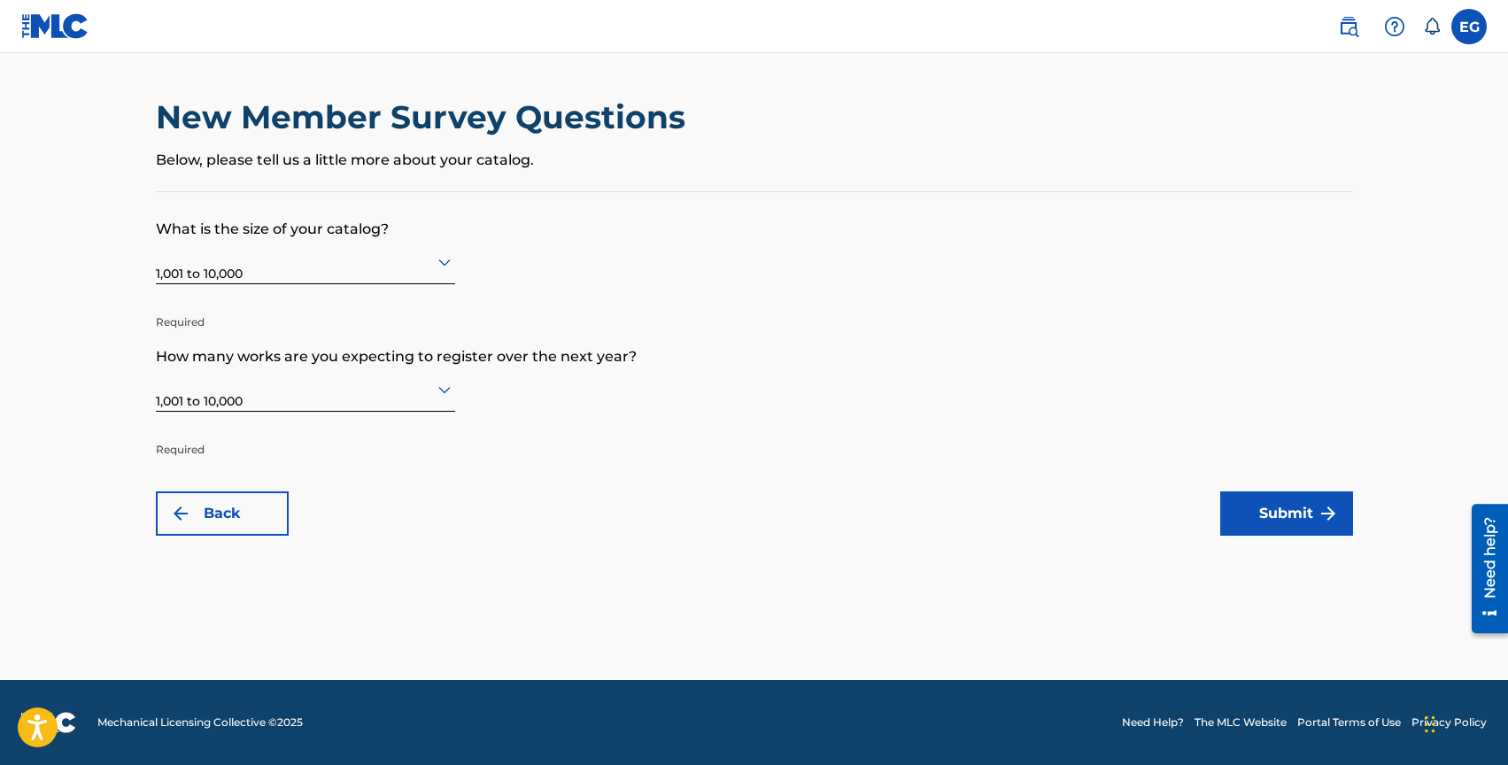
click at [1283, 513] on button "Submit" at bounding box center [1286, 513] width 133 height 44
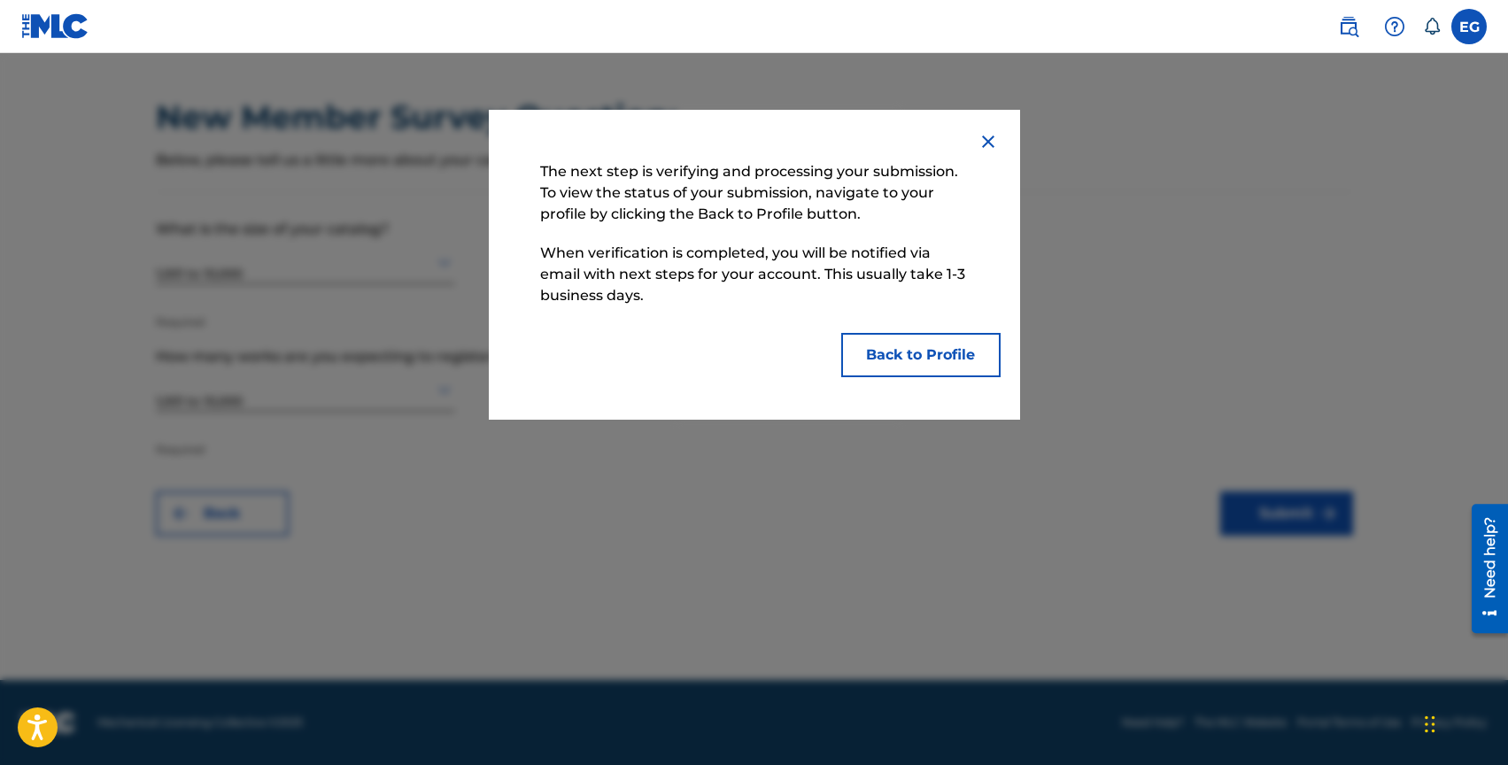
click at [918, 353] on button "Back to Profile" at bounding box center [920, 355] width 159 height 44
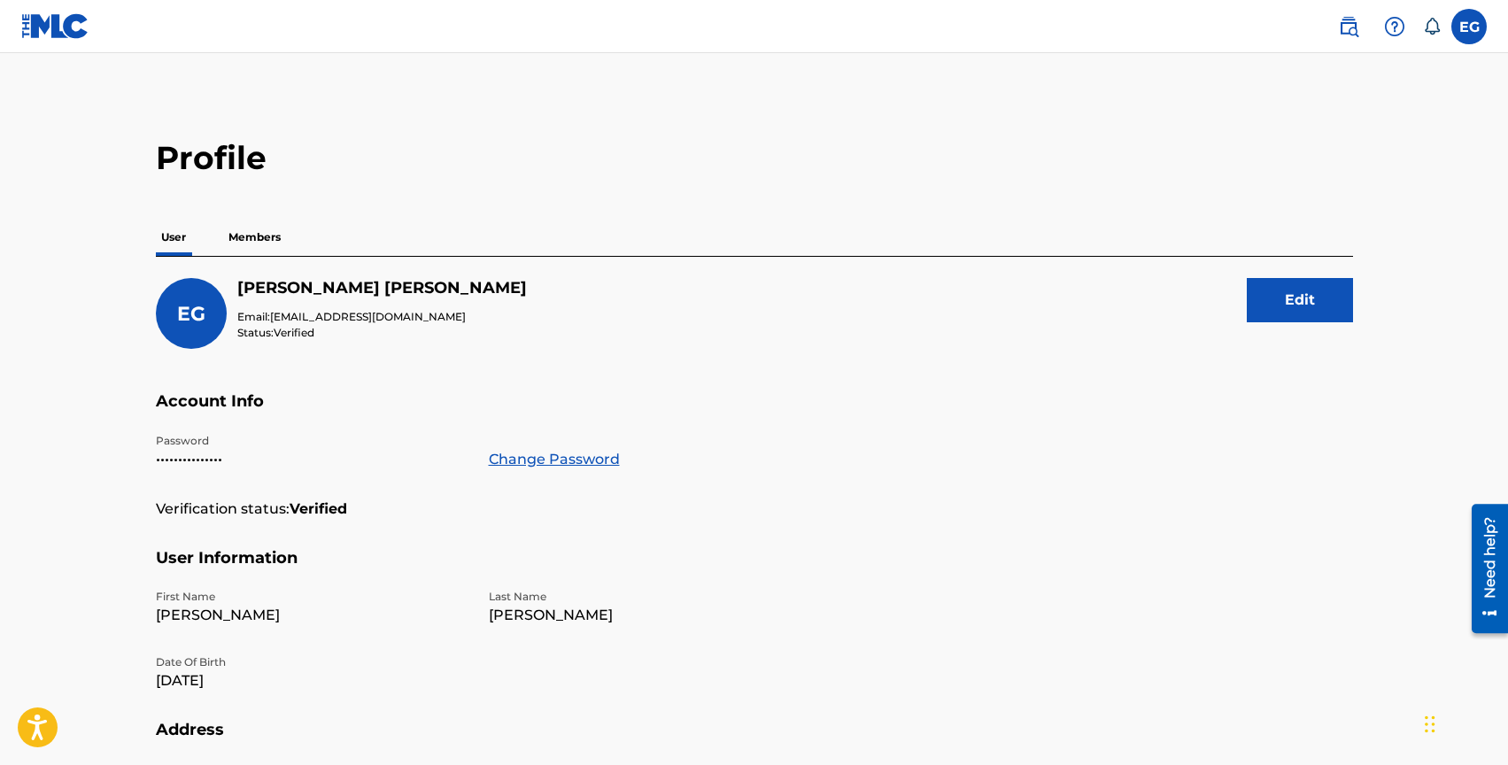
click at [257, 239] on p "Members" at bounding box center [254, 237] width 63 height 37
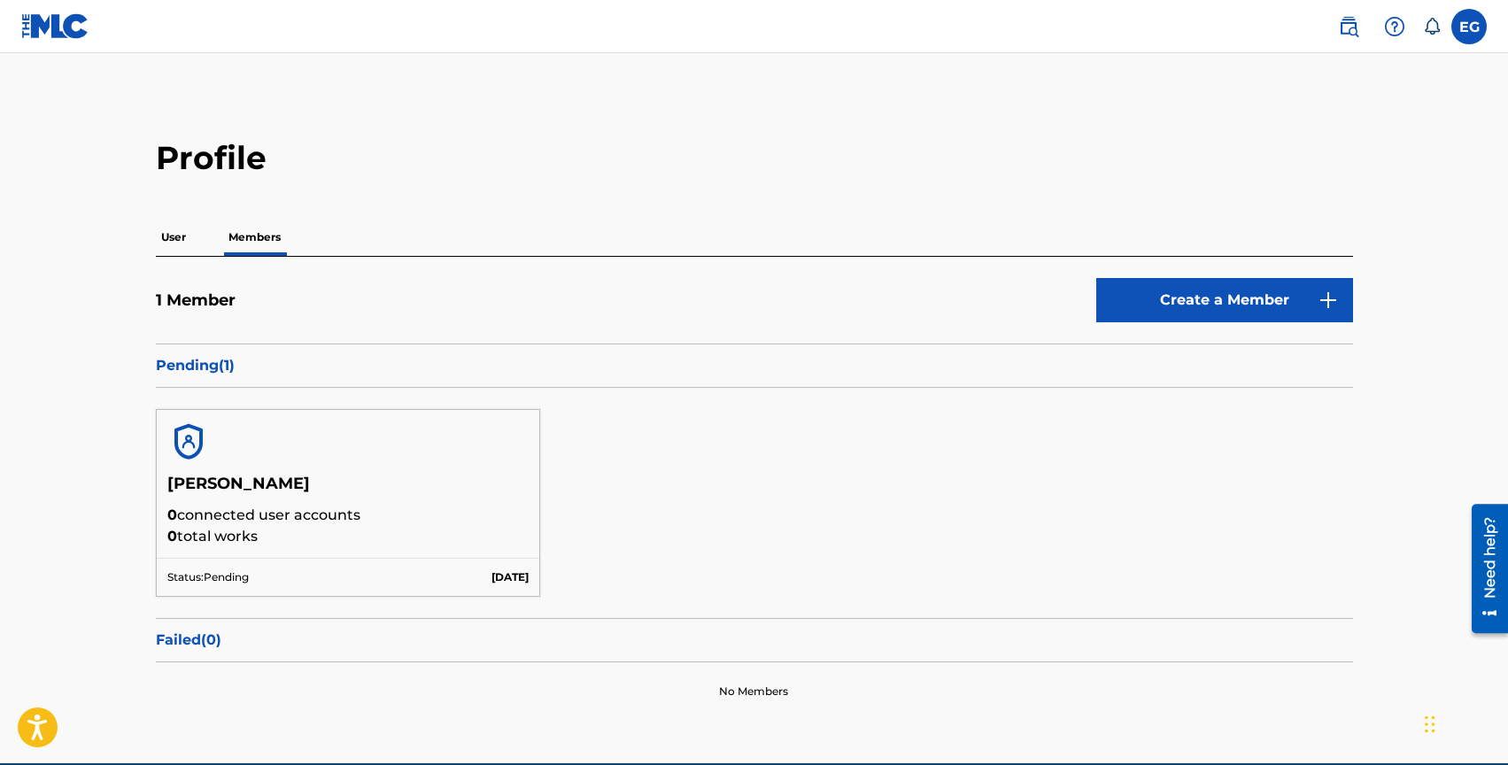
scroll to position [83, 0]
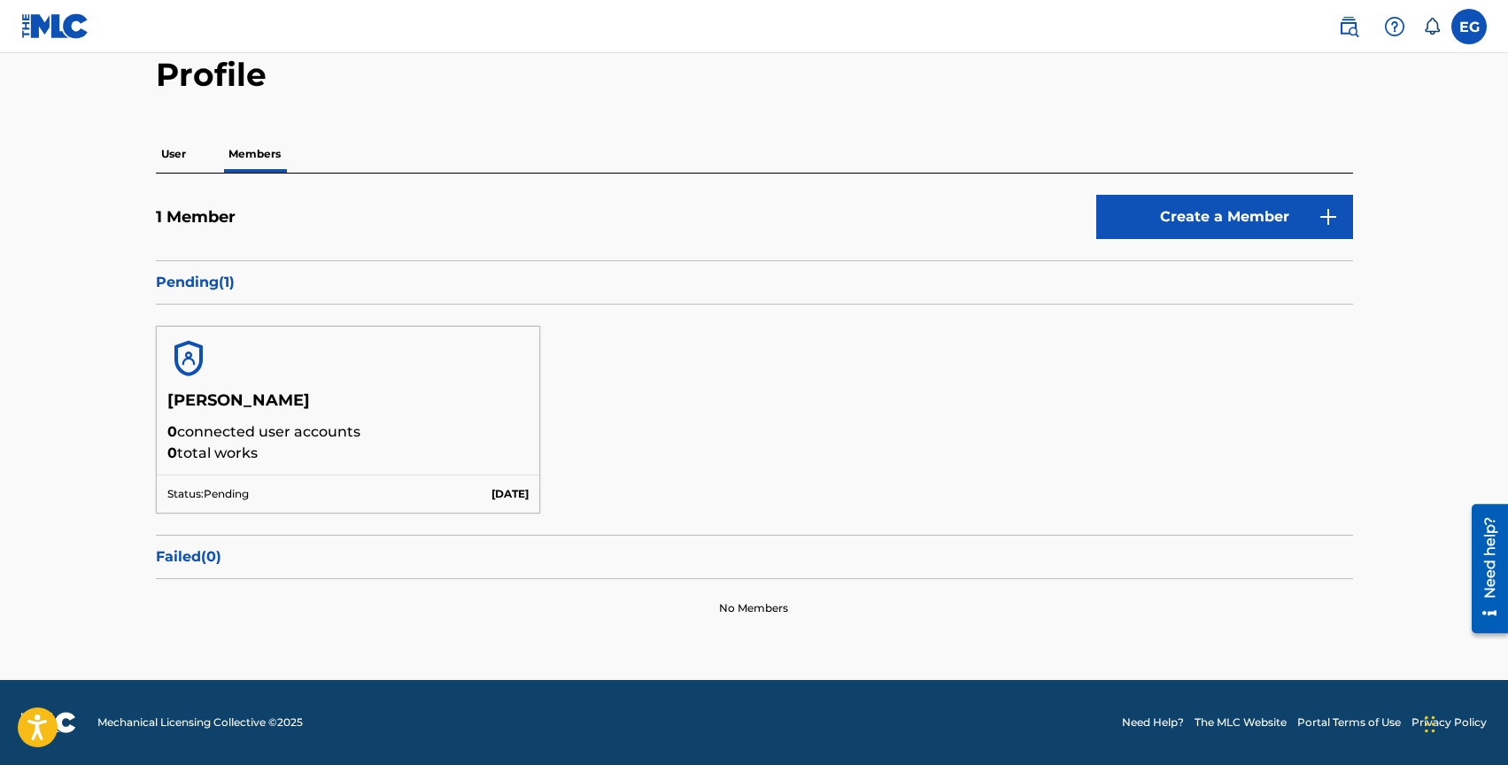
click at [1210, 219] on link "Create a Member" at bounding box center [1224, 217] width 257 height 44
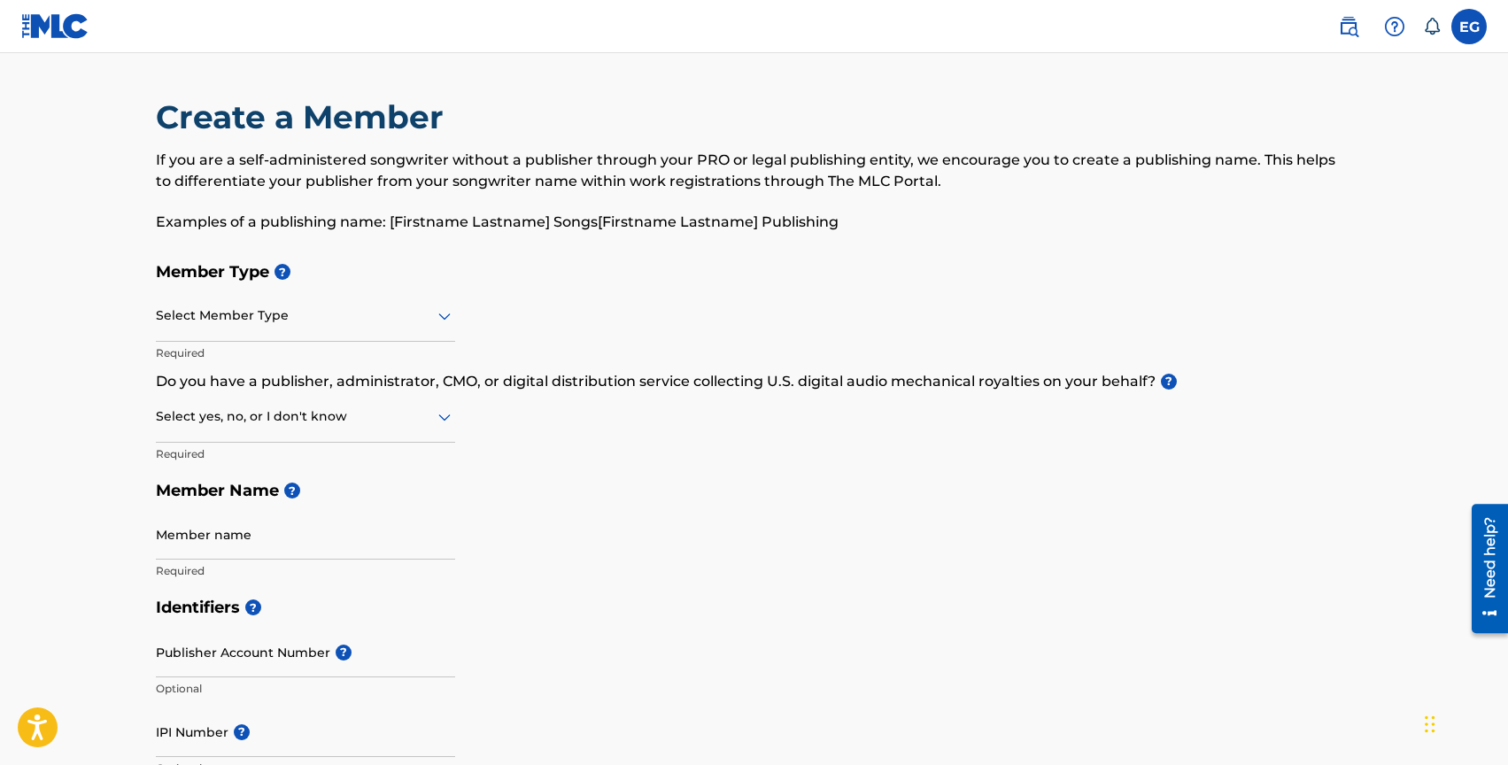
scroll to position [83, 0]
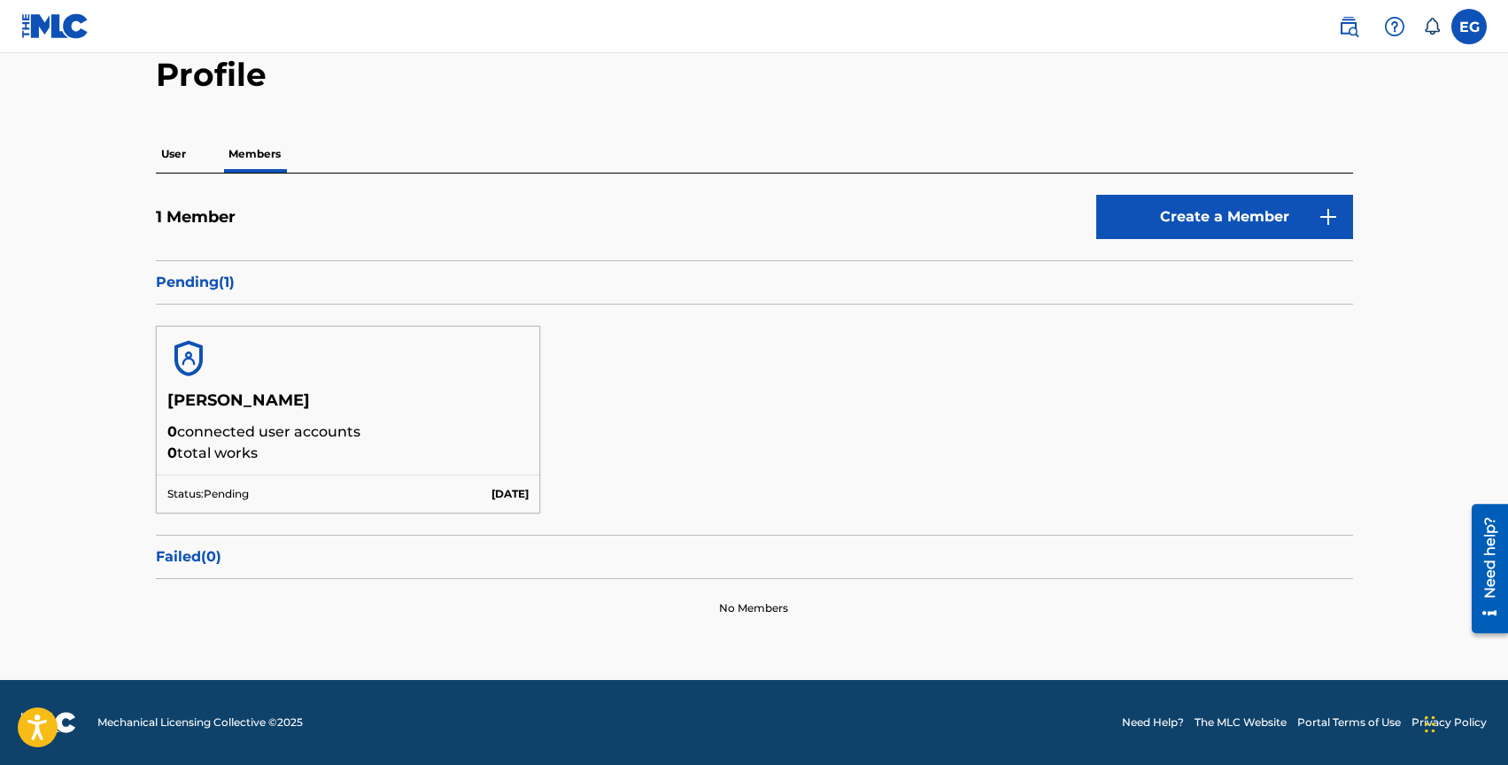
click at [174, 149] on p "User" at bounding box center [173, 153] width 35 height 37
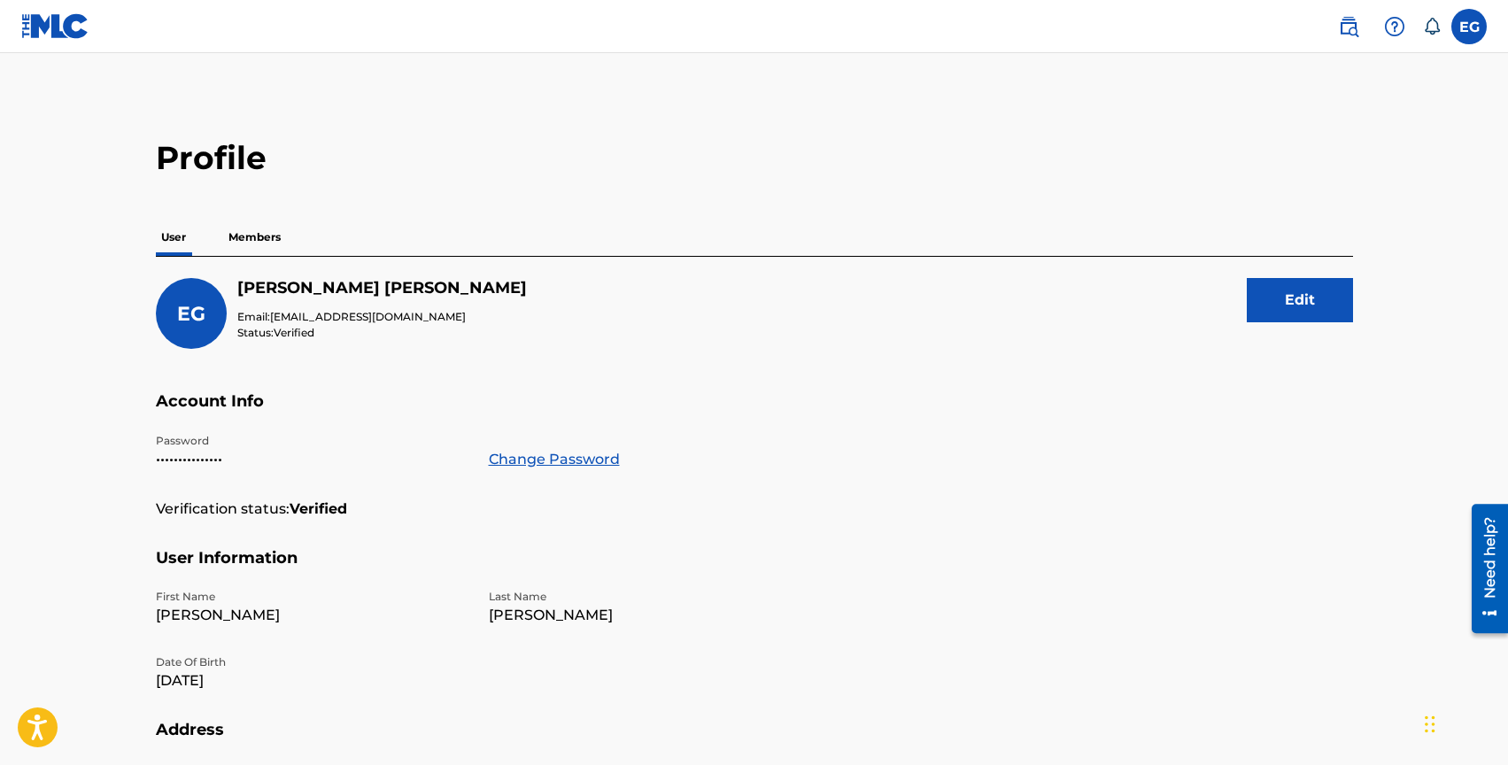
click at [64, 17] on img at bounding box center [55, 26] width 68 height 26
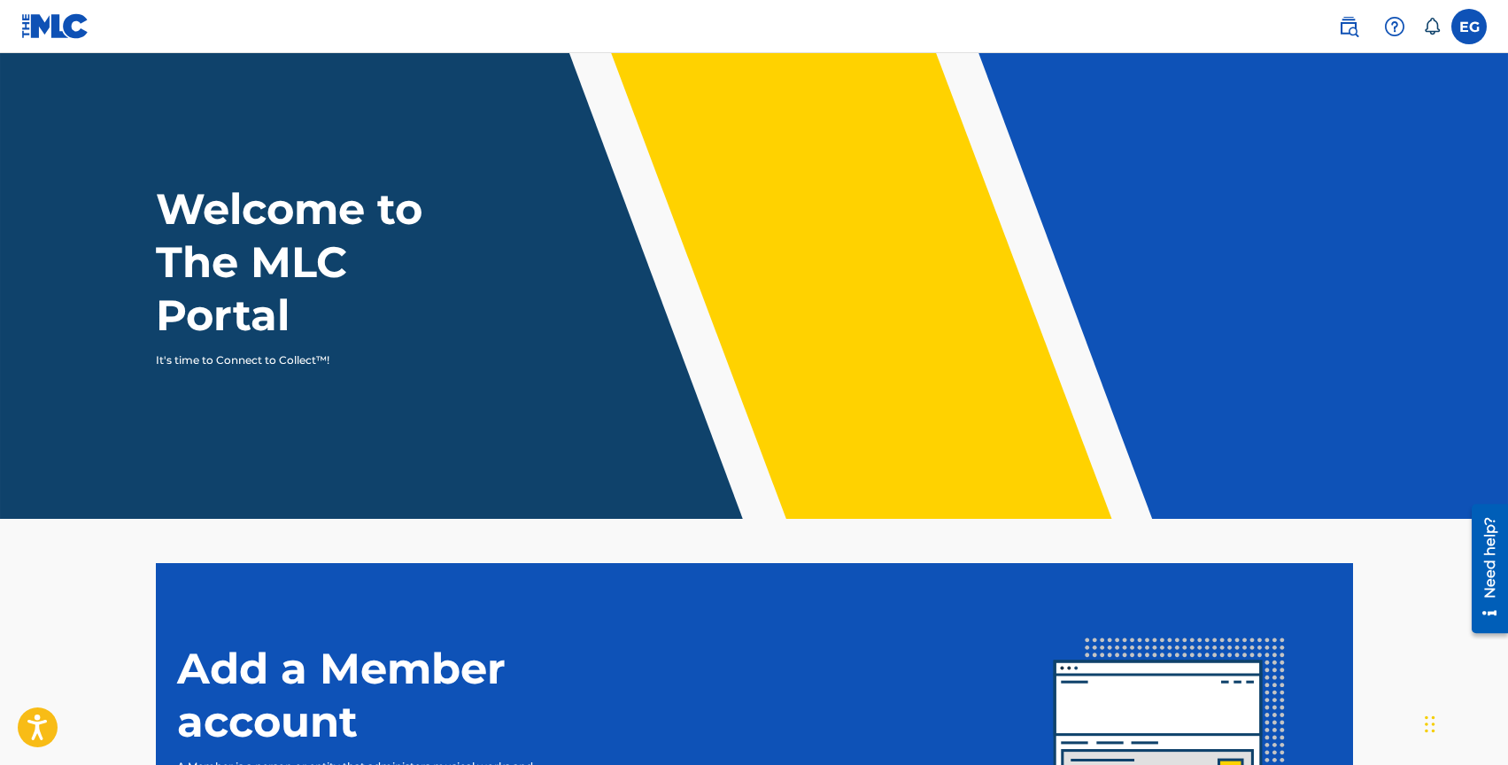
click at [1480, 25] on label at bounding box center [1468, 26] width 35 height 35
click at [1469, 27] on input "EG [PERSON_NAME] [EMAIL_ADDRESS][DOMAIN_NAME] Notification Preferences Profile …" at bounding box center [1469, 27] width 0 height 0
click at [1191, 168] on header "Welcome to The MLC Portal It's time to Connect to Collect™!" at bounding box center [754, 286] width 1508 height 466
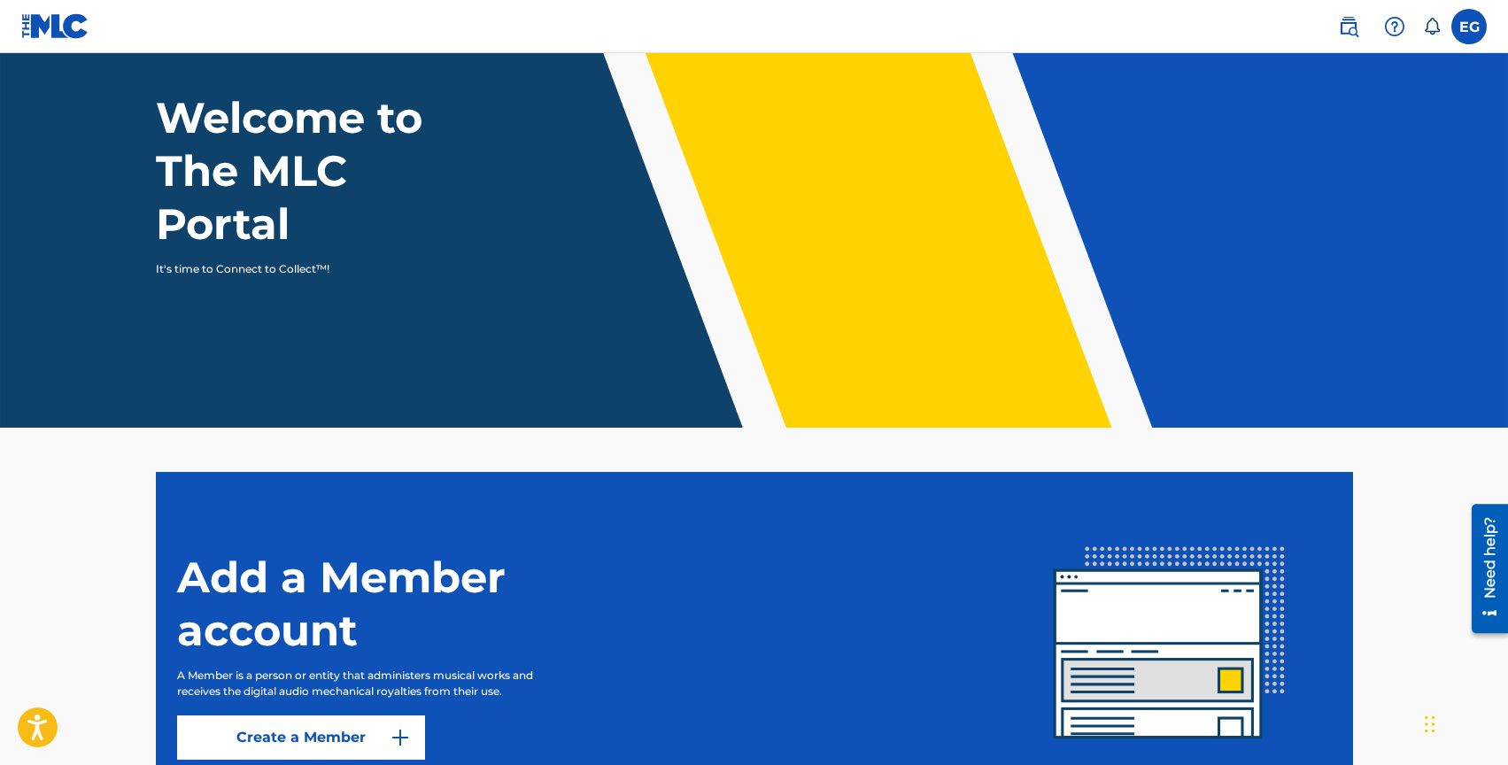
scroll to position [250, 0]
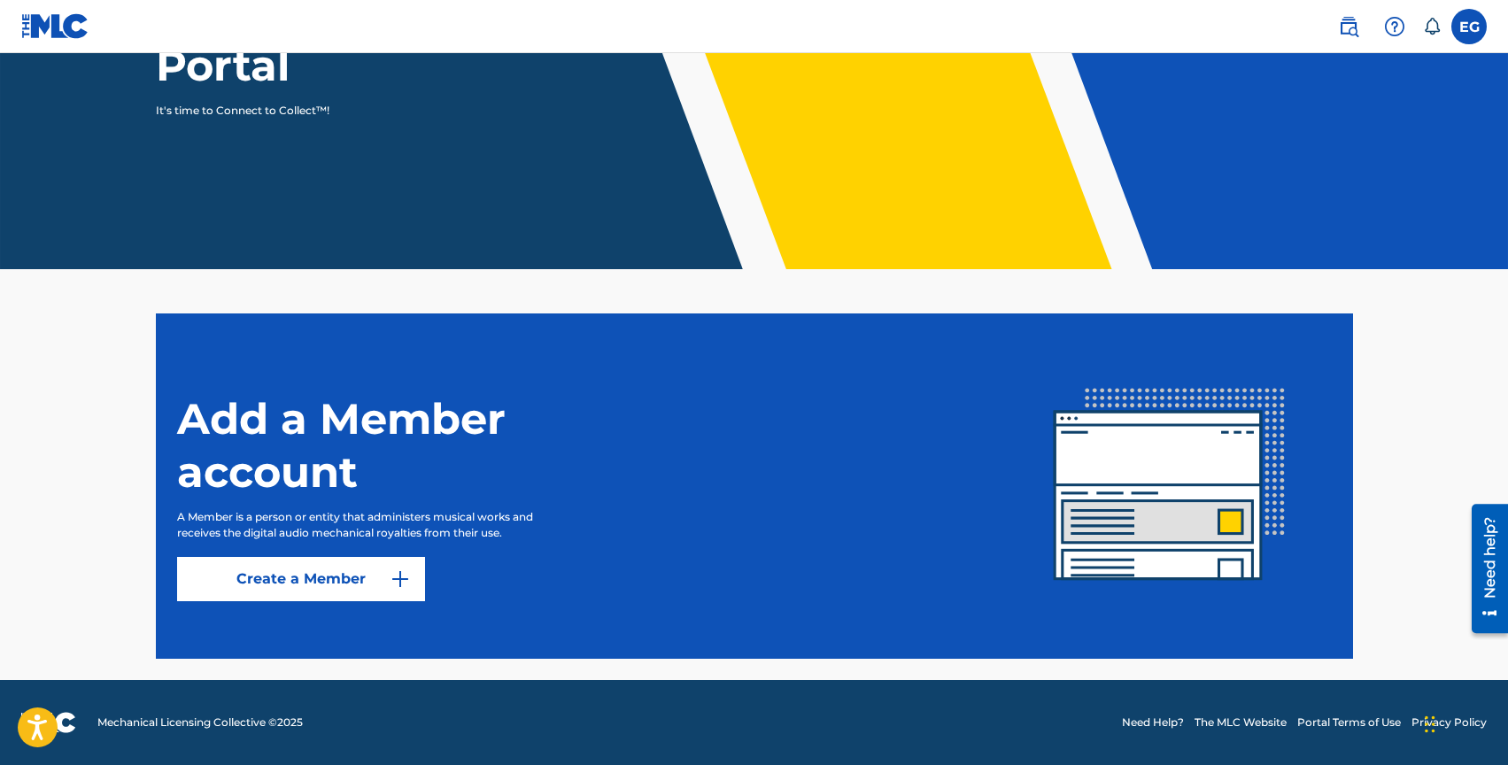
click at [1130, 474] on img at bounding box center [1170, 486] width 324 height 324
click at [1232, 718] on link "The MLC Website" at bounding box center [1241, 723] width 92 height 16
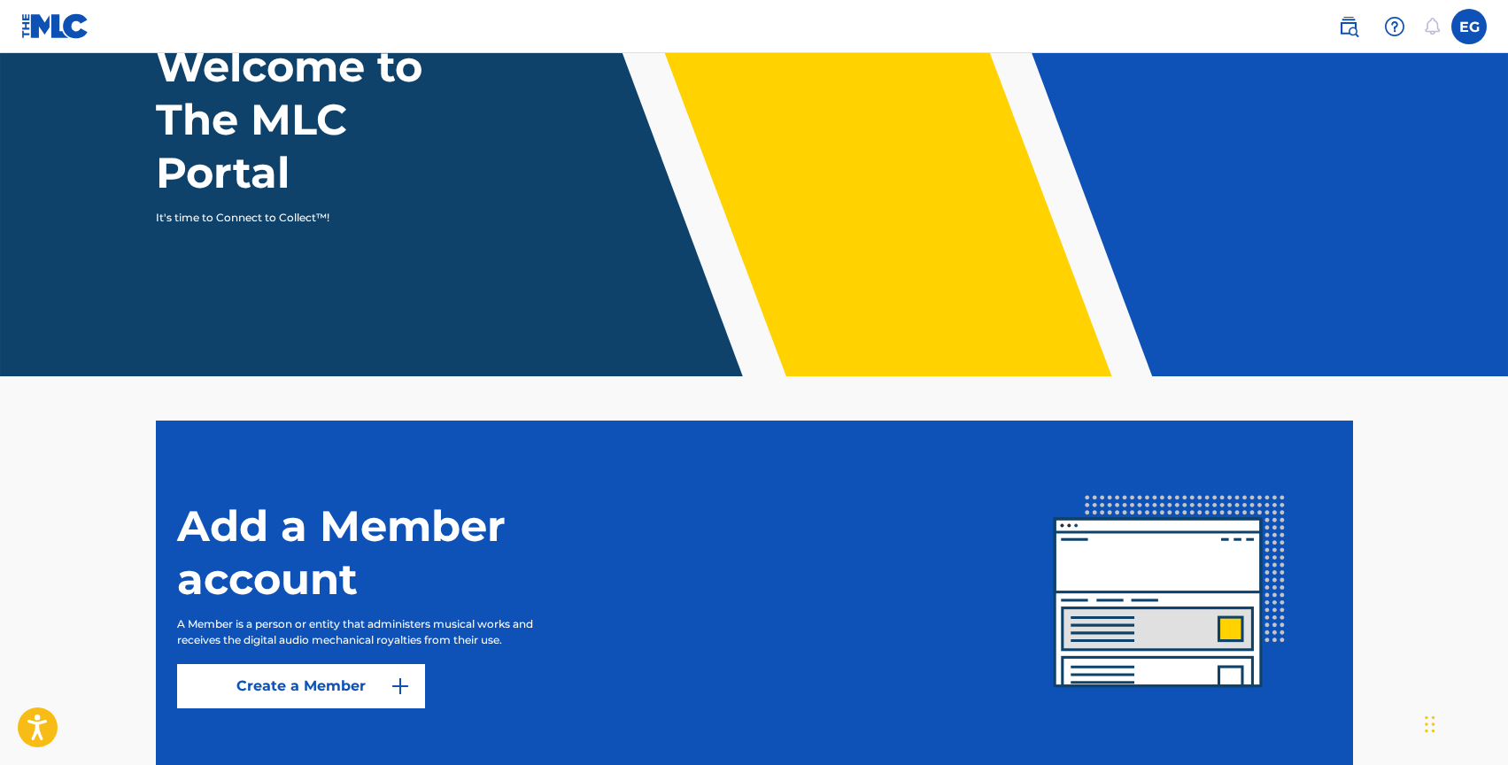
scroll to position [250, 0]
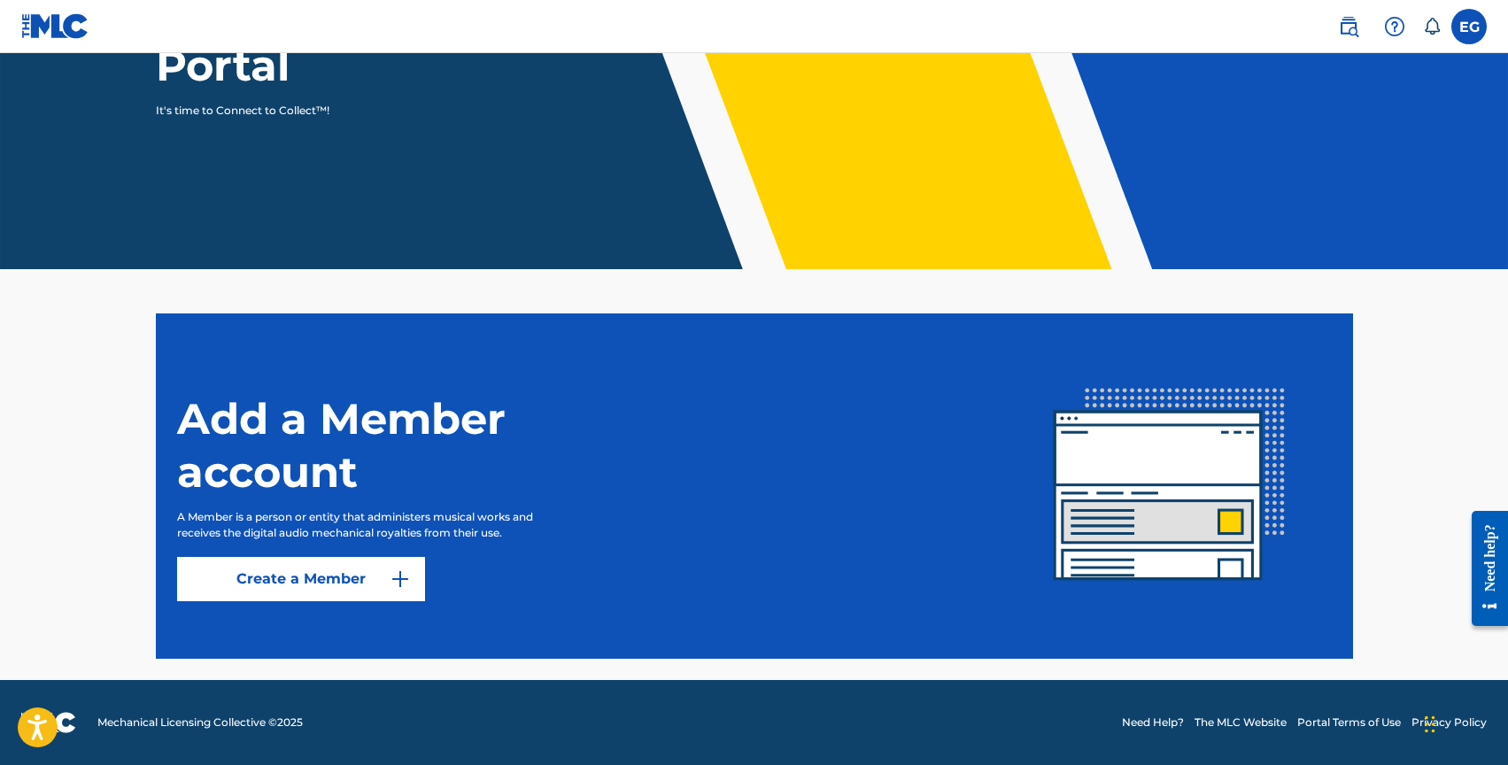
click at [298, 577] on link "Create a Member" at bounding box center [301, 579] width 248 height 44
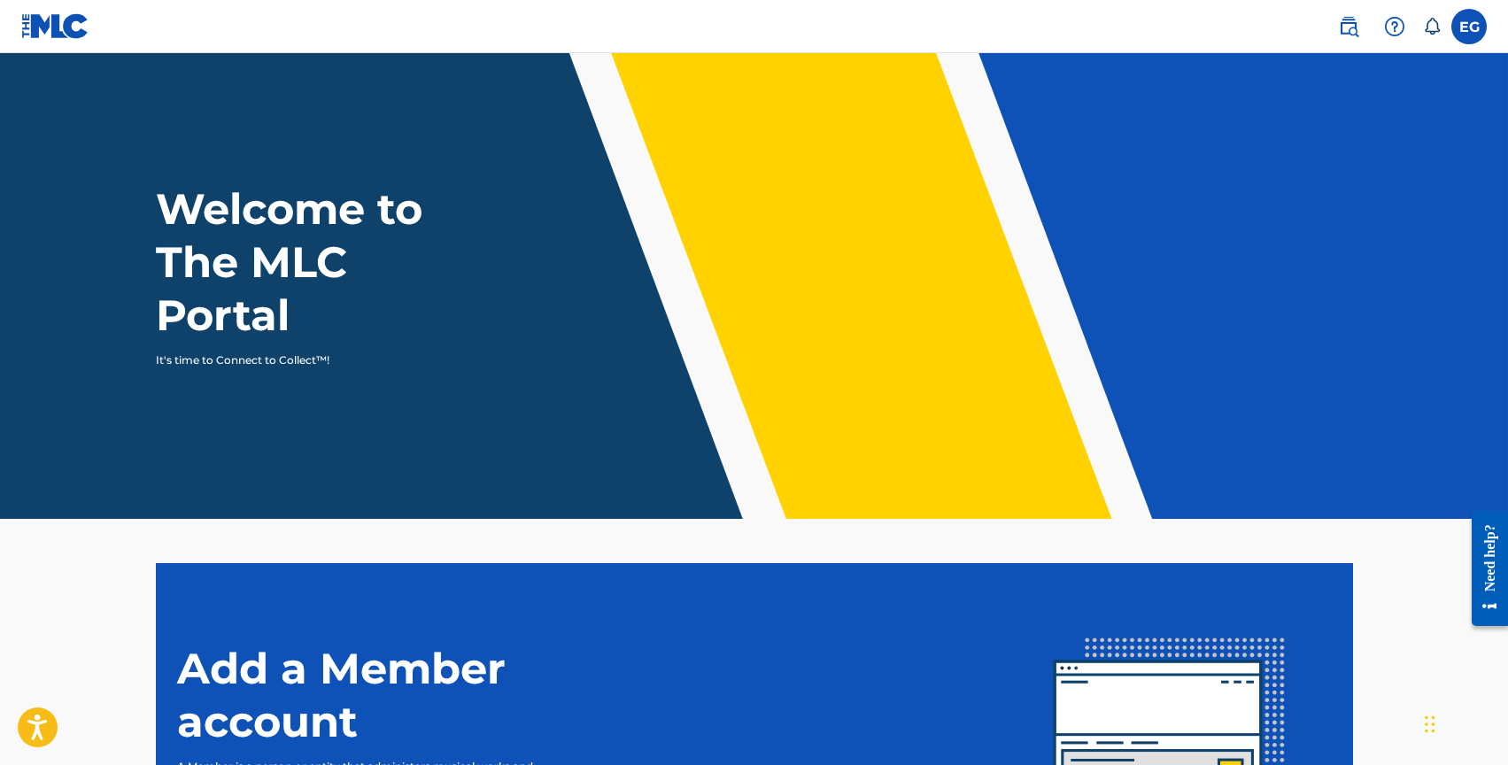
scroll to position [250, 0]
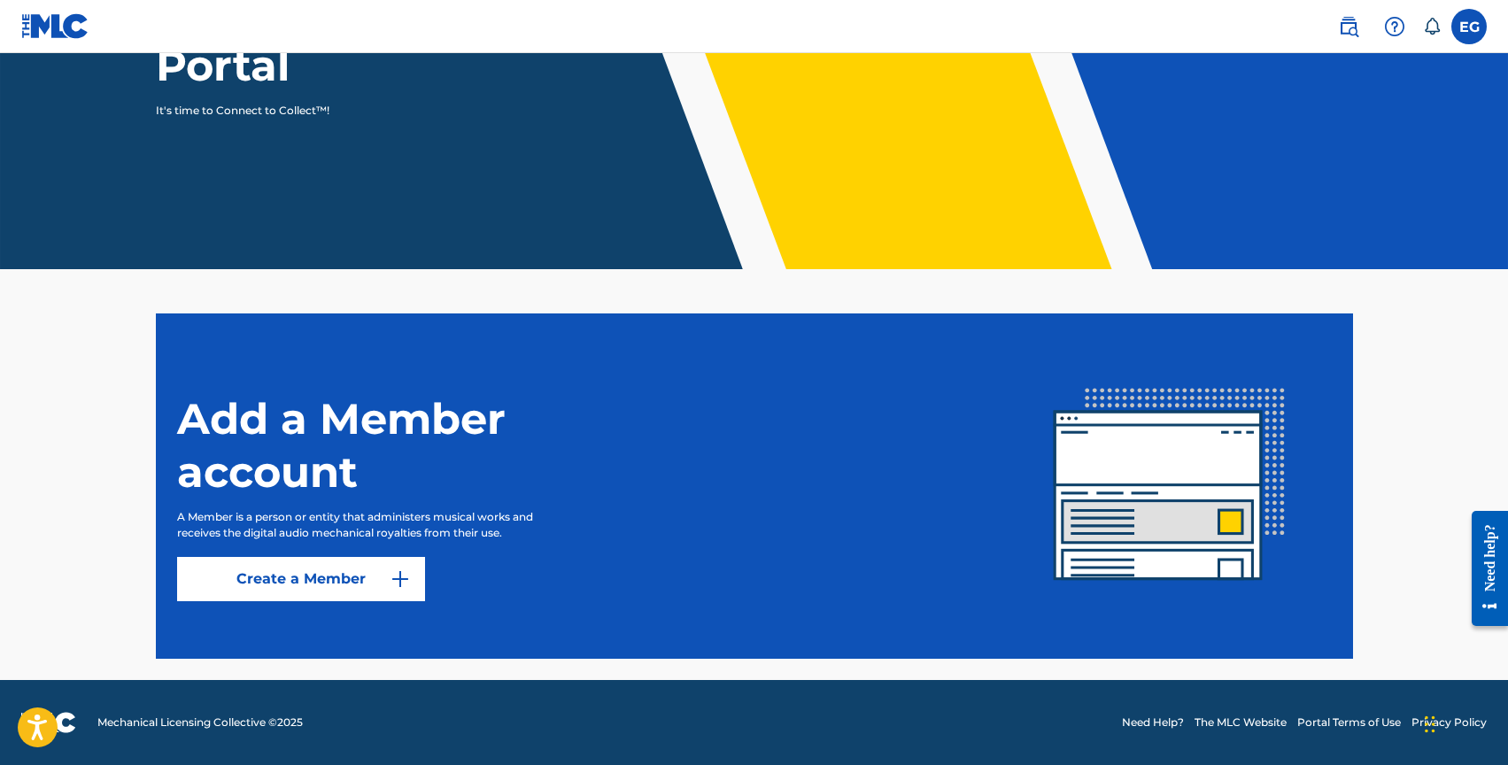
click at [1471, 19] on label at bounding box center [1468, 26] width 35 height 35
click at [1469, 27] on input "EG [PERSON_NAME] [EMAIL_ADDRESS][DOMAIN_NAME] Notification Preferences Profile …" at bounding box center [1469, 27] width 0 height 0
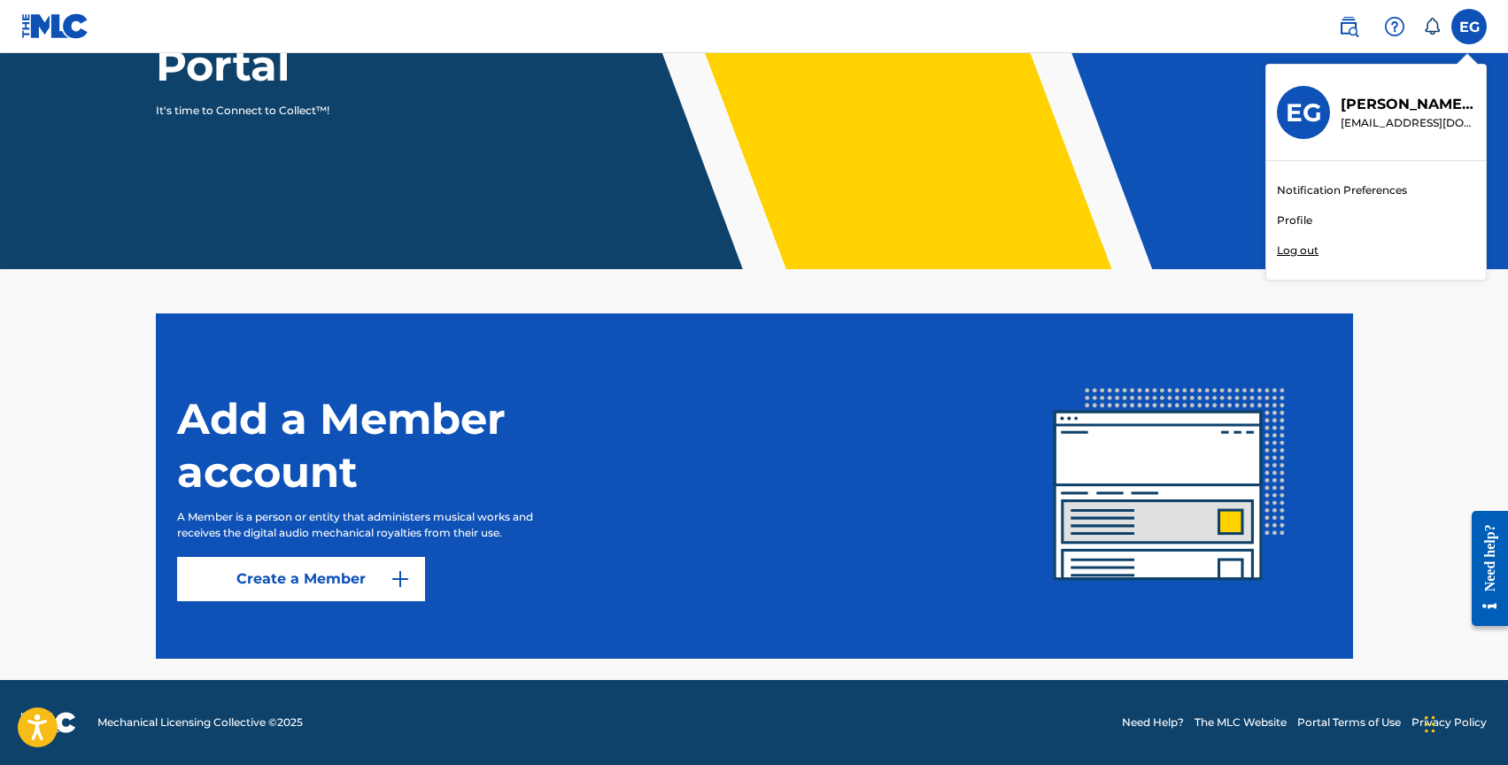
click at [1298, 216] on link "Profile" at bounding box center [1294, 221] width 35 height 16
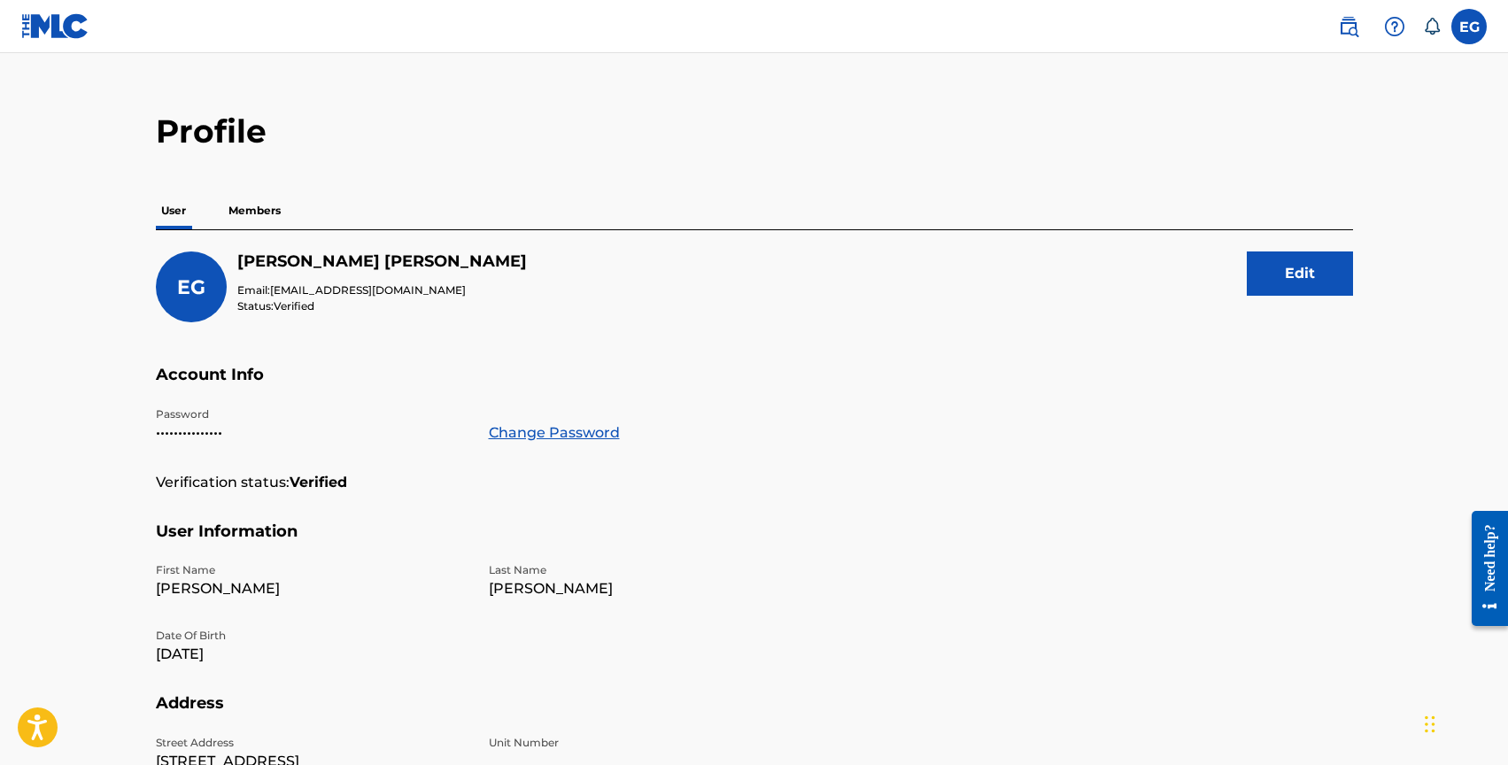
scroll to position [34, 0]
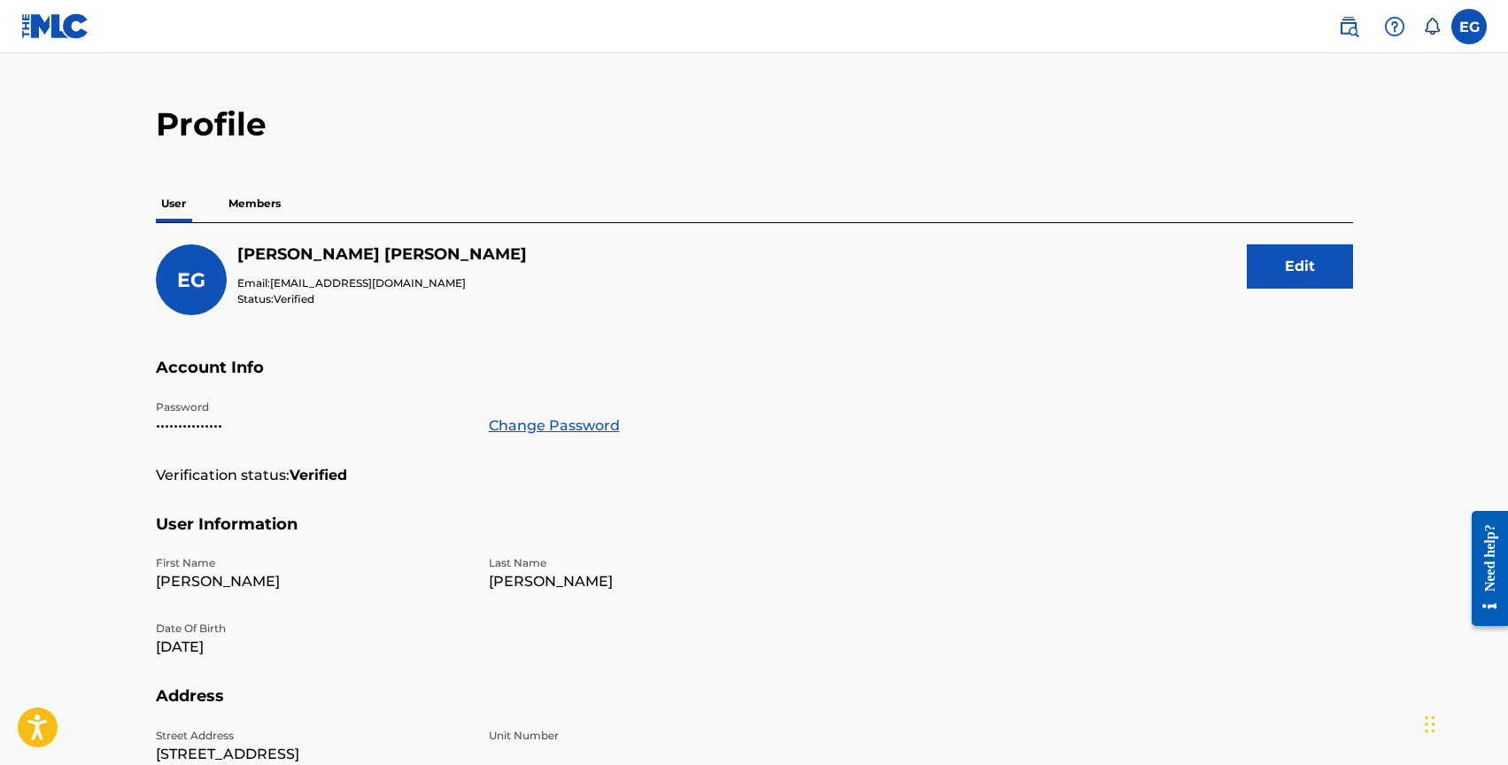
click at [263, 200] on p "Members" at bounding box center [254, 203] width 63 height 37
